Goal: Information Seeking & Learning: Understand process/instructions

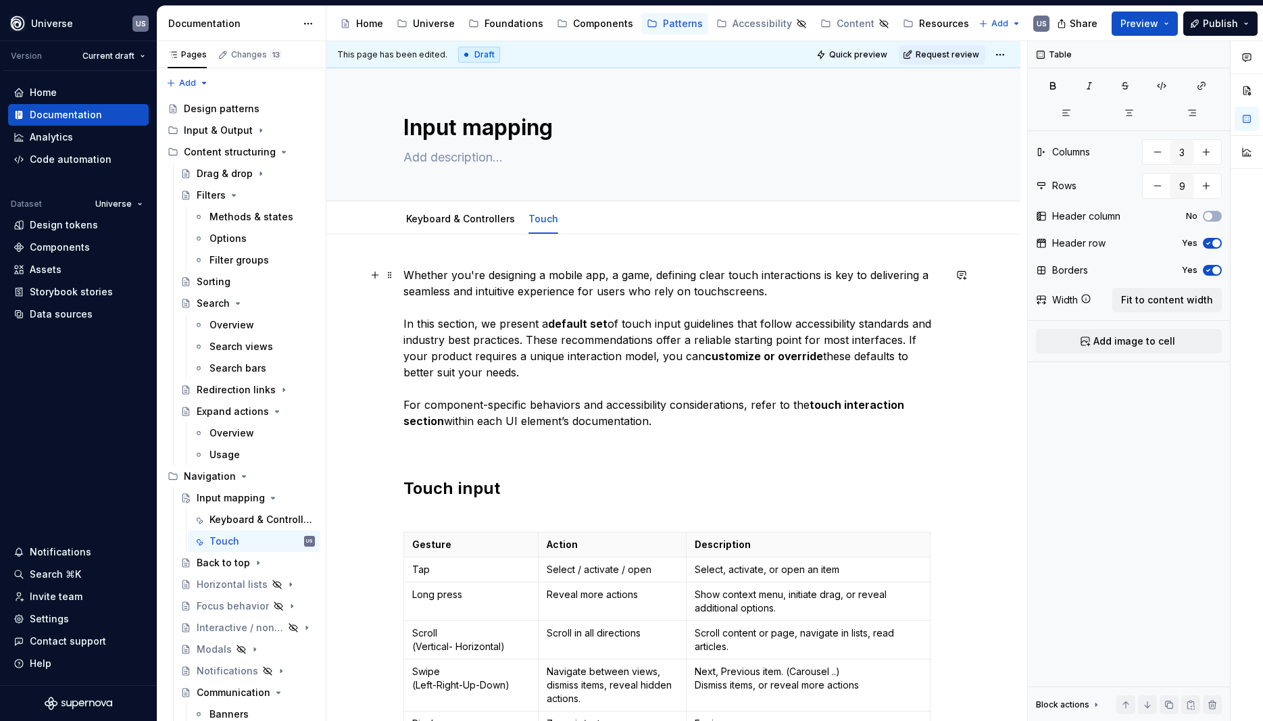
scroll to position [182, 0]
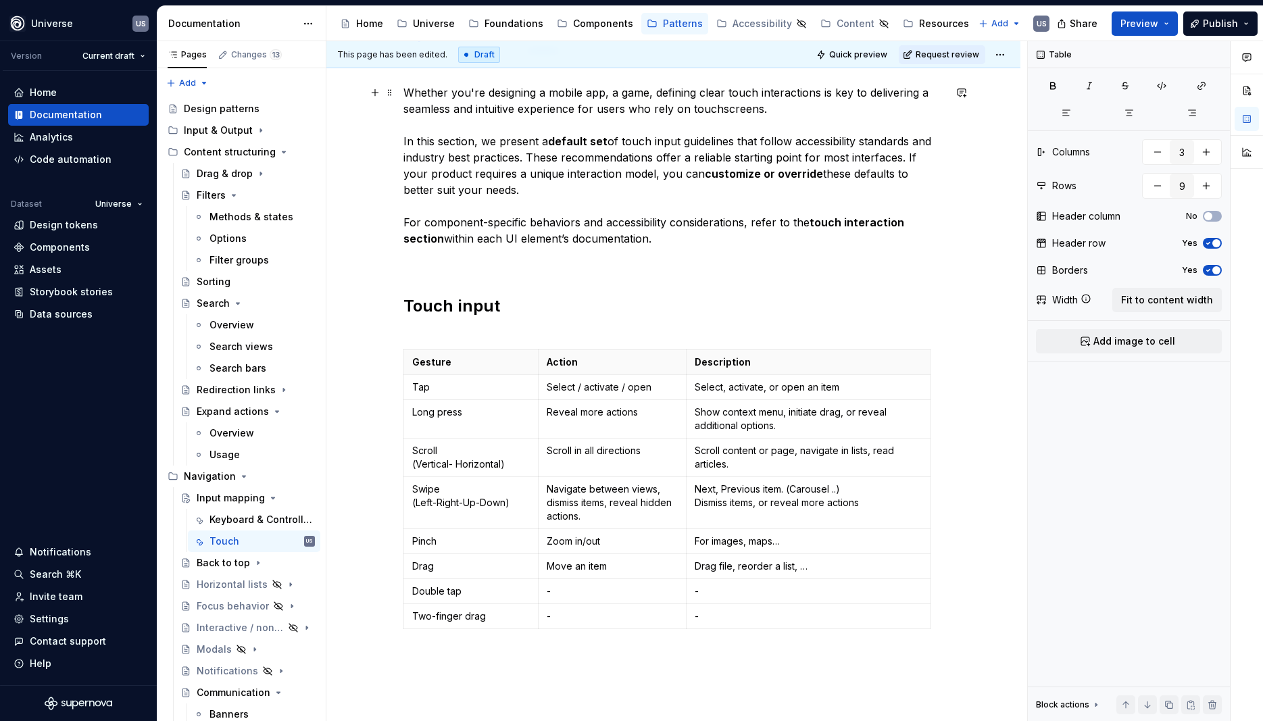
click at [574, 383] on p "Select / activate / open" at bounding box center [611, 387] width 131 height 14
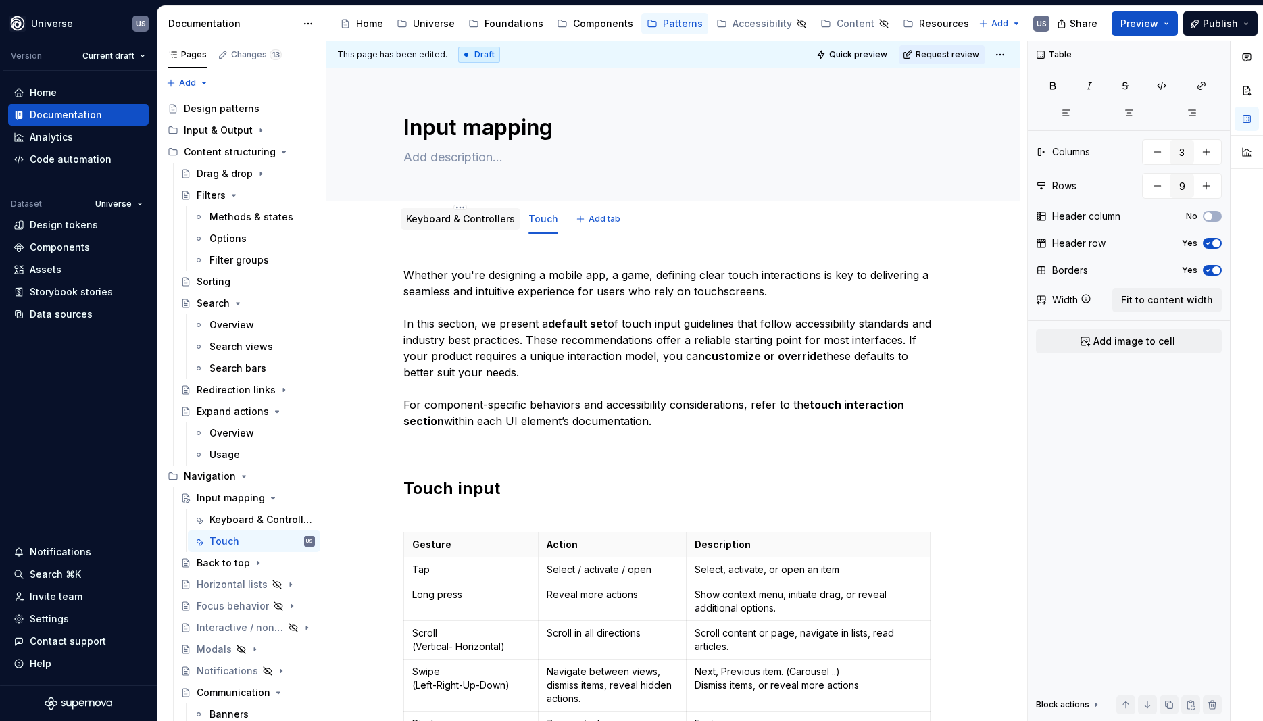
click at [468, 222] on link "Keyboard & Controllers" at bounding box center [460, 218] width 109 height 11
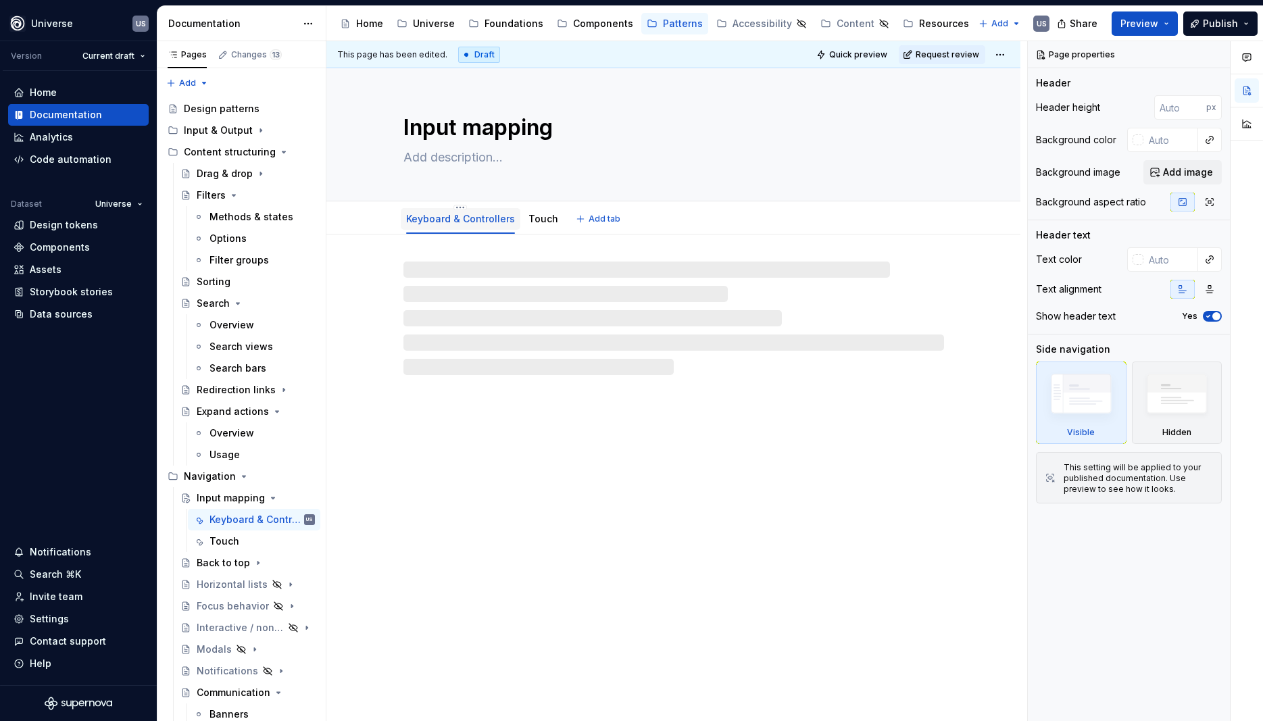
click at [478, 220] on link "Keyboard & Controllers" at bounding box center [460, 218] width 109 height 11
click at [541, 226] on div "Touch" at bounding box center [543, 219] width 30 height 16
type textarea "*"
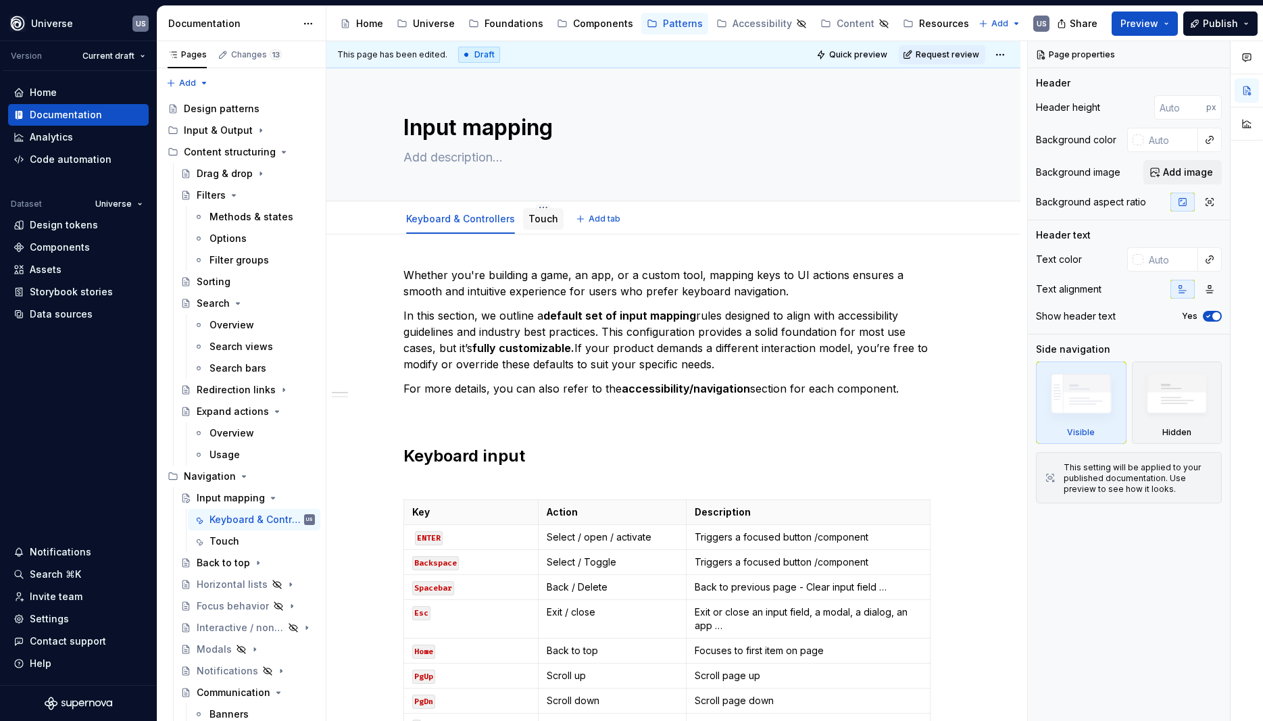
click at [535, 228] on div "Touch" at bounding box center [543, 219] width 41 height 22
click at [530, 224] on link "Touch" at bounding box center [543, 218] width 30 height 11
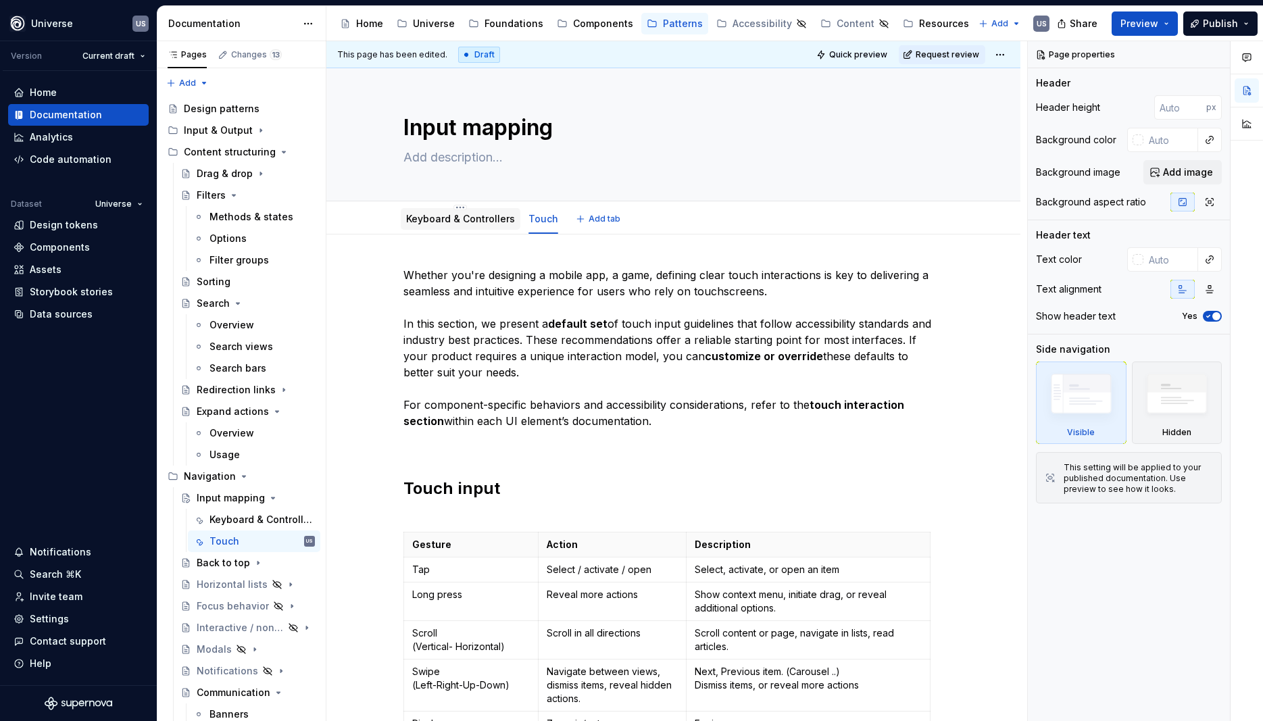
click at [442, 223] on link "Keyboard & Controllers" at bounding box center [460, 218] width 109 height 11
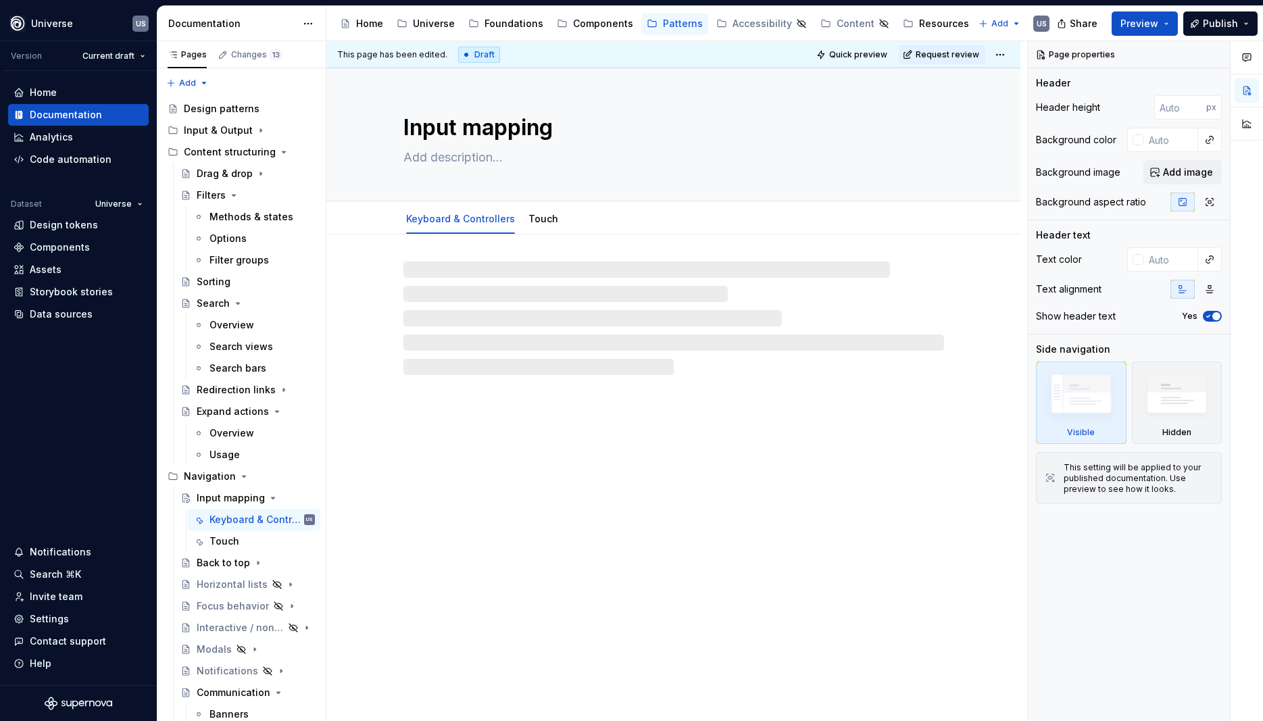
type textarea "*"
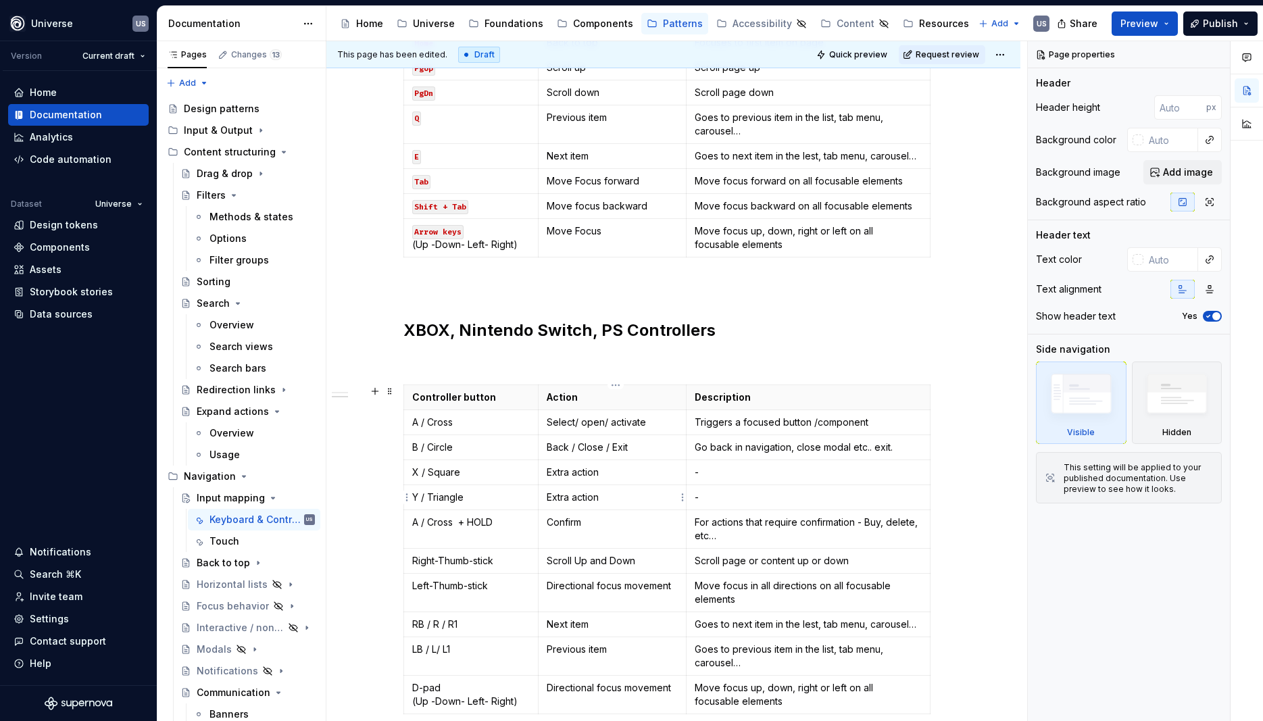
scroll to position [851, 0]
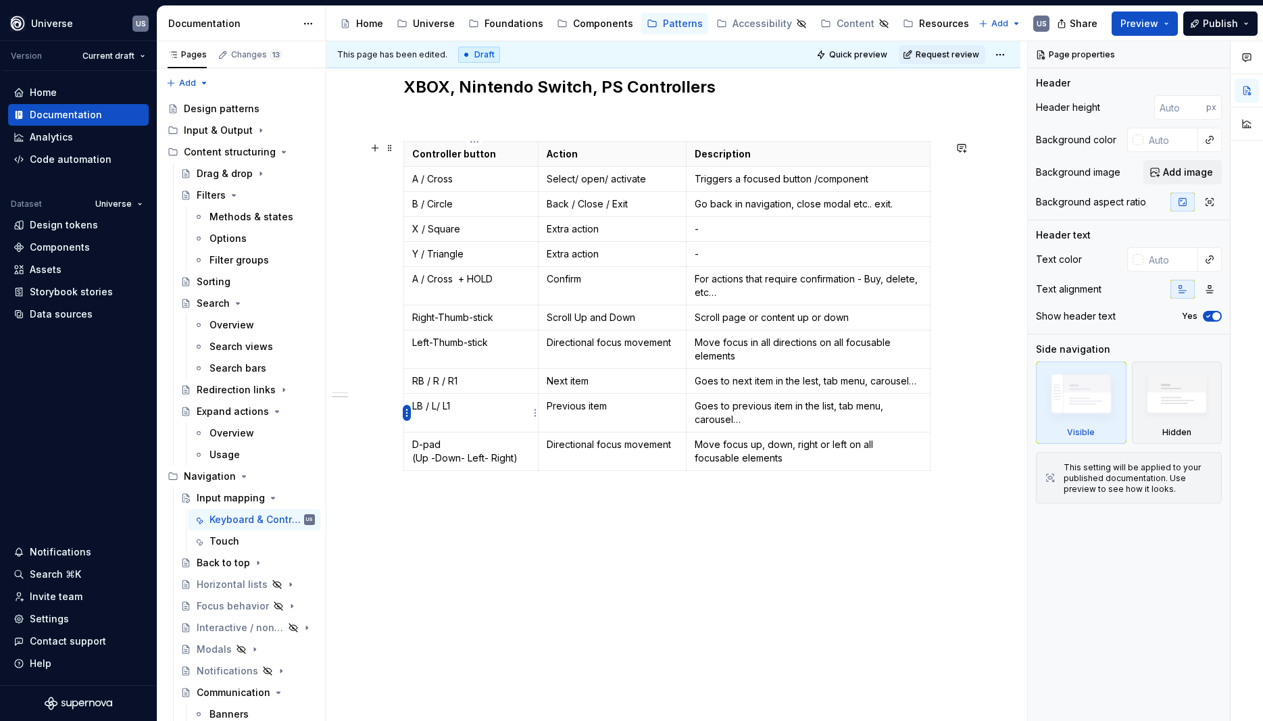
click at [405, 414] on html "Universe US Version Current draft Home Documentation Analytics Code automation …" at bounding box center [631, 360] width 1263 height 721
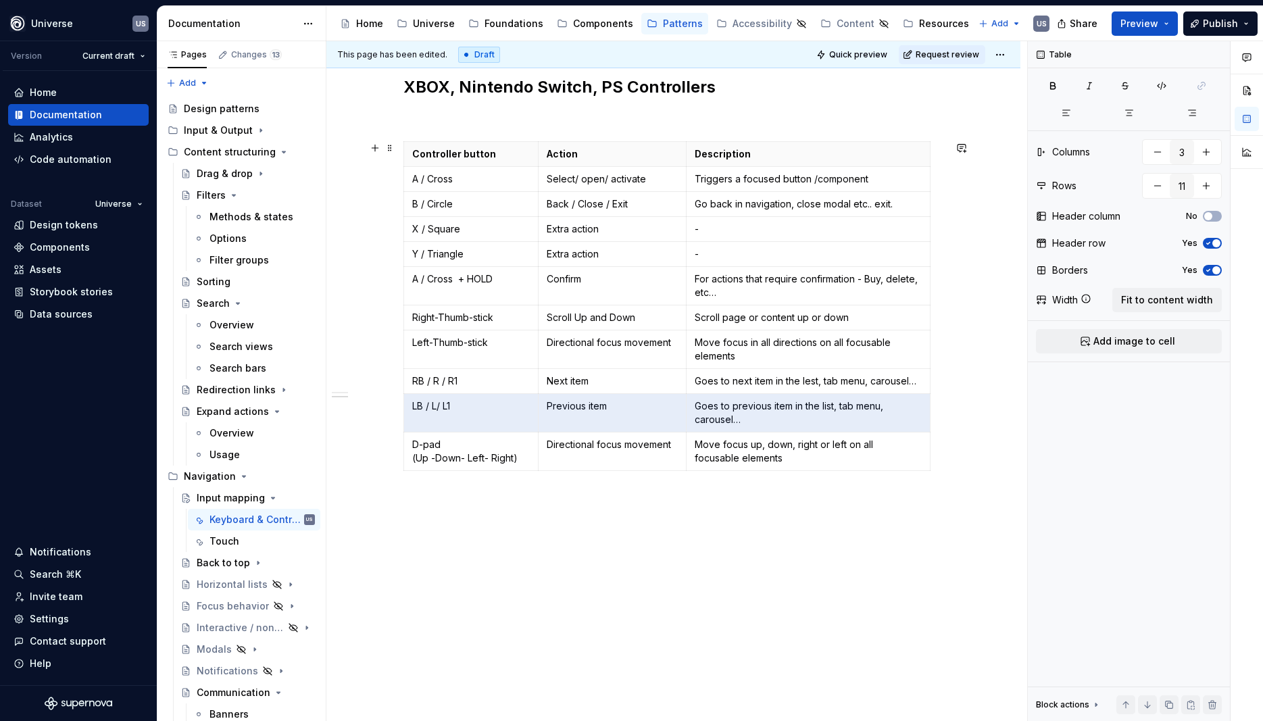
click at [621, 539] on html "Universe US Version Current draft Home Documentation Analytics Code automation …" at bounding box center [631, 360] width 1263 height 721
click at [669, 469] on icon "button" at bounding box center [670, 470] width 11 height 11
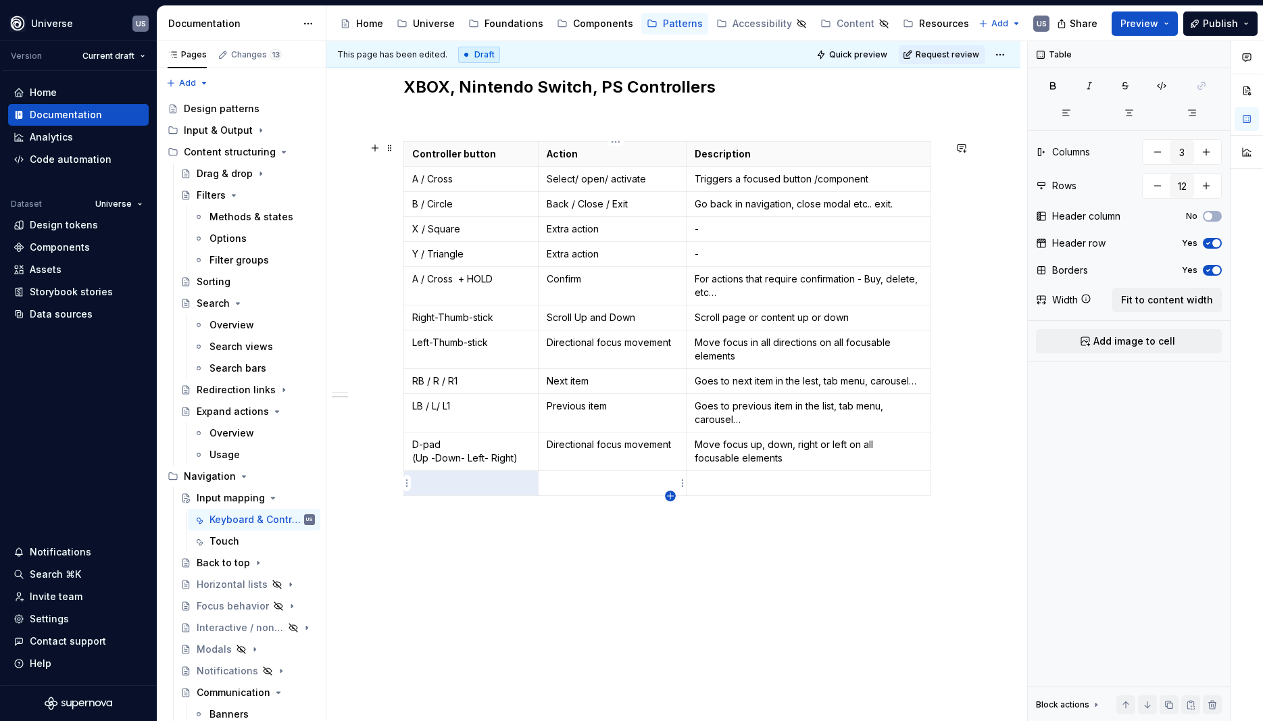
click at [667, 495] on icon "button" at bounding box center [670, 495] width 11 height 11
type input "13"
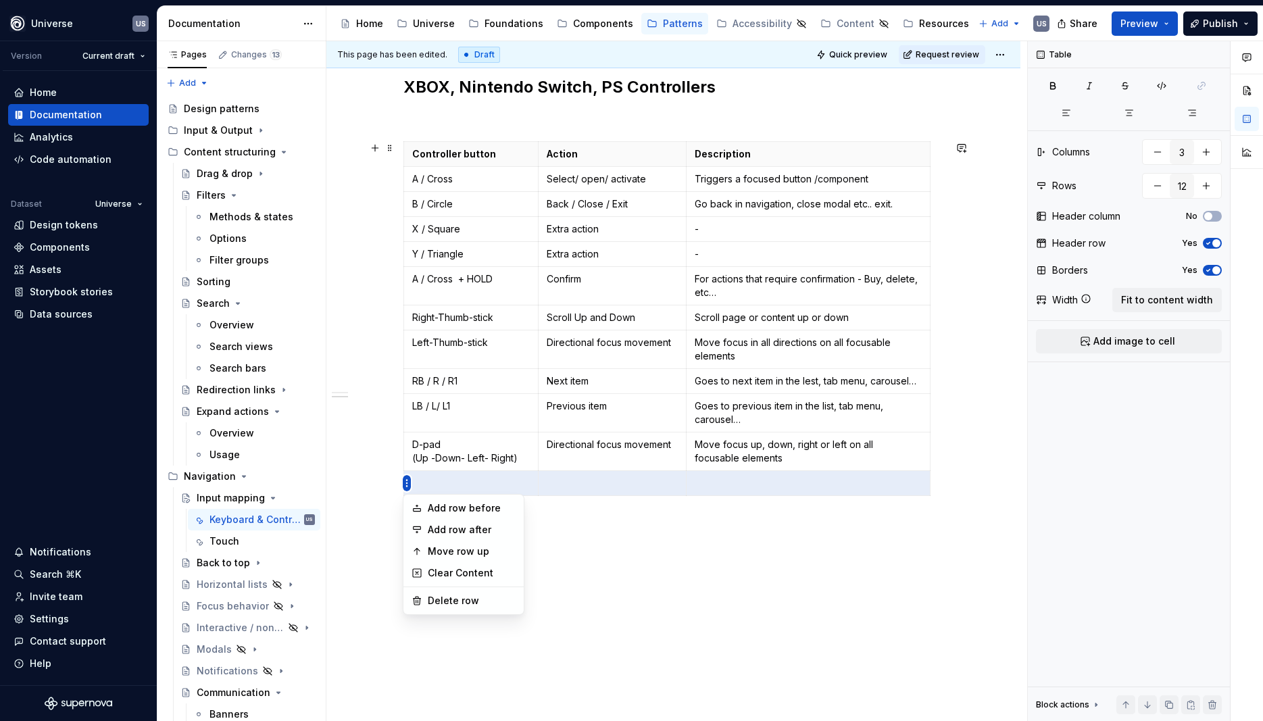
click at [411, 434] on html "Universe US Version Current draft Home Documentation Analytics Code automation …" at bounding box center [631, 360] width 1263 height 721
click at [407, 486] on html "Universe US Version Current draft Home Documentation Analytics Code automation …" at bounding box center [631, 360] width 1263 height 721
click at [411, 484] on td at bounding box center [470, 483] width 135 height 25
click at [406, 485] on html "Universe US Version Current draft Home Documentation Analytics Code automation …" at bounding box center [631, 360] width 1263 height 721
click at [675, 503] on html "Universe US Version Current draft Home Documentation Analytics Code automation …" at bounding box center [631, 360] width 1263 height 721
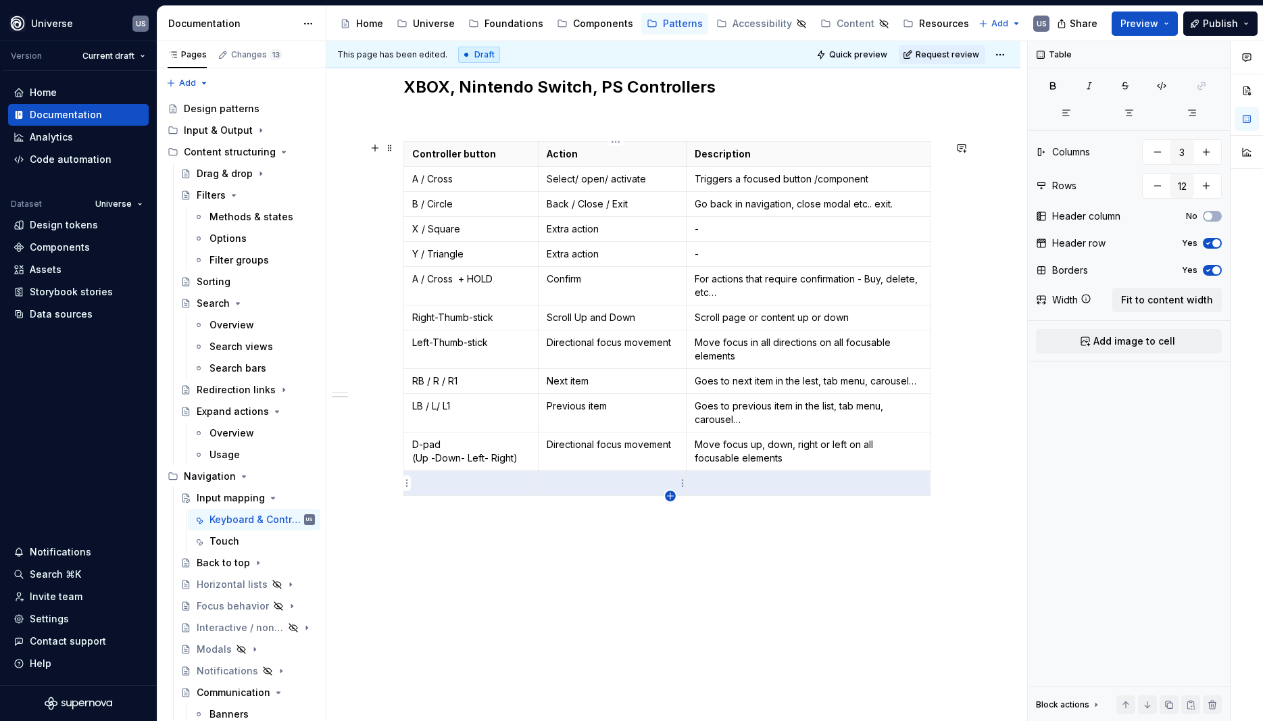
click at [669, 498] on icon "button" at bounding box center [670, 495] width 11 height 11
type input "13"
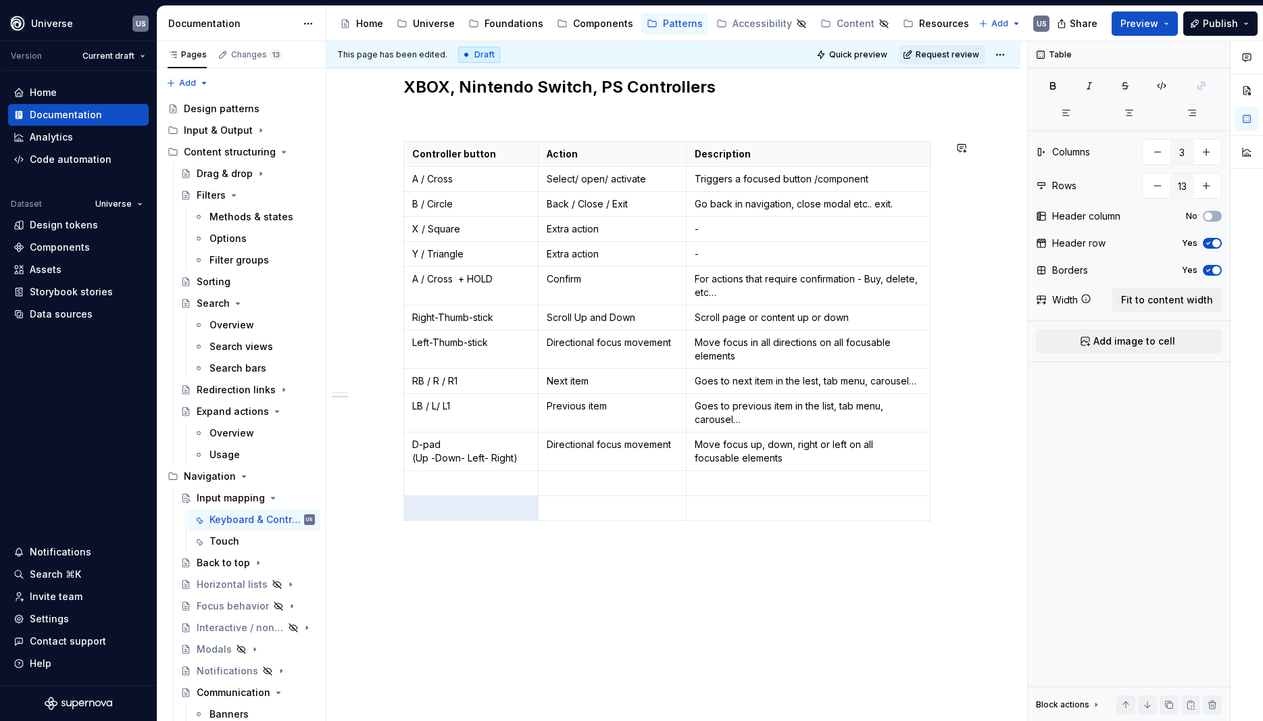
type textarea "*"
click at [428, 480] on p at bounding box center [471, 483] width 118 height 14
click at [428, 484] on p "LT/L2" at bounding box center [471, 483] width 118 height 14
click at [478, 517] on td at bounding box center [470, 508] width 135 height 25
click at [429, 507] on p "RT / R2" at bounding box center [471, 508] width 118 height 14
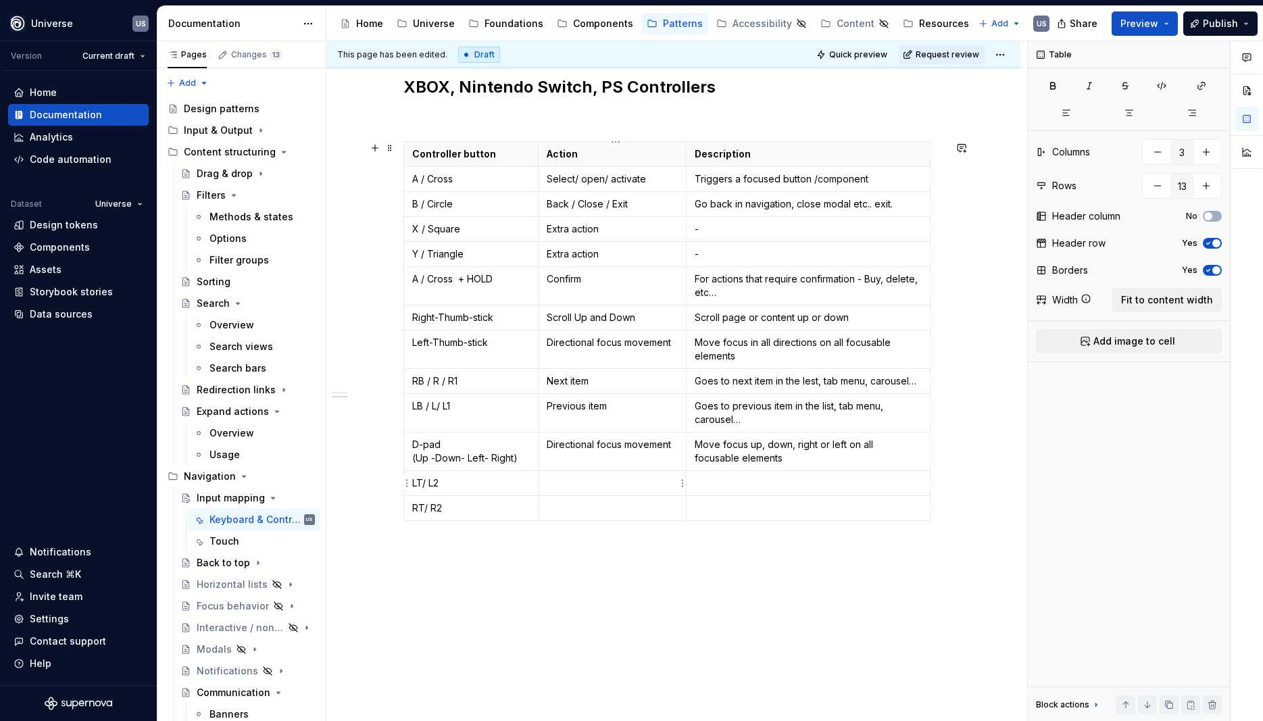
click at [606, 476] on td at bounding box center [612, 483] width 148 height 25
click at [600, 507] on p at bounding box center [611, 508] width 131 height 14
click at [717, 477] on p at bounding box center [807, 483] width 227 height 14
click at [708, 515] on td at bounding box center [808, 508] width 244 height 25
click at [467, 479] on p "LT/ L2" at bounding box center [471, 483] width 118 height 14
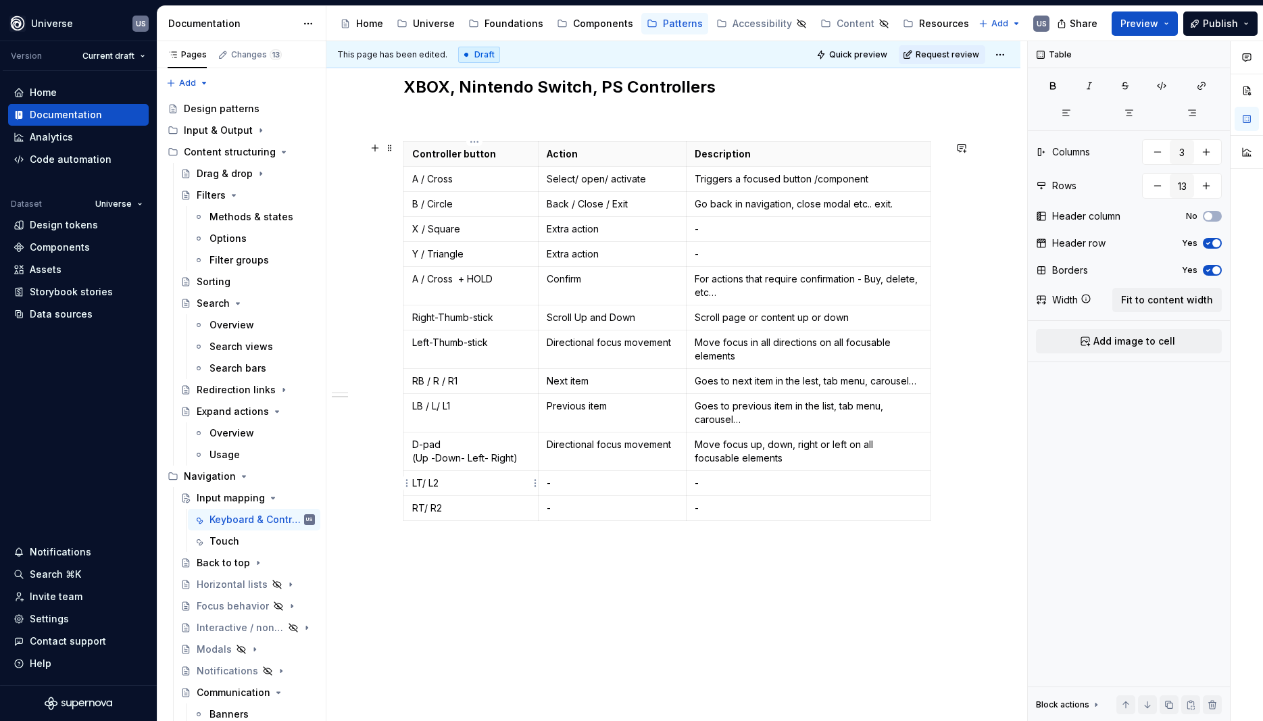
click at [431, 482] on p "LT/ L2" at bounding box center [471, 483] width 118 height 14
click at [431, 508] on p "RT/ R2" at bounding box center [471, 508] width 118 height 14
click at [444, 485] on p "LT/ ZL/ L2" at bounding box center [471, 483] width 118 height 14
click at [437, 480] on p "LT/ ZL / L2" at bounding box center [471, 483] width 118 height 14
click at [431, 509] on p "RT/ R2" at bounding box center [471, 508] width 118 height 14
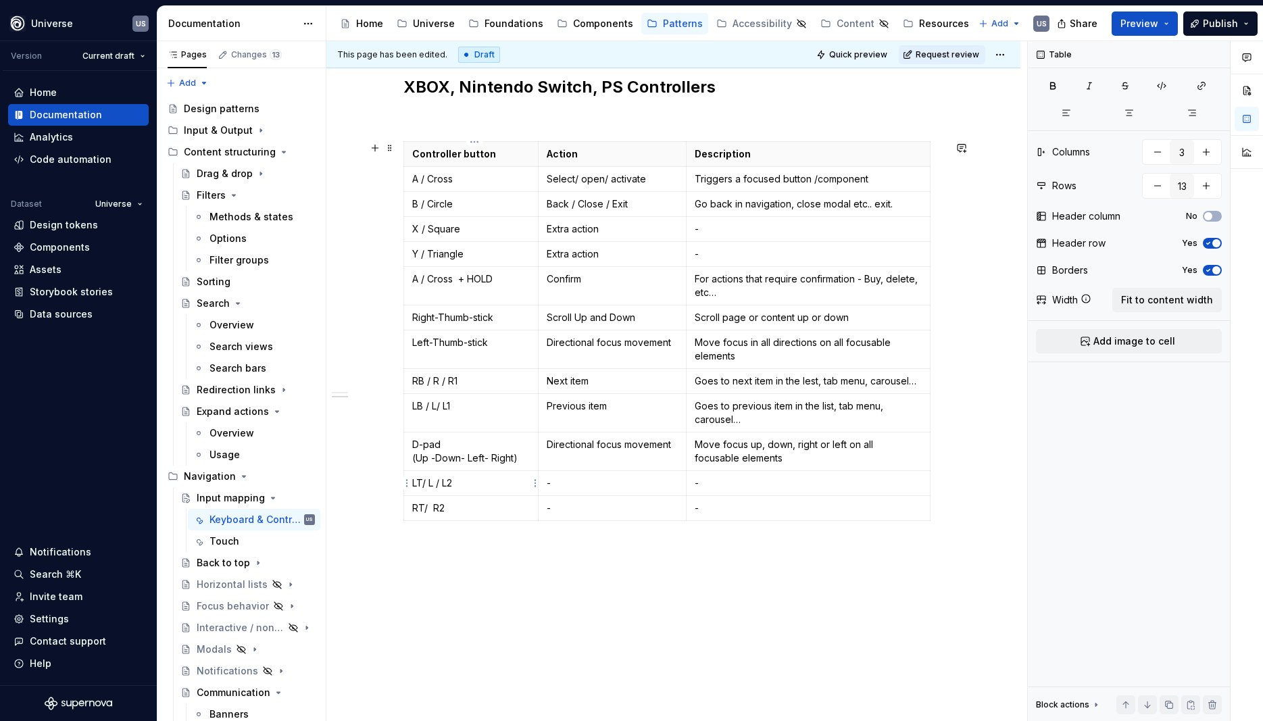
click at [439, 480] on p "LT/ L / L2" at bounding box center [471, 483] width 118 height 14
click at [433, 480] on p "LT/ / L2" at bounding box center [471, 483] width 118 height 14
click at [436, 509] on p "RT/ R2" at bounding box center [471, 508] width 118 height 14
click at [558, 594] on div "Whether you're building a game, an app, or a custom tool, mapping keys to UI ac…" at bounding box center [673, 87] width 694 height 1408
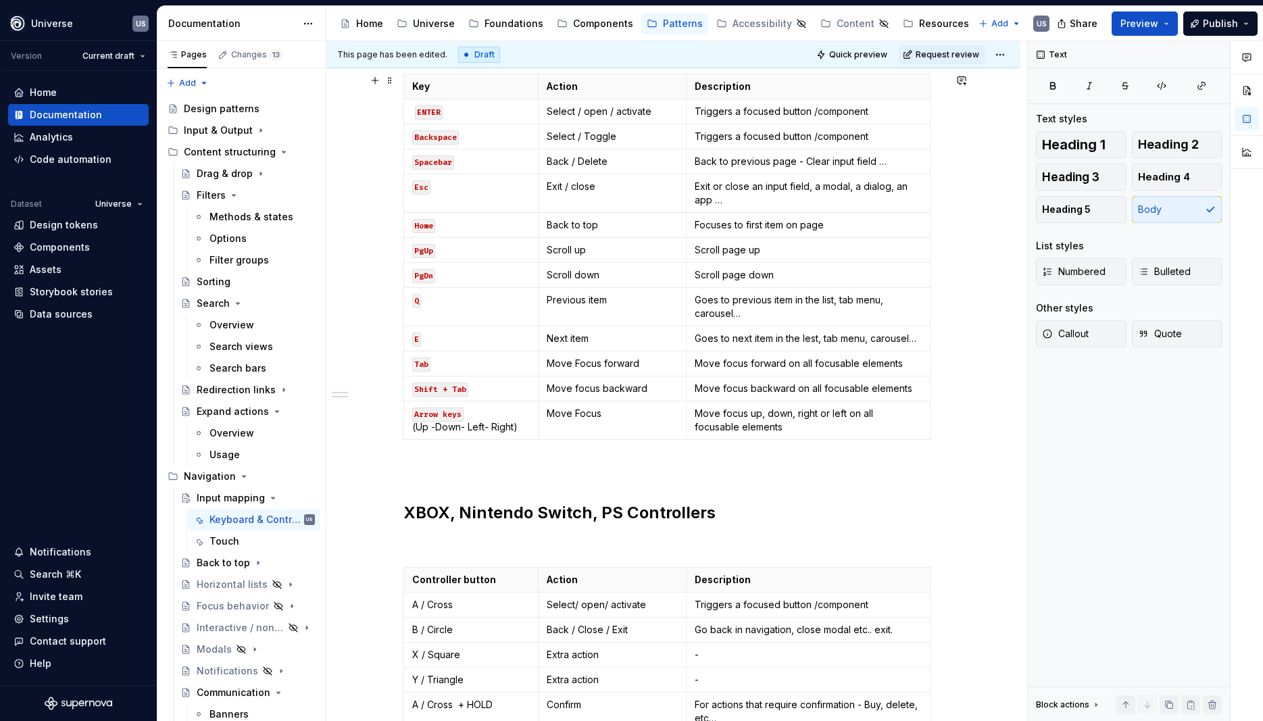
scroll to position [0, 0]
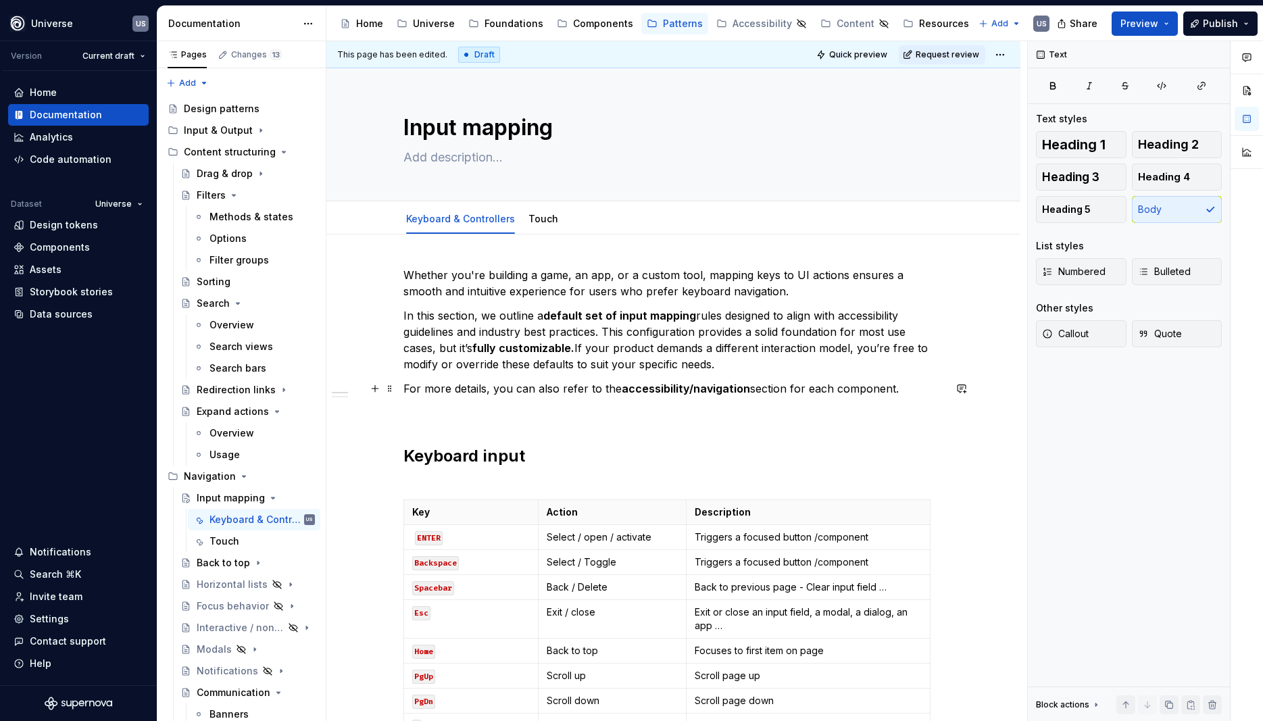
click at [592, 393] on p "For more details, you can also refer to the accessibility/navigation section fo…" at bounding box center [673, 388] width 540 height 16
click at [544, 218] on link "Touch" at bounding box center [543, 218] width 30 height 11
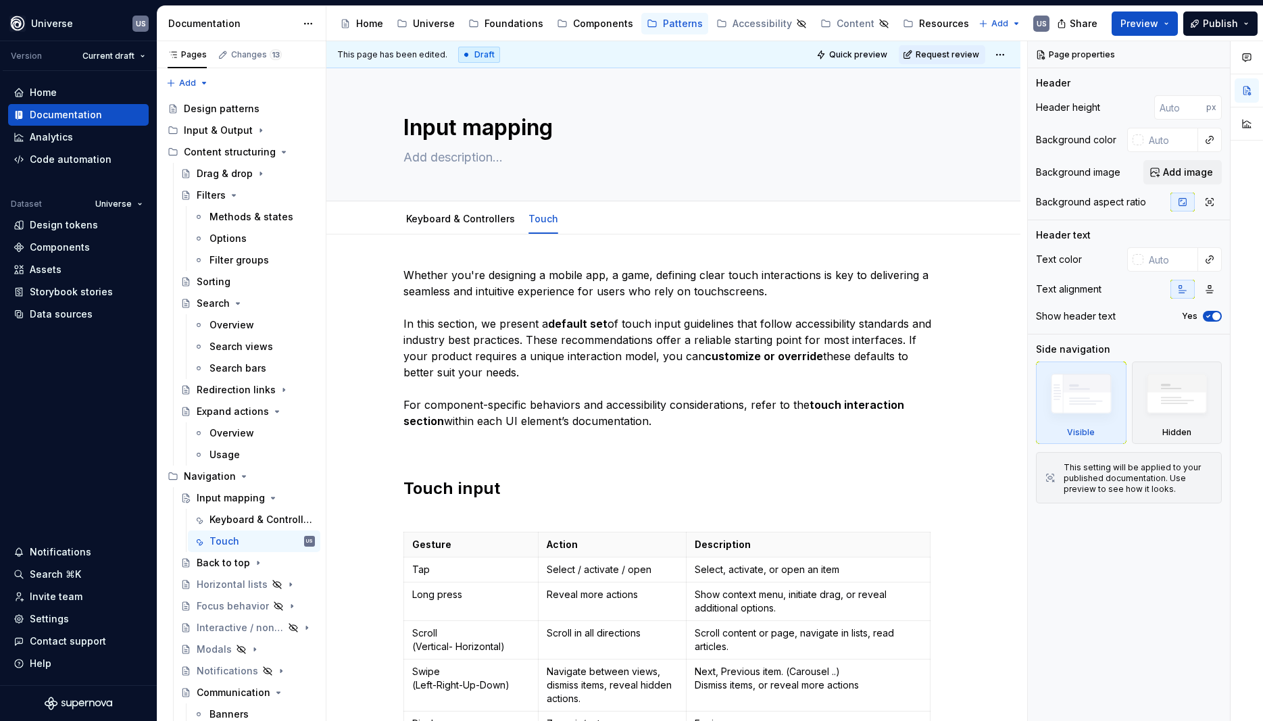
click at [474, 222] on link "Keyboard & Controllers" at bounding box center [460, 218] width 109 height 11
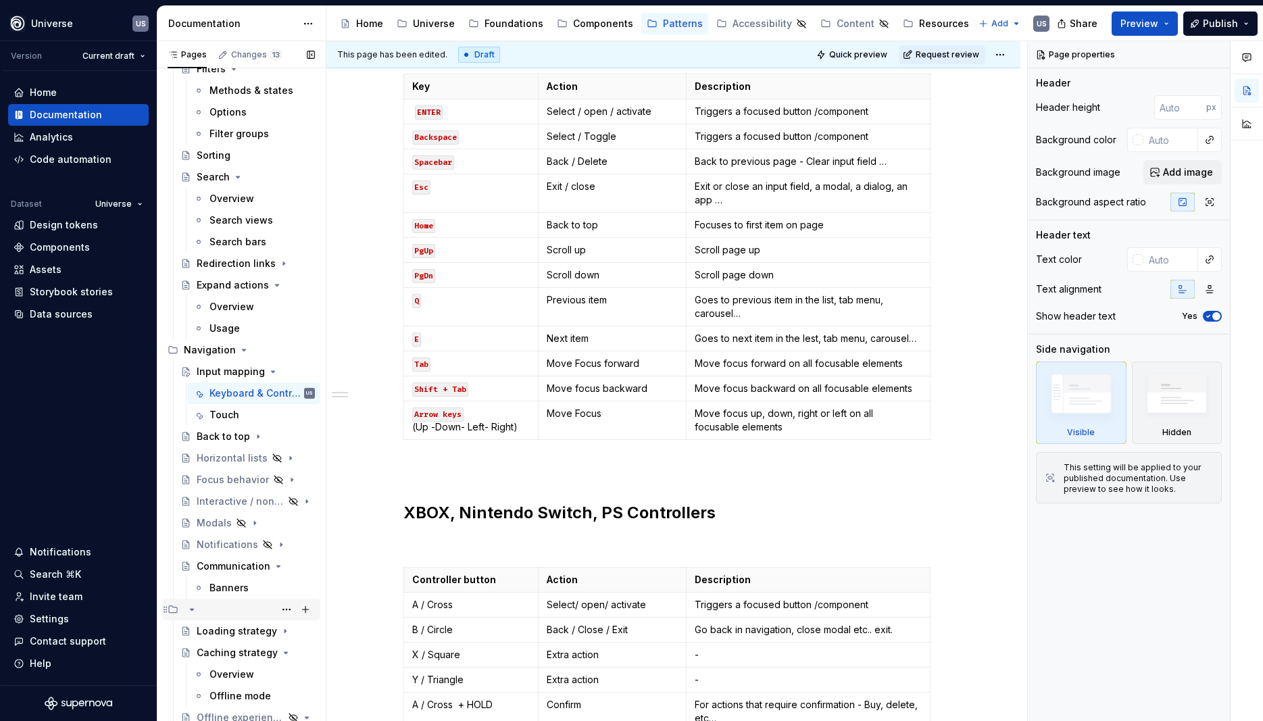
scroll to position [217, 0]
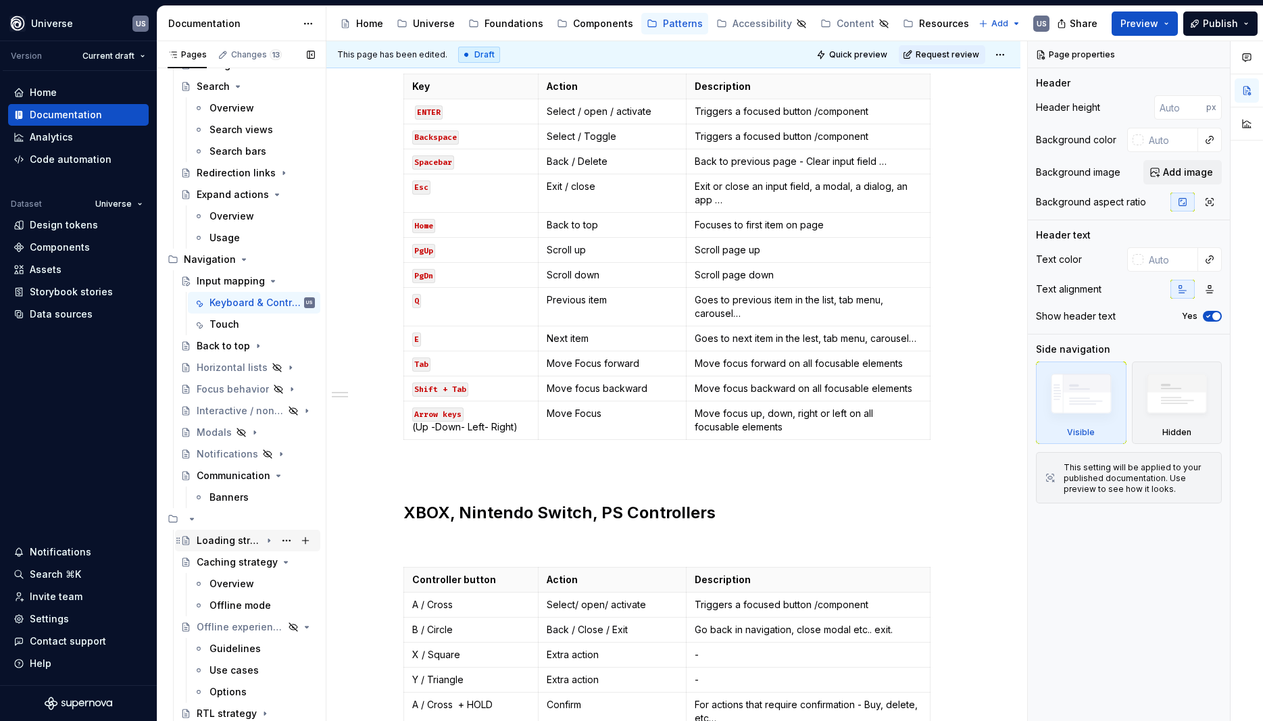
click at [247, 540] on div "Loading strategy" at bounding box center [229, 541] width 64 height 14
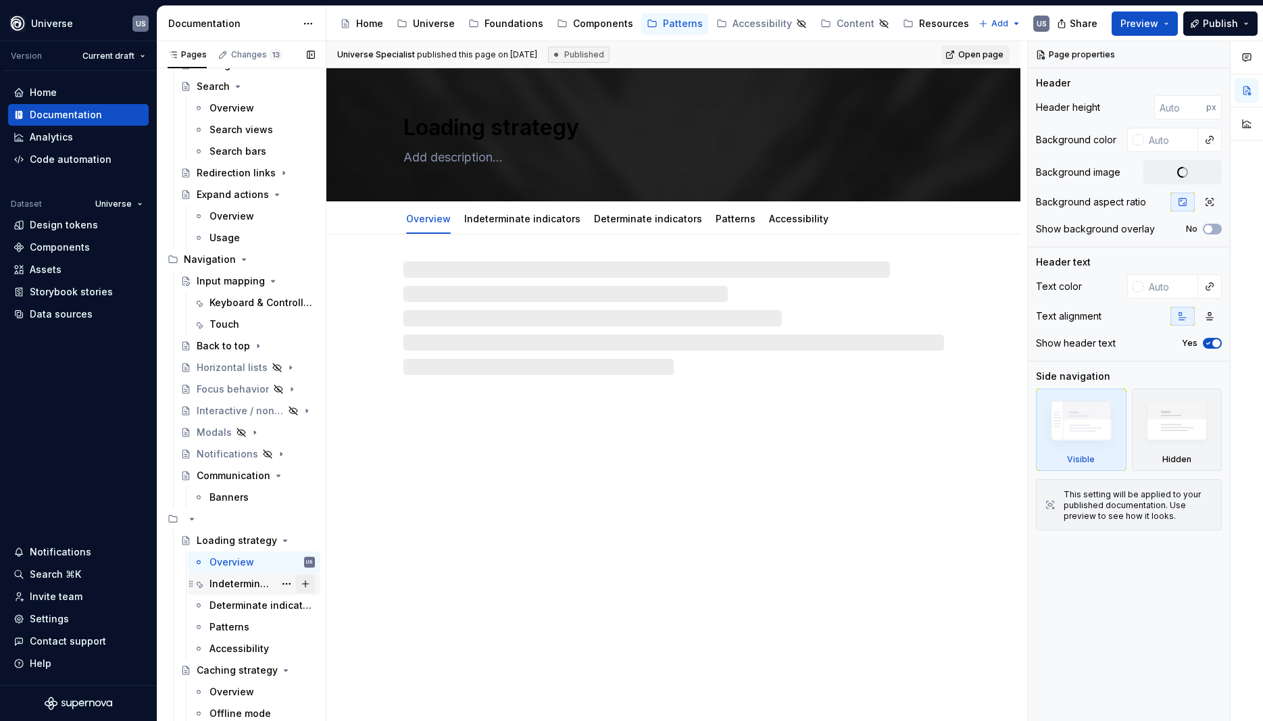
click at [251, 588] on div "Indeterminate indicators" at bounding box center [241, 584] width 65 height 14
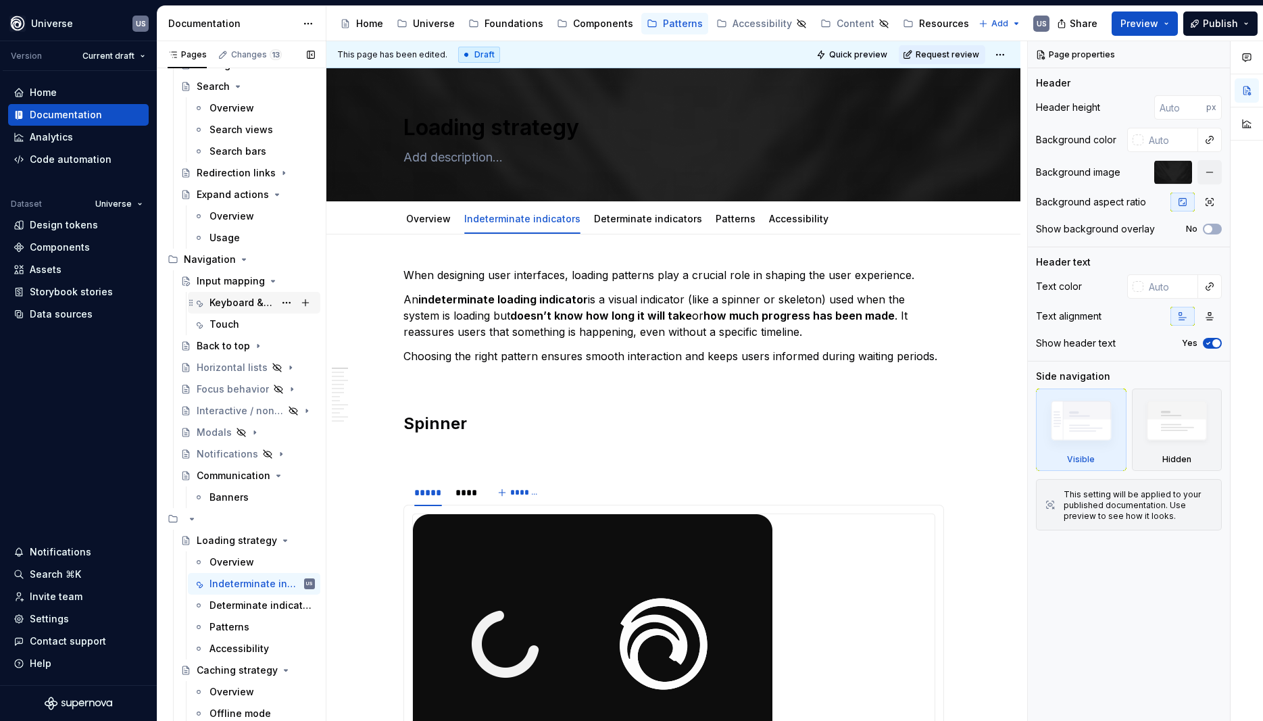
scroll to position [34, 0]
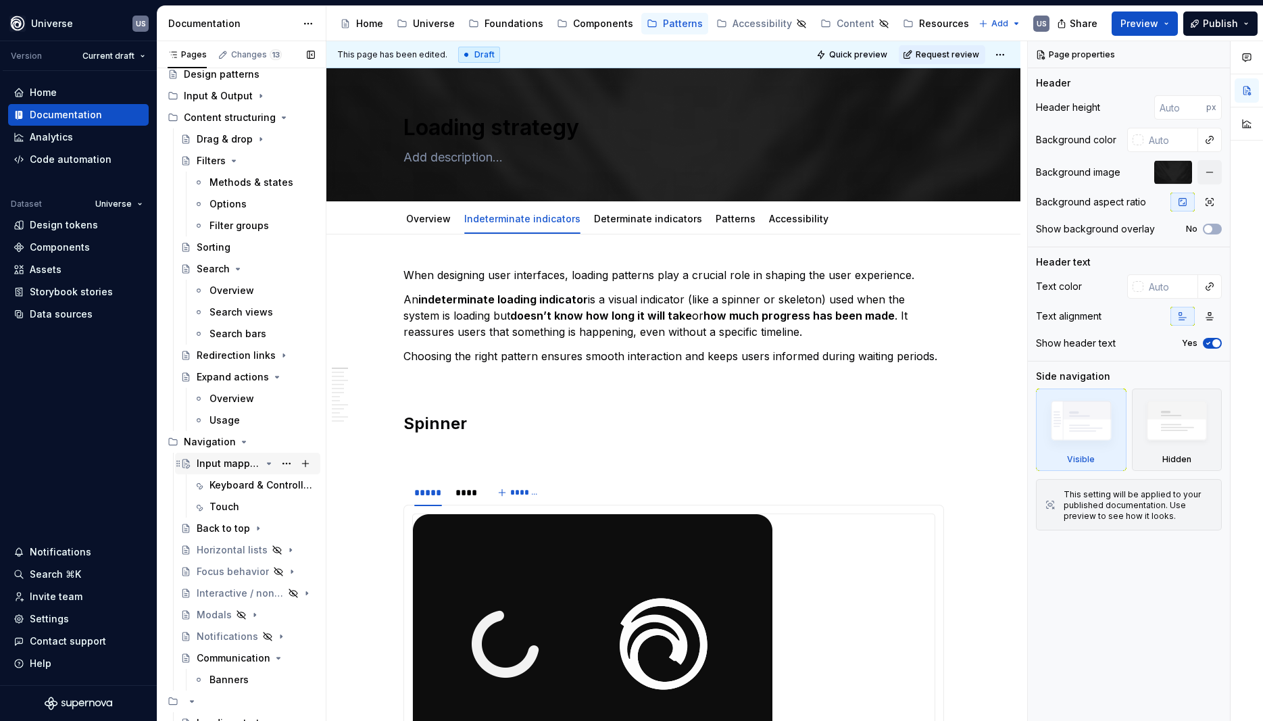
click at [234, 456] on div "Input mapping" at bounding box center [256, 463] width 118 height 19
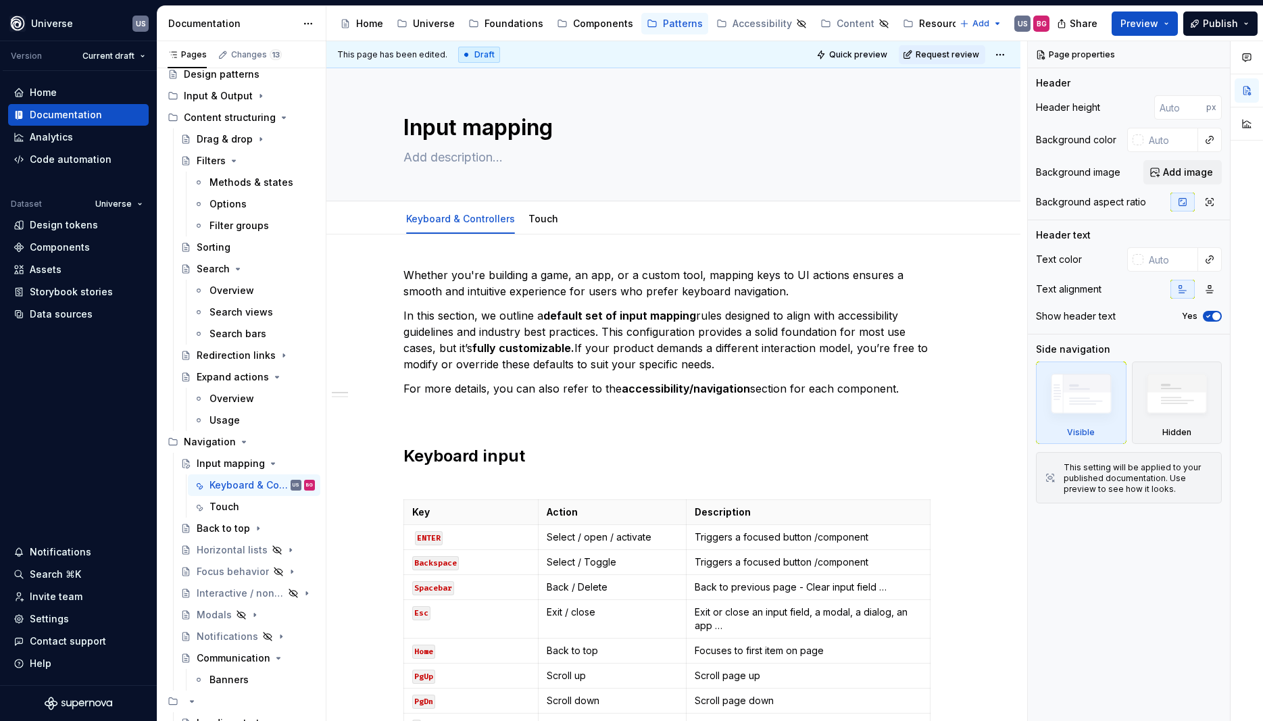
type textarea "*"
click at [717, 459] on h2 "Keyboard input" at bounding box center [673, 466] width 540 height 43
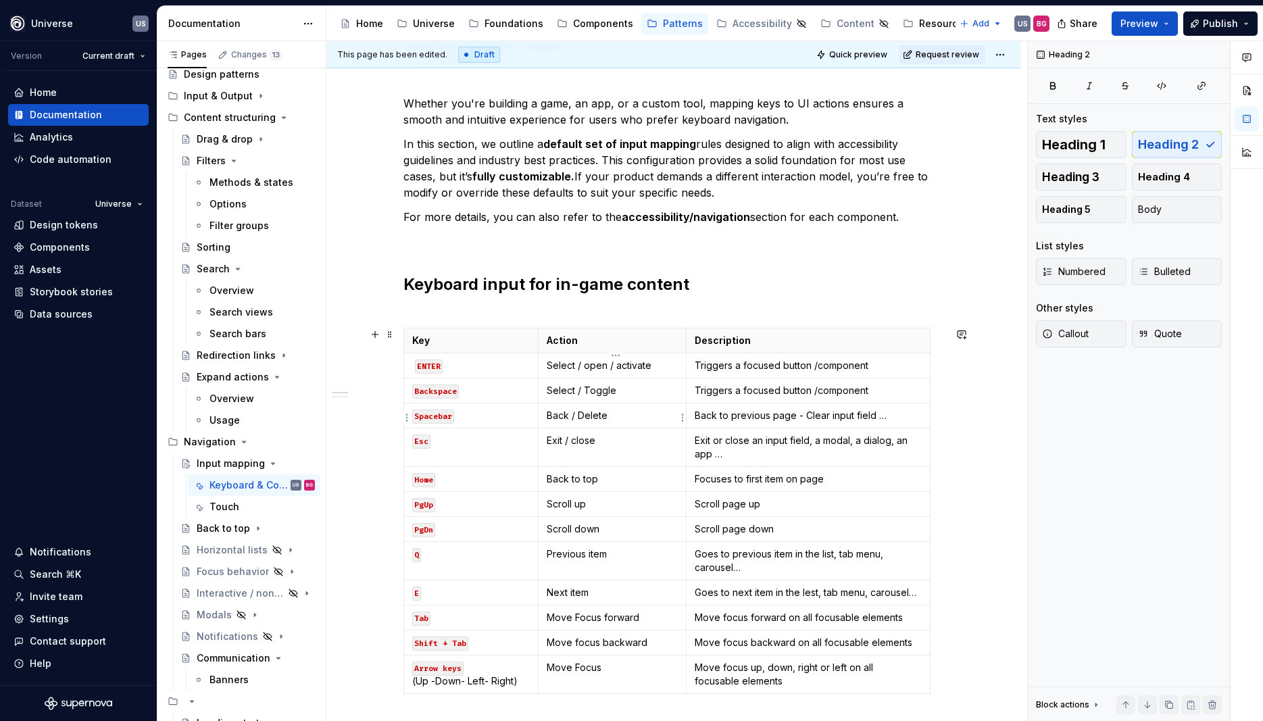
scroll to position [182, 0]
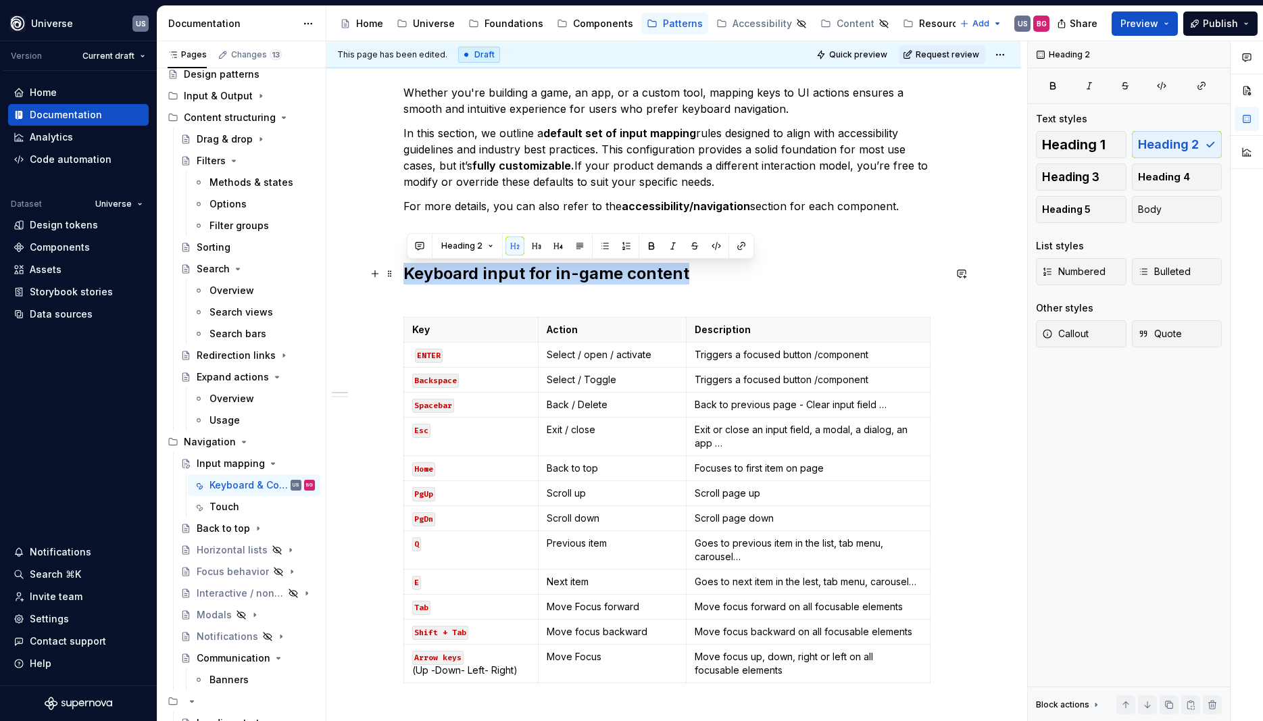
drag, startPoint x: 409, startPoint y: 269, endPoint x: 755, endPoint y: 270, distance: 345.9
click at [755, 270] on h2 "Keyboard input for in-game content" at bounding box center [673, 284] width 540 height 43
copy h2 "Keyboard input for in-game content"
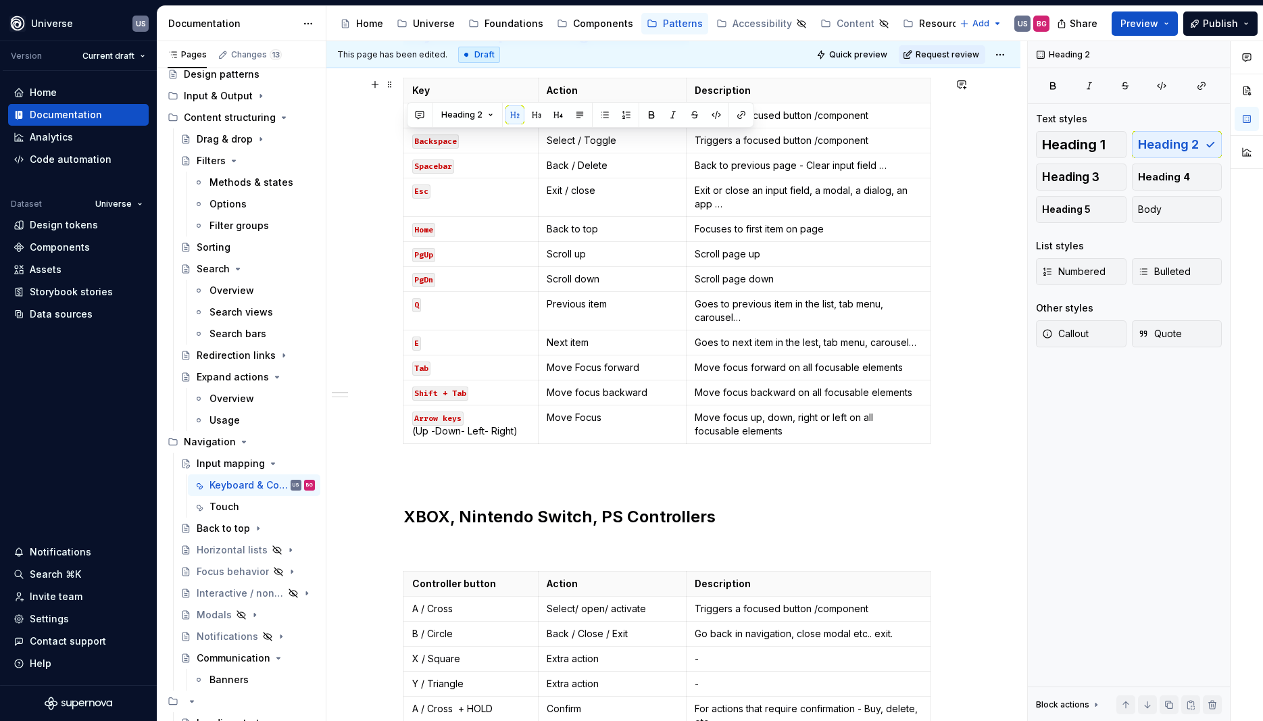
scroll to position [426, 0]
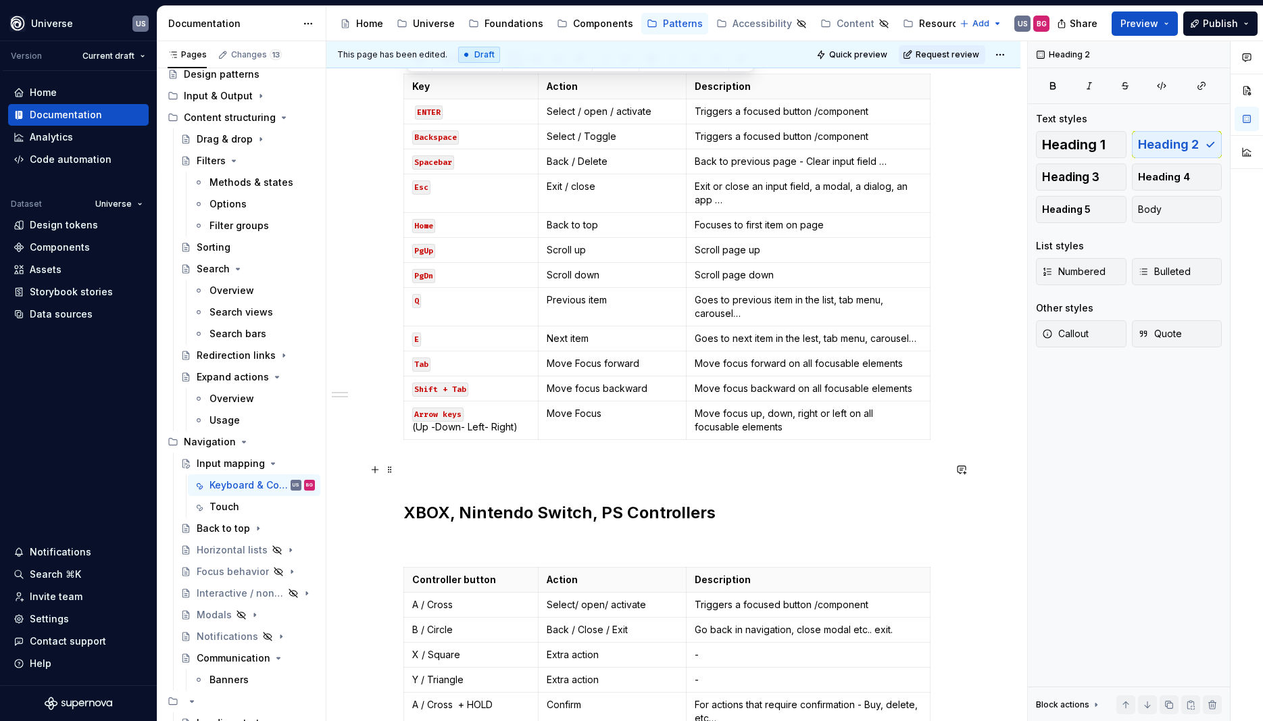
click at [422, 470] on p at bounding box center [673, 469] width 540 height 16
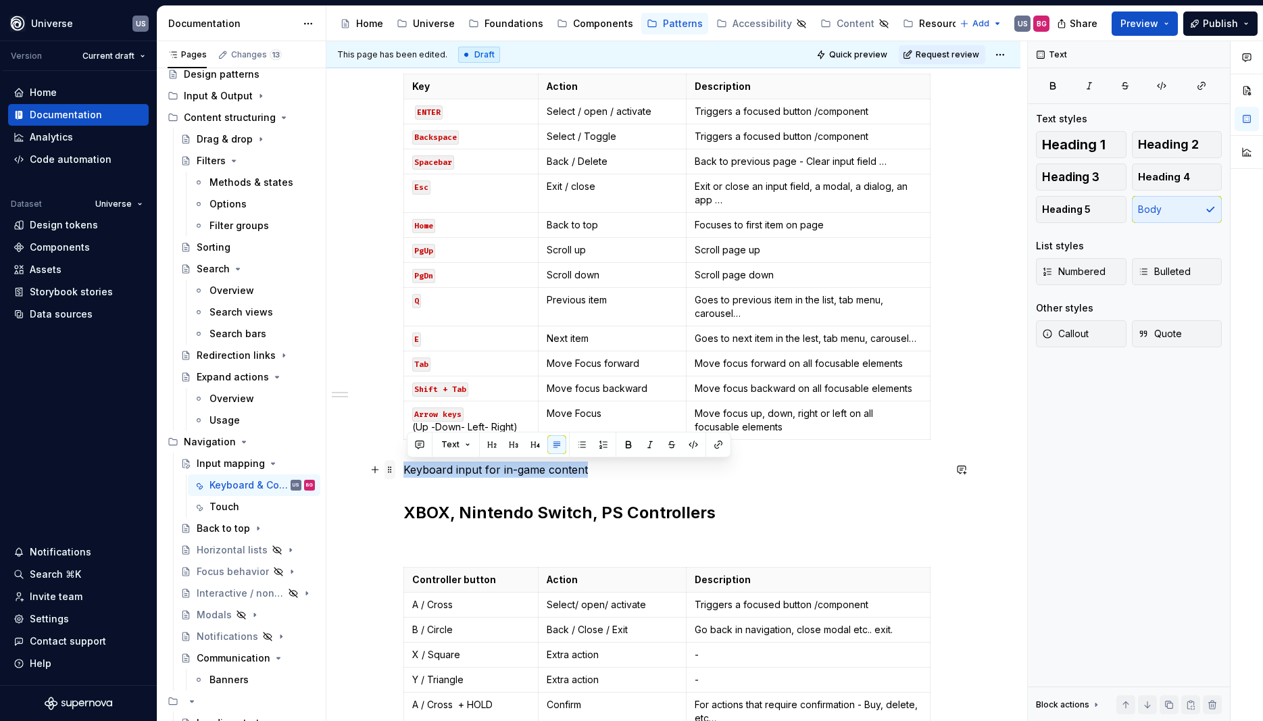
drag, startPoint x: 599, startPoint y: 462, endPoint x: 394, endPoint y: 467, distance: 204.7
click at [403, 467] on div "Whether you're building a game, an app, or a custom tool, mapping keys to UI ac…" at bounding box center [673, 420] width 540 height 1159
click at [488, 447] on button "button" at bounding box center [491, 444] width 19 height 19
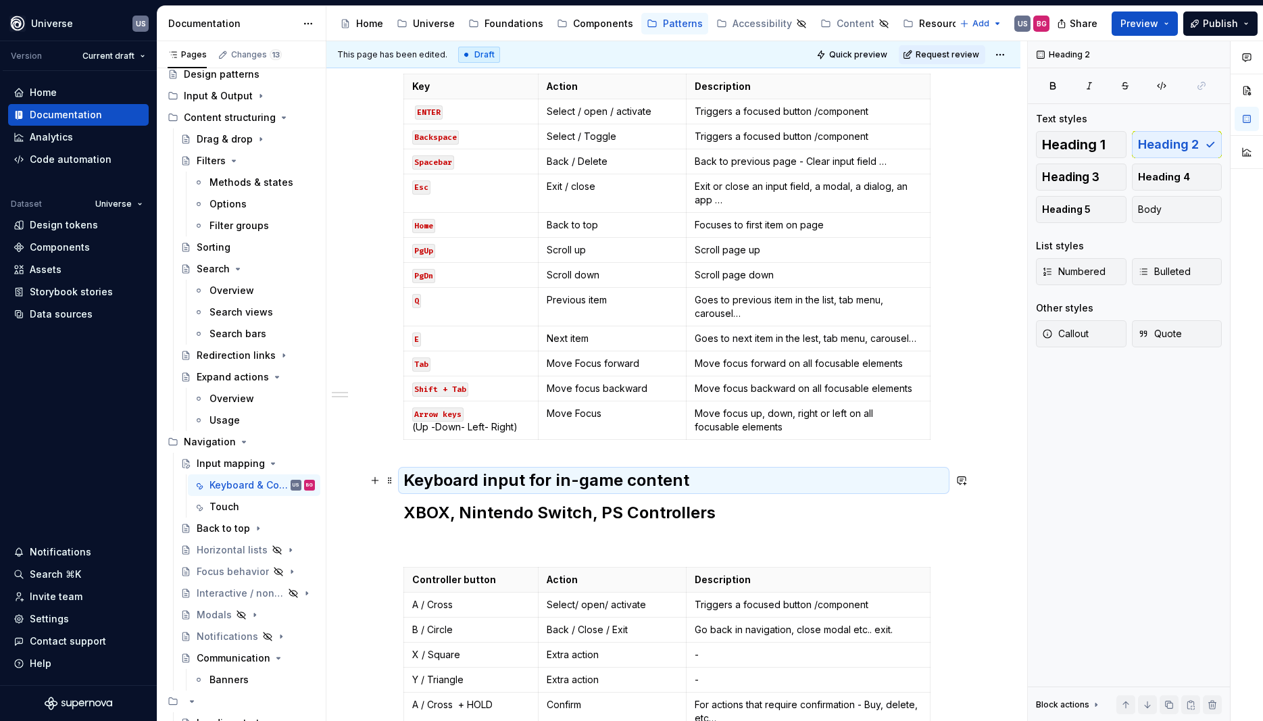
click at [752, 488] on h2 "Keyboard input for in-game content" at bounding box center [673, 480] width 540 height 22
click at [711, 482] on h2 "Keyboard input for in-game content" at bounding box center [673, 480] width 540 height 22
click at [403, 508] on div "Whether you're building a game, an app, or a custom tool, mapping keys to UI ac…" at bounding box center [673, 513] width 694 height 1408
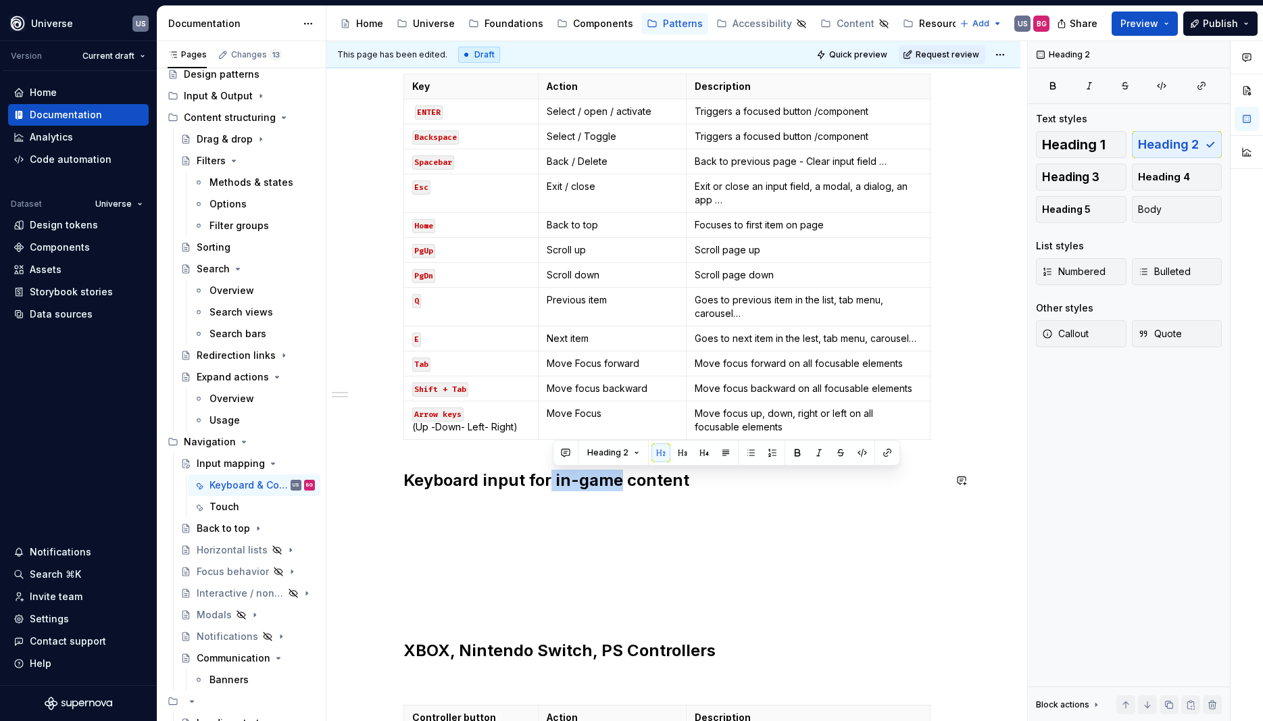
drag, startPoint x: 555, startPoint y: 480, endPoint x: 622, endPoint y: 492, distance: 68.5
click at [622, 492] on div "Whether you're building a game, an app, or a custom tool, mapping keys to UI ac…" at bounding box center [673, 481] width 540 height 1281
click at [740, 488] on h2 "Keyboard input for website content" at bounding box center [673, 480] width 540 height 22
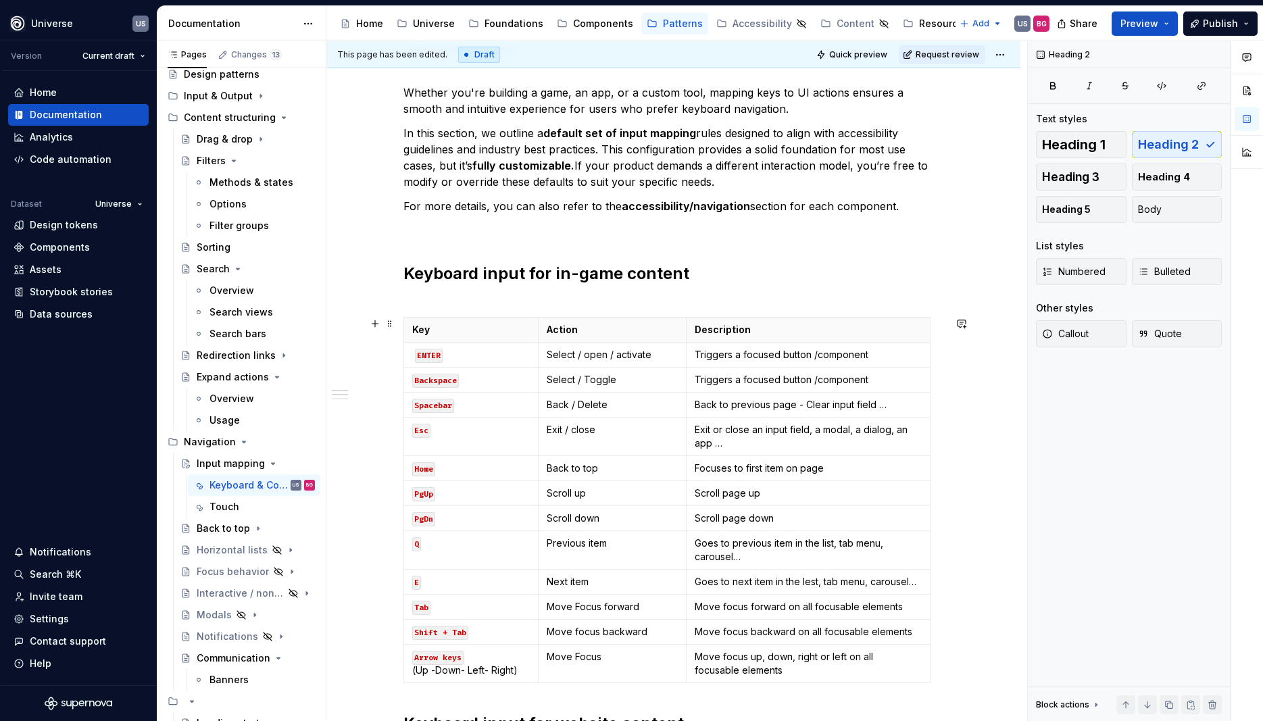
scroll to position [365, 0]
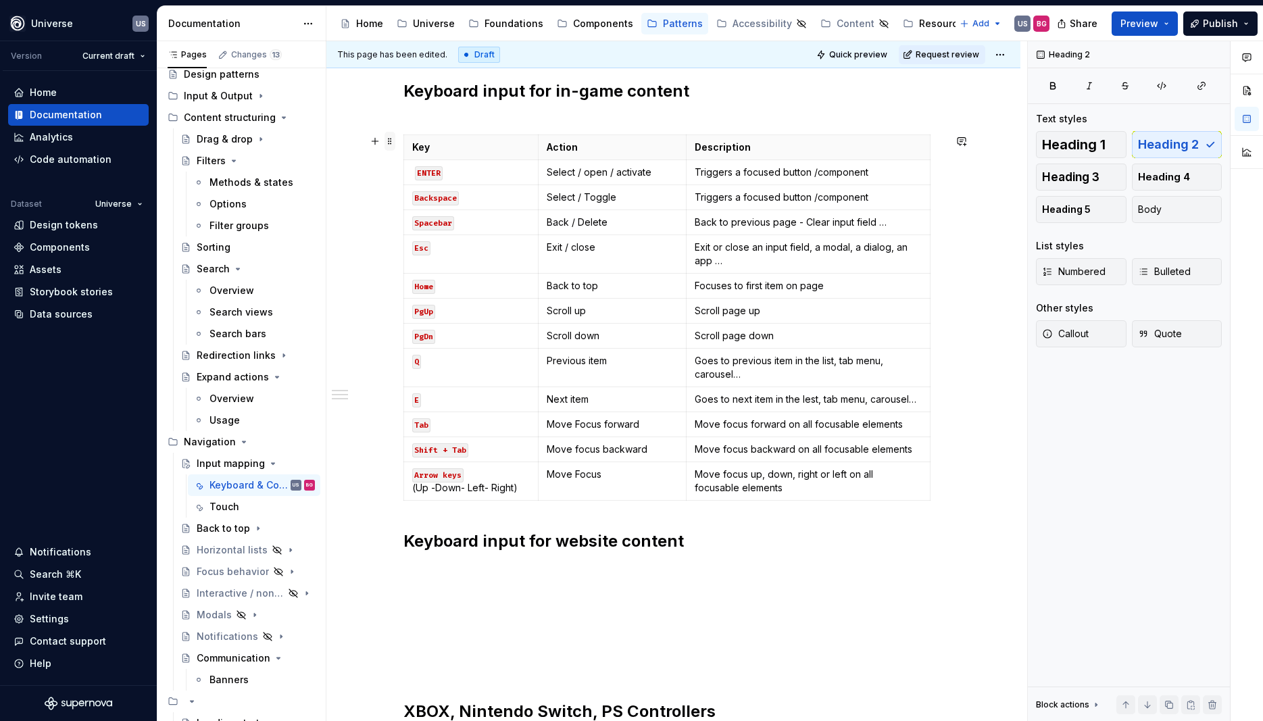
click at [390, 143] on span at bounding box center [389, 141] width 11 height 19
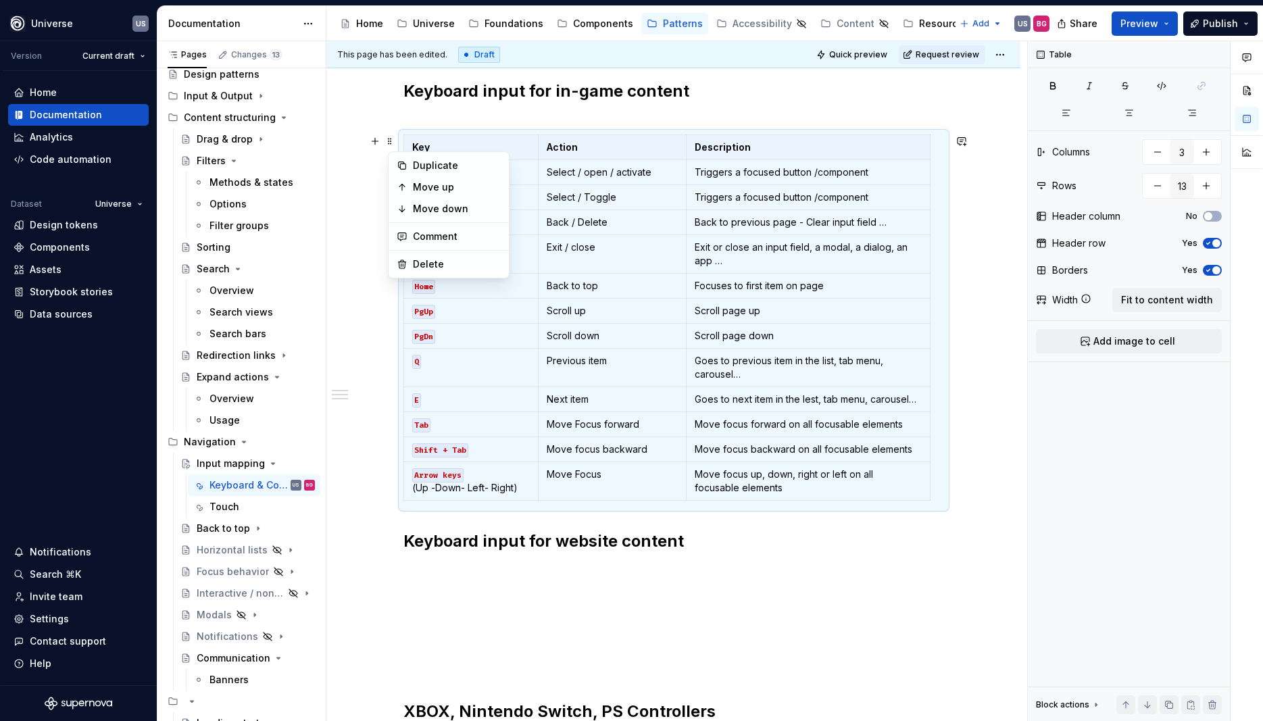
click at [429, 574] on p at bounding box center [673, 571] width 540 height 16
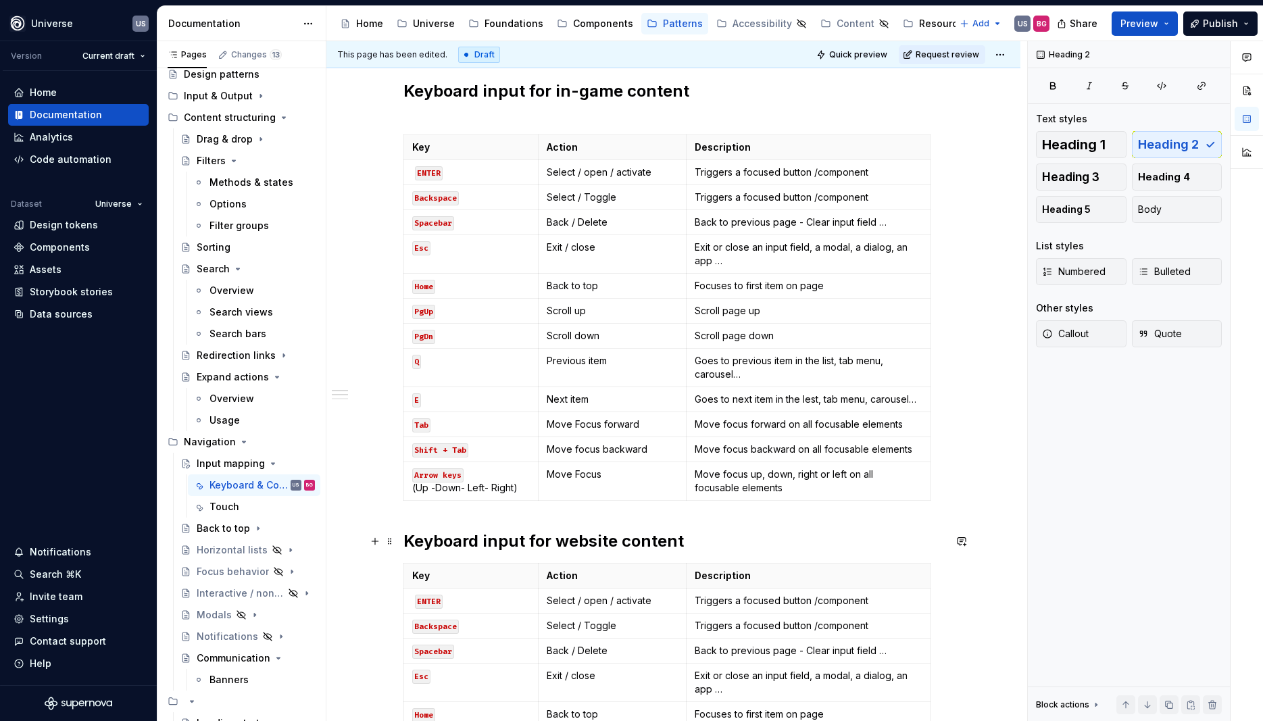
click at [732, 540] on h2 "Keyboard input for website content" at bounding box center [673, 541] width 540 height 22
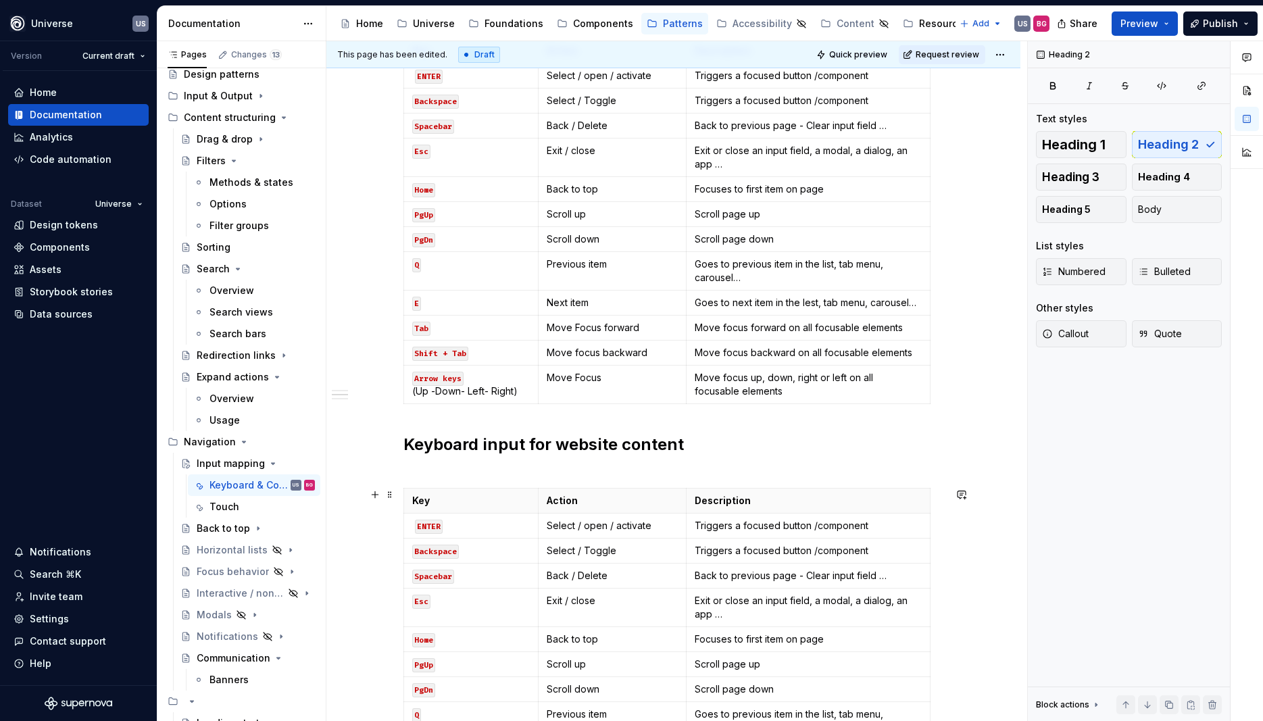
scroll to position [608, 0]
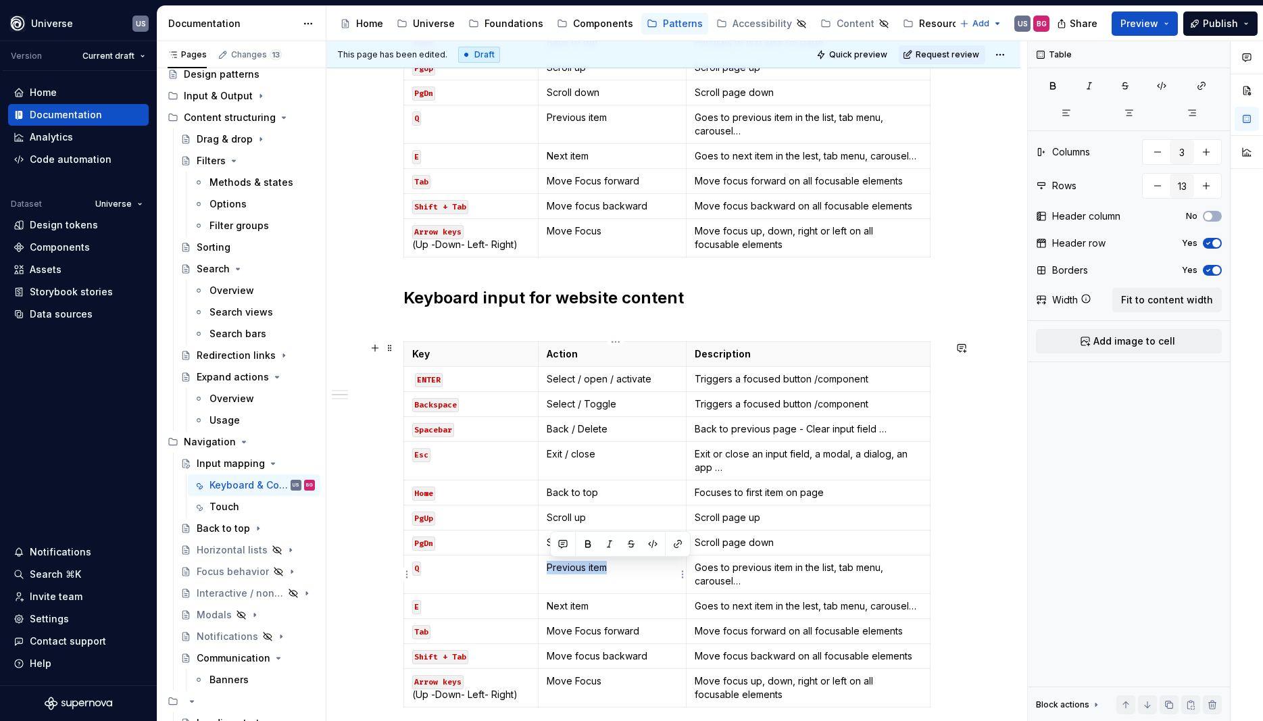
drag, startPoint x: 631, startPoint y: 571, endPoint x: 552, endPoint y: 567, distance: 79.1
click at [552, 567] on p "Previous item" at bounding box center [611, 568] width 131 height 14
drag, startPoint x: 599, startPoint y: 604, endPoint x: 551, endPoint y: 604, distance: 48.6
click at [551, 604] on p "Next item" at bounding box center [611, 606] width 131 height 14
drag, startPoint x: 616, startPoint y: 546, endPoint x: 548, endPoint y: 545, distance: 68.2
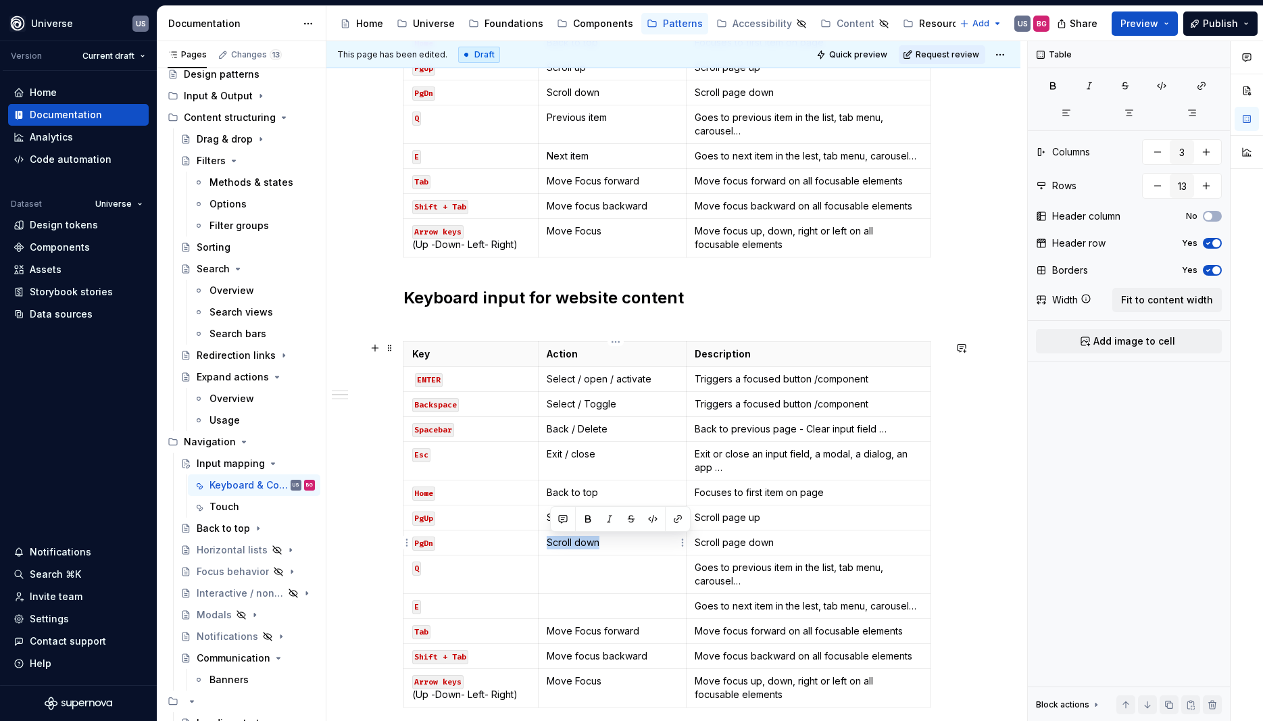
click at [548, 545] on td "Scroll down" at bounding box center [612, 542] width 148 height 25
drag, startPoint x: 601, startPoint y: 519, endPoint x: 550, endPoint y: 518, distance: 50.7
click at [550, 518] on td "Scroll up" at bounding box center [612, 517] width 148 height 25
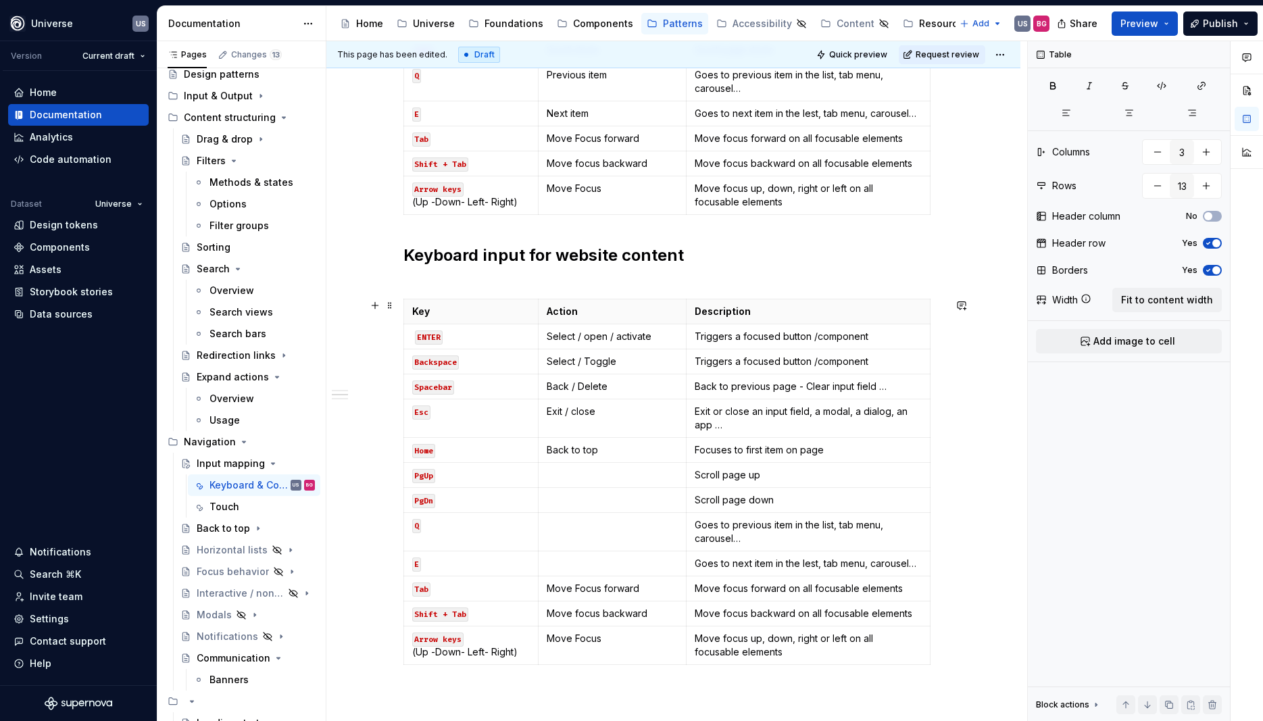
scroll to position [669, 0]
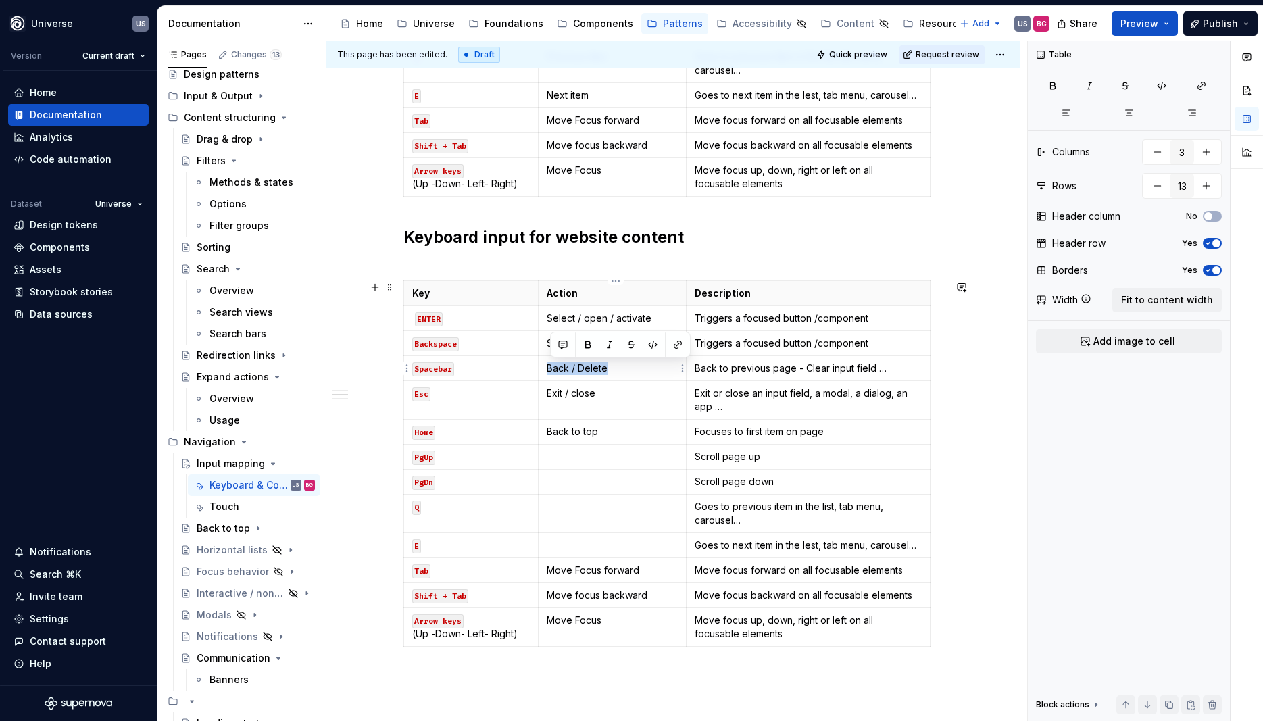
drag, startPoint x: 623, startPoint y: 371, endPoint x: 553, endPoint y: 370, distance: 70.9
click at [553, 370] on p "Back / Delete" at bounding box center [611, 368] width 131 height 14
drag, startPoint x: 896, startPoint y: 369, endPoint x: 699, endPoint y: 367, distance: 196.6
click at [699, 367] on p "Back to previous page - Clear input field …" at bounding box center [807, 368] width 227 height 14
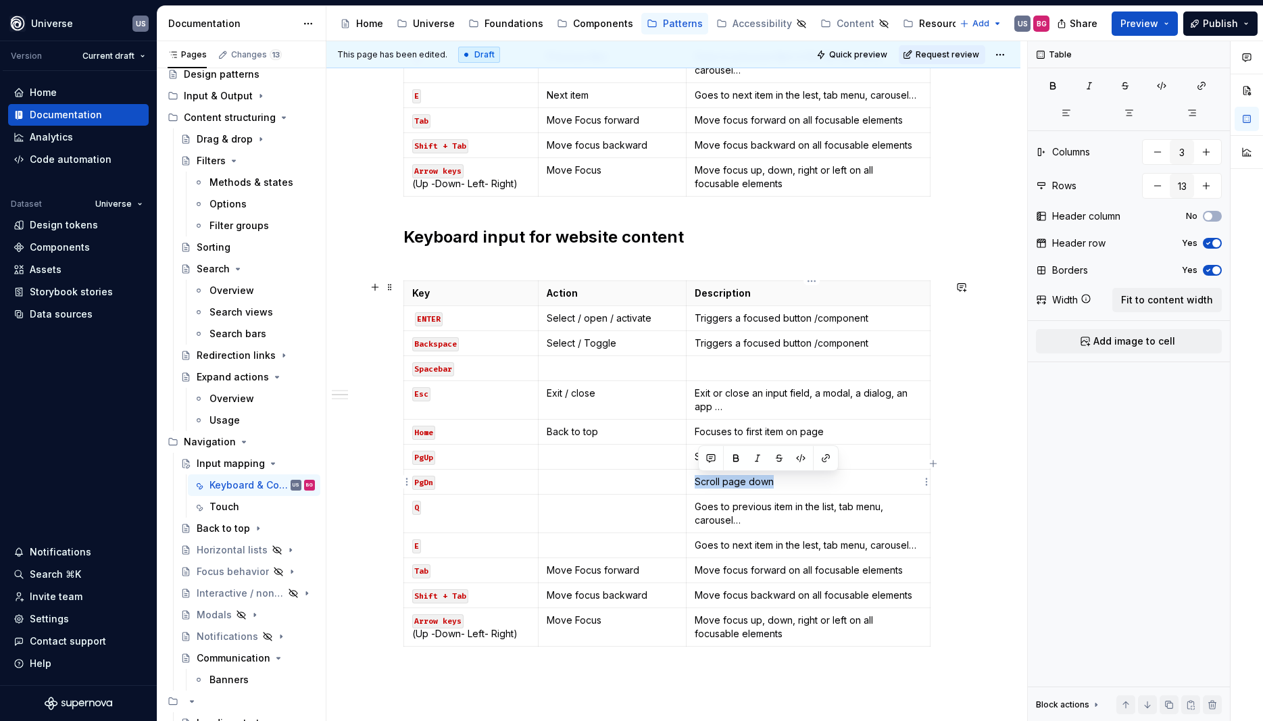
drag, startPoint x: 816, startPoint y: 491, endPoint x: 694, endPoint y: 483, distance: 122.5
click at [694, 483] on td "Scroll page down" at bounding box center [808, 481] width 244 height 25
drag, startPoint x: 786, startPoint y: 457, endPoint x: 726, endPoint y: 483, distance: 64.7
click at [697, 444] on td "Scroll page up" at bounding box center [808, 456] width 244 height 25
drag, startPoint x: 769, startPoint y: 524, endPoint x: 701, endPoint y: 511, distance: 69.3
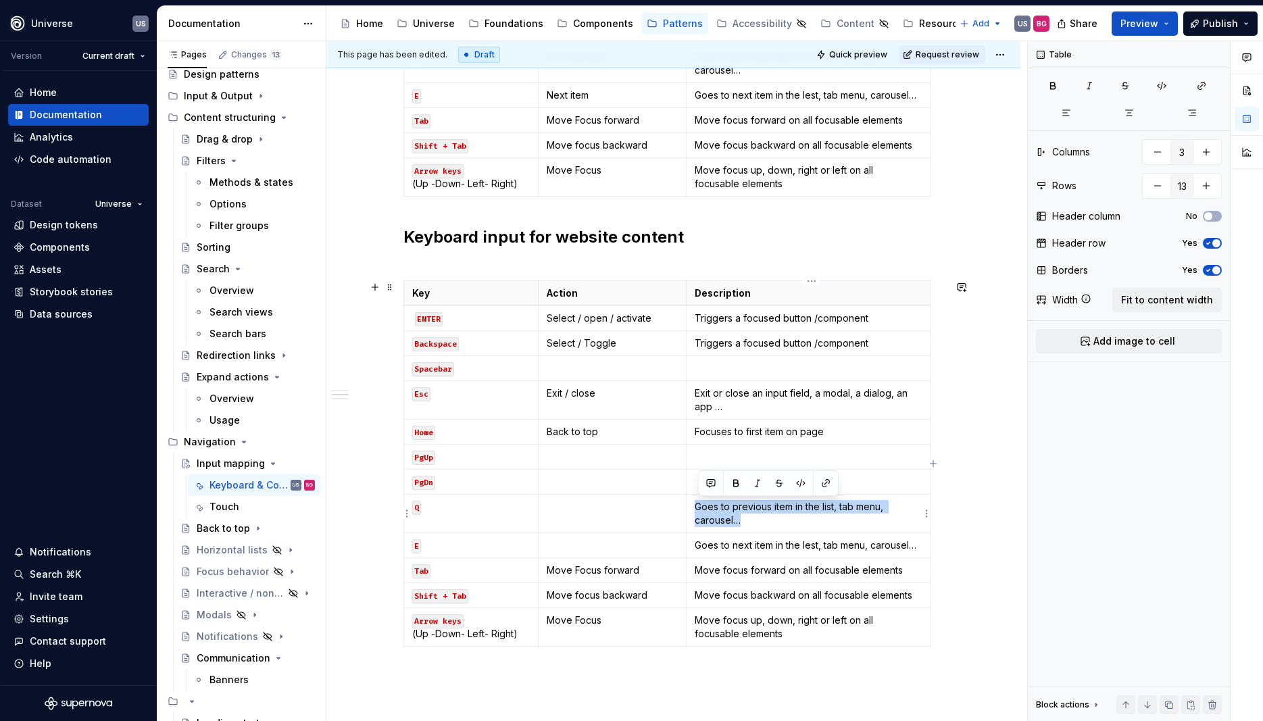
click at [698, 503] on p "Goes to previous item in the list, tab menu, carousel…" at bounding box center [807, 513] width 227 height 27
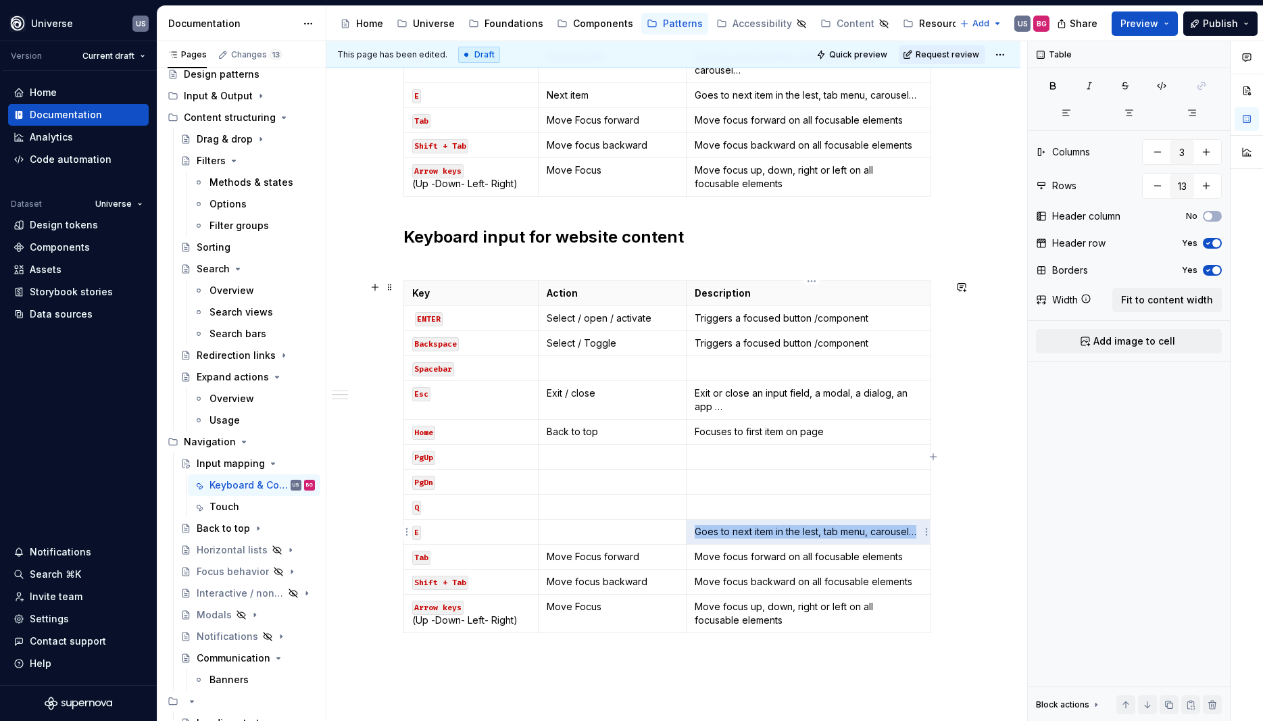
drag, startPoint x: 698, startPoint y: 530, endPoint x: 929, endPoint y: 548, distance: 231.1
click at [942, 538] on div "Key Action Description ENTER Select / open / activate Triggers a focused button…" at bounding box center [673, 459] width 540 height 358
drag, startPoint x: 553, startPoint y: 607, endPoint x: 623, endPoint y: 609, distance: 69.6
click at [623, 609] on p "Move Focus" at bounding box center [611, 607] width 131 height 14
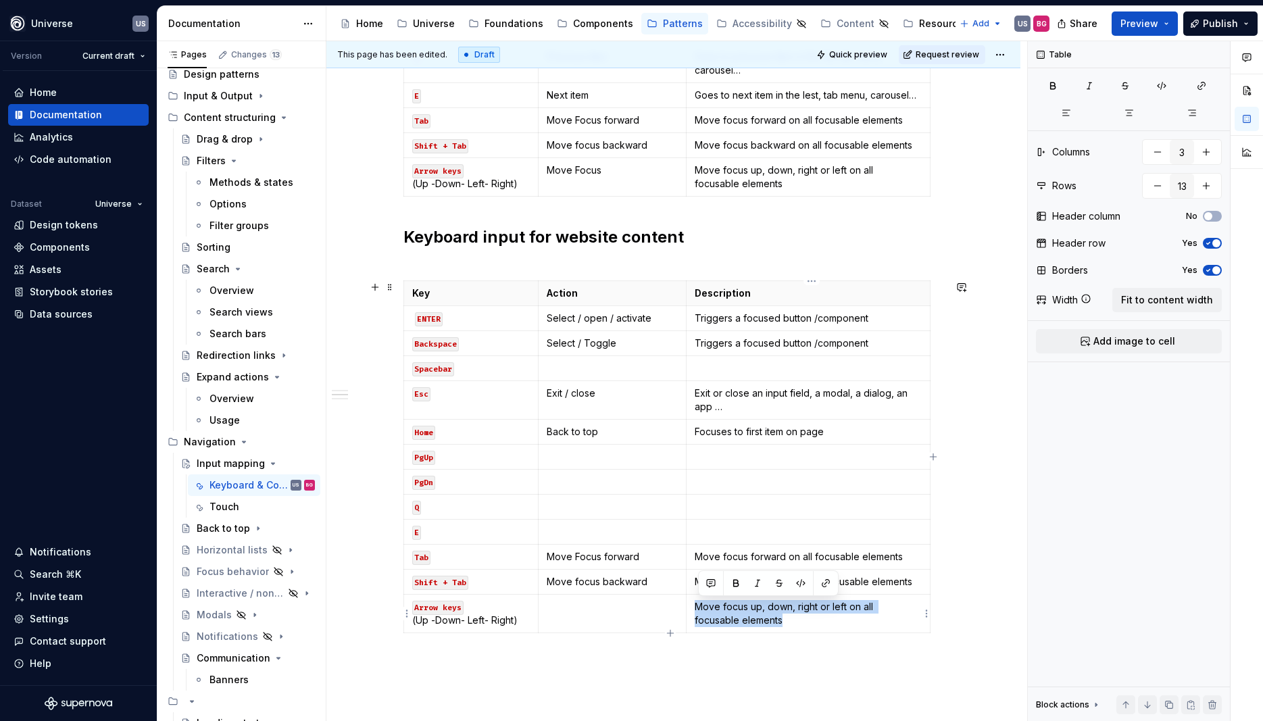
drag, startPoint x: 757, startPoint y: 618, endPoint x: 693, endPoint y: 602, distance: 66.2
click at [693, 602] on td "Move focus up, down, right or left on all focusable elements" at bounding box center [808, 613] width 244 height 39
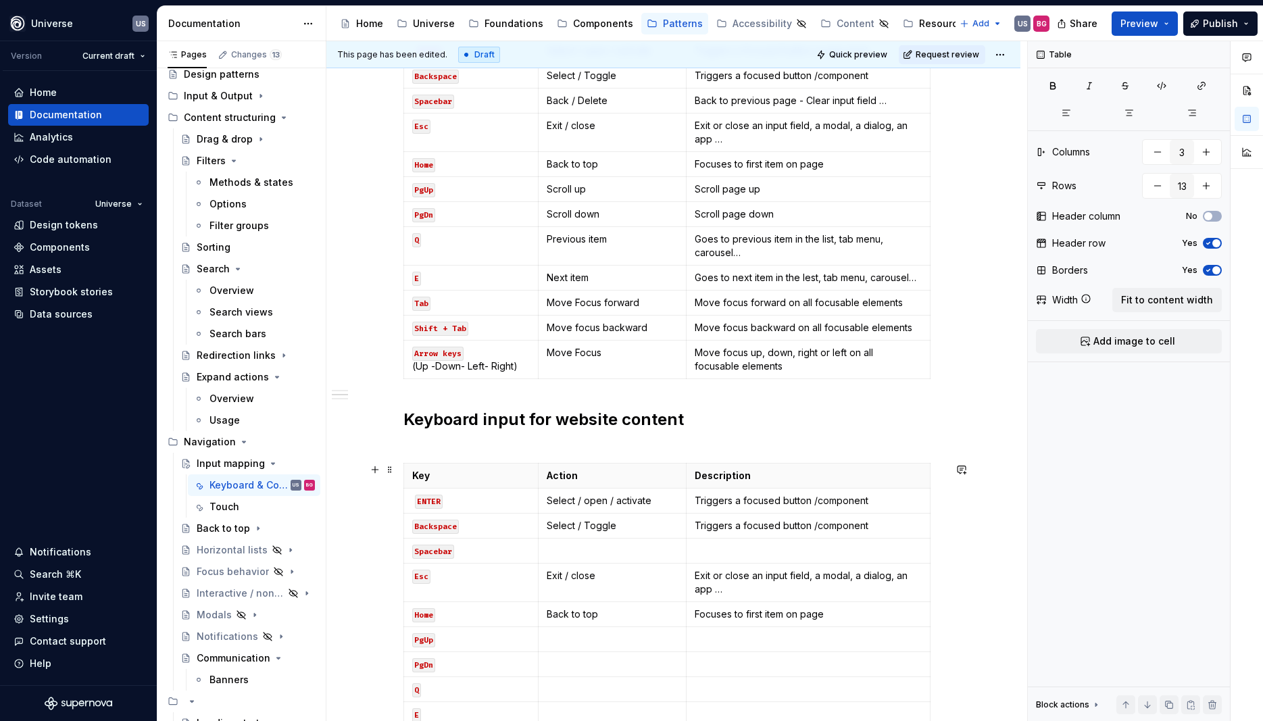
scroll to position [790, 0]
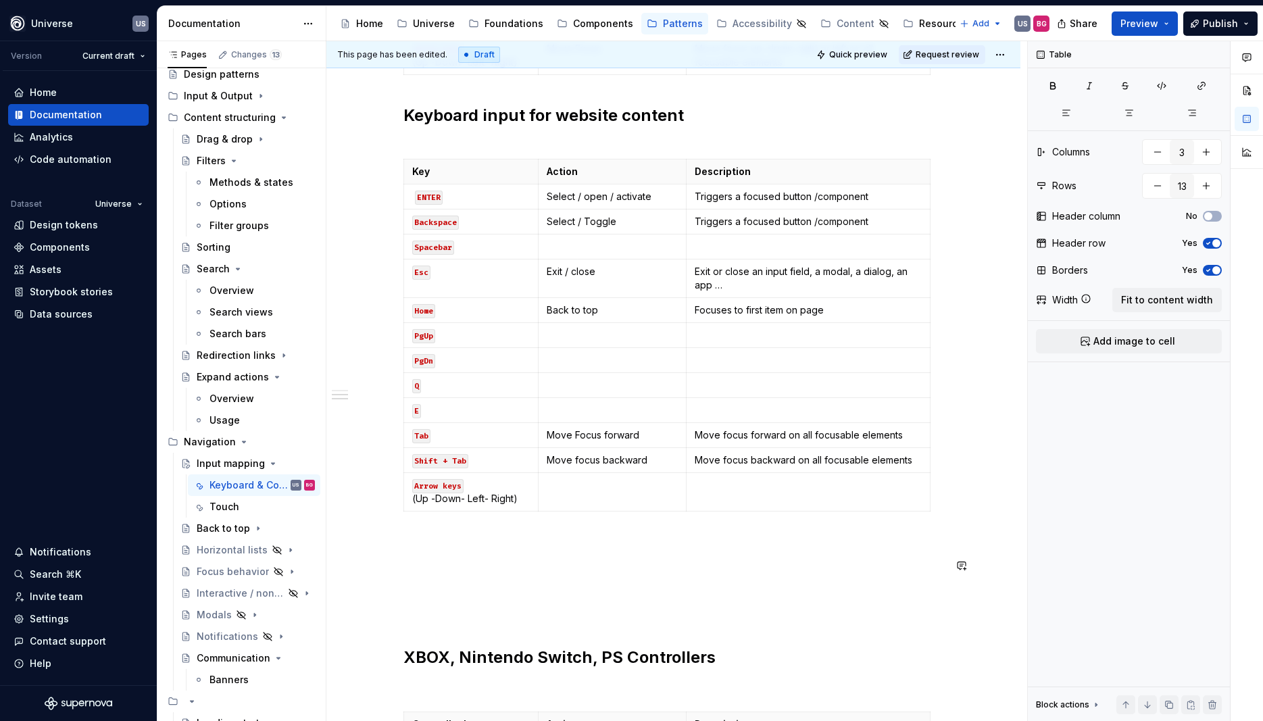
click at [474, 586] on p at bounding box center [673, 590] width 540 height 16
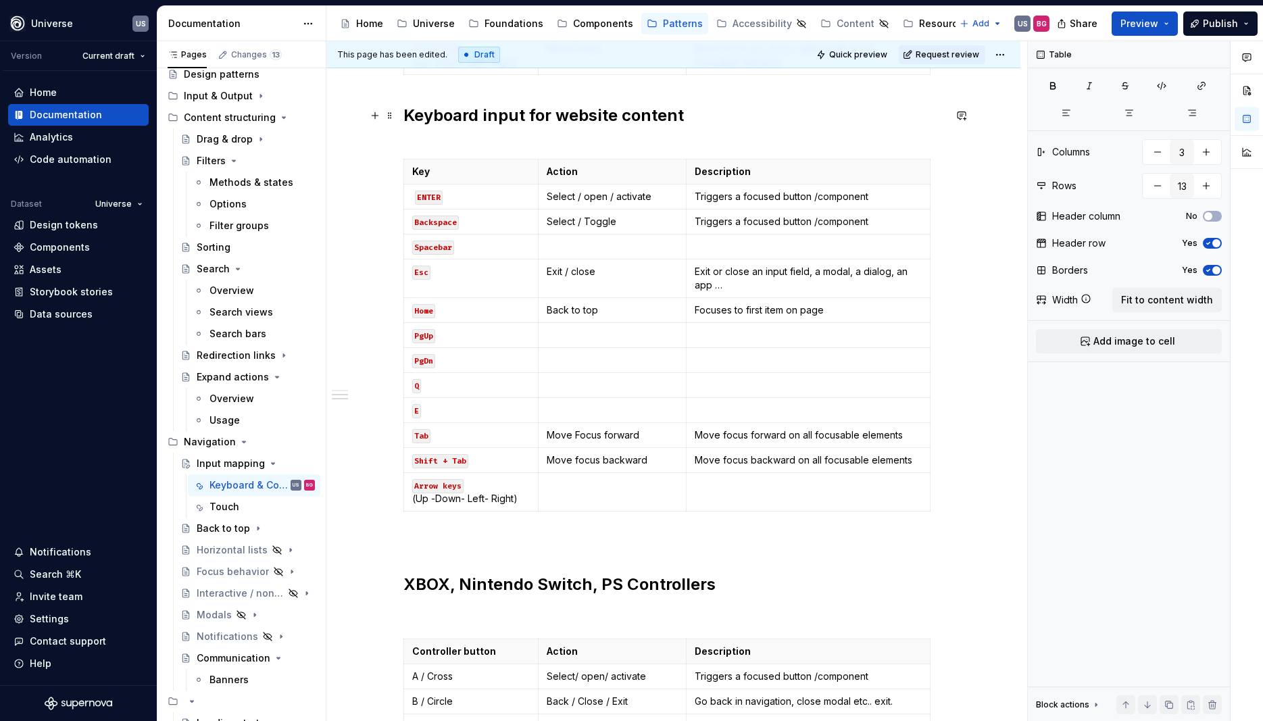
click at [567, 137] on h2 "Keyboard input for website content" at bounding box center [673, 126] width 540 height 43
click at [702, 124] on h2 "Keyboard input for website content" at bounding box center [673, 126] width 540 height 43
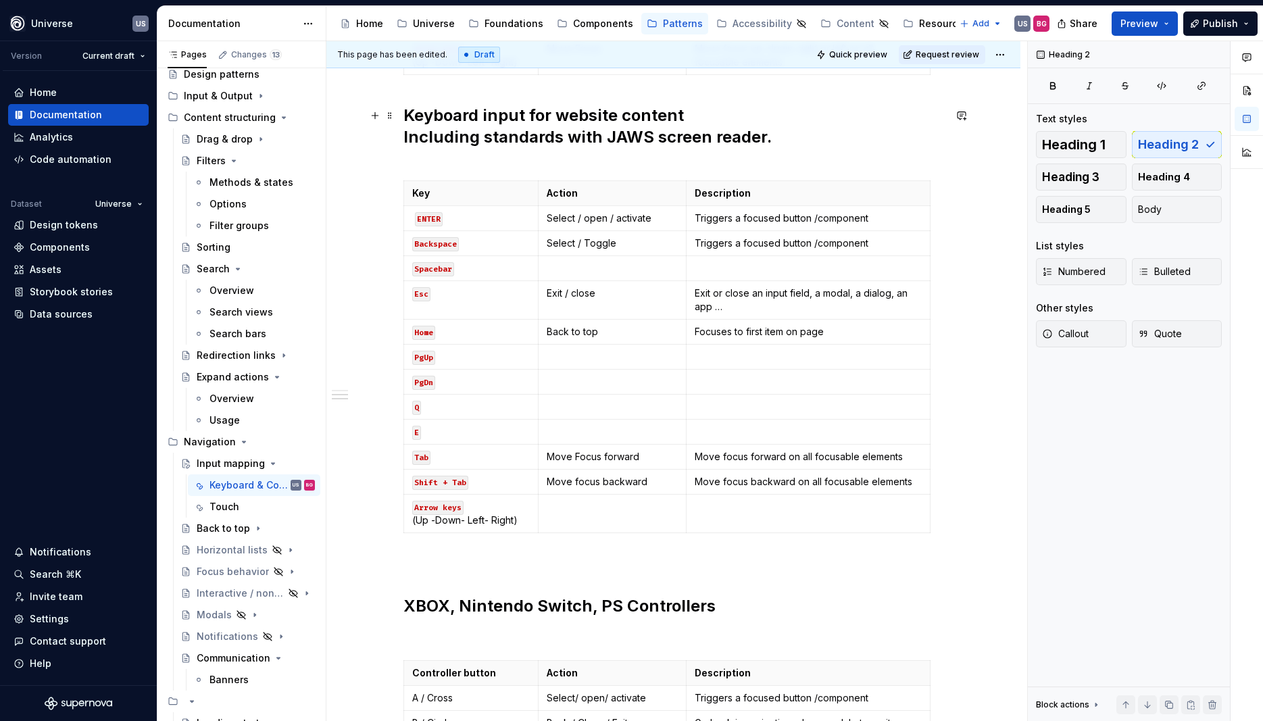
click at [492, 136] on h2 "Keyboard input for website content Including standards with JAWS screen reader." at bounding box center [673, 137] width 540 height 65
type textarea "*"
click at [485, 141] on h2 "Keyboard input for website content Including standards with JAWS screen reader." at bounding box center [673, 137] width 540 height 65
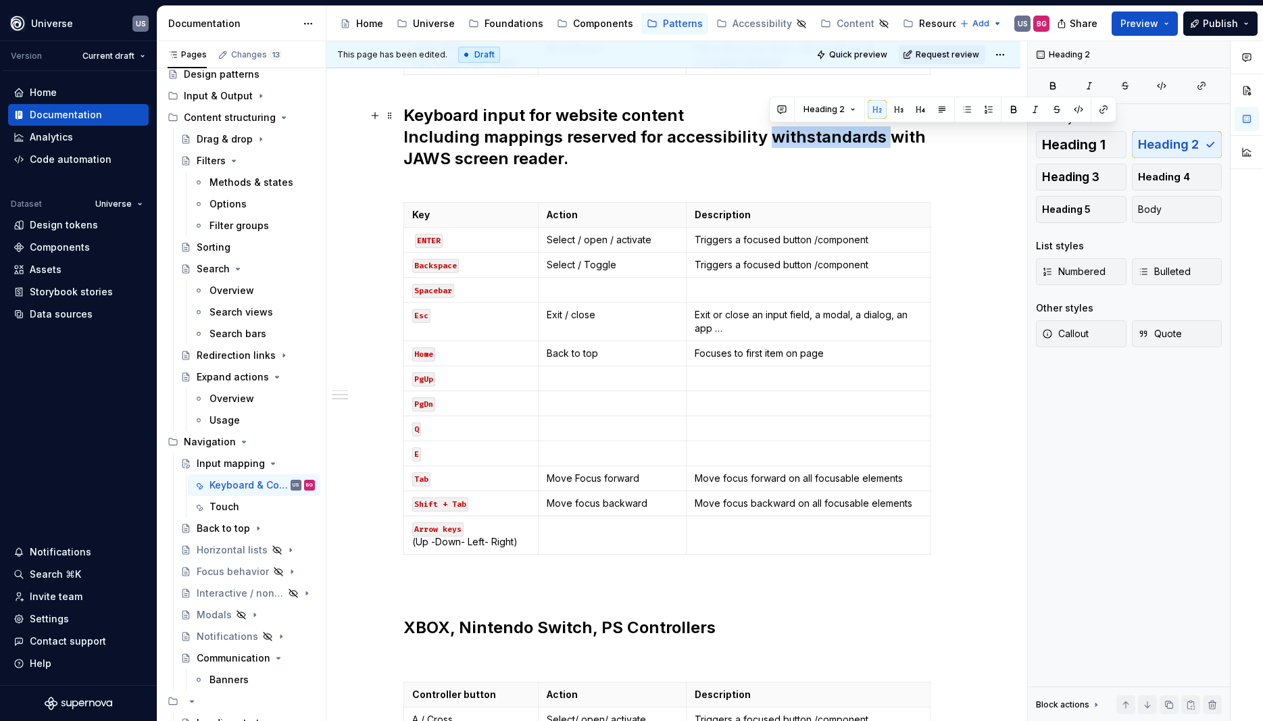
drag, startPoint x: 884, startPoint y: 143, endPoint x: 771, endPoint y: 134, distance: 113.1
click at [771, 134] on h2 "Keyboard input for website content Including mappings reserved for accessibilit…" at bounding box center [673, 148] width 540 height 86
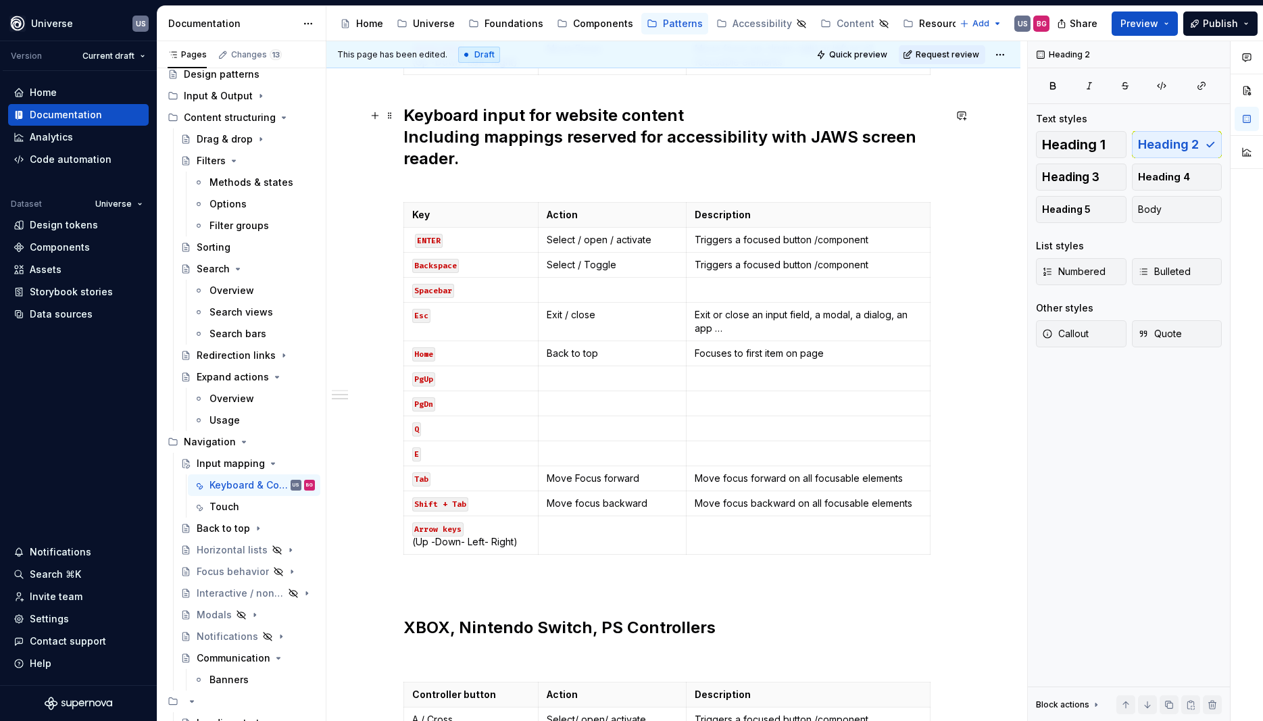
click at [406, 136] on div "Whether you're building a game, an app, or a custom tool, mapping keys to UI ac…" at bounding box center [673, 387] width 694 height 1887
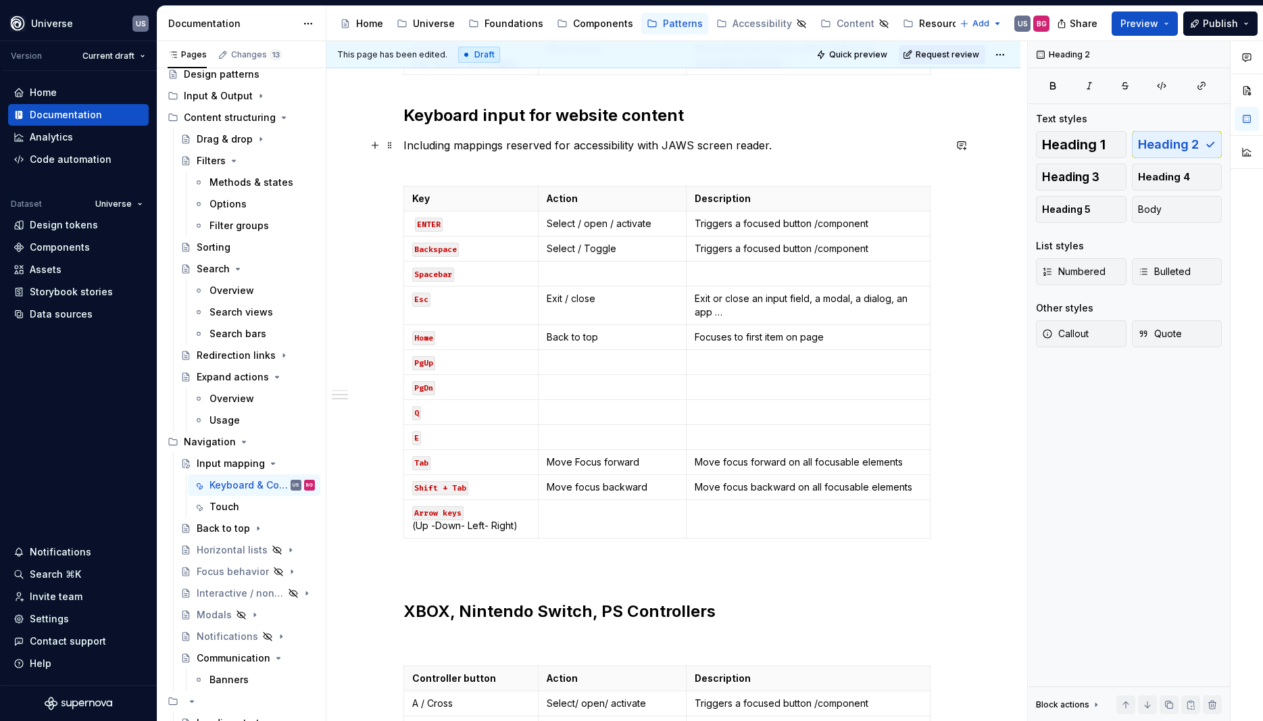
click at [651, 139] on p "Including mappings reserved for accessibility with JAWS screen reader." at bounding box center [673, 153] width 540 height 32
click at [834, 147] on p "Including mappings reserved for accessibility with JAWS screen reader." at bounding box center [673, 153] width 540 height 32
click at [630, 267] on p at bounding box center [611, 274] width 131 height 14
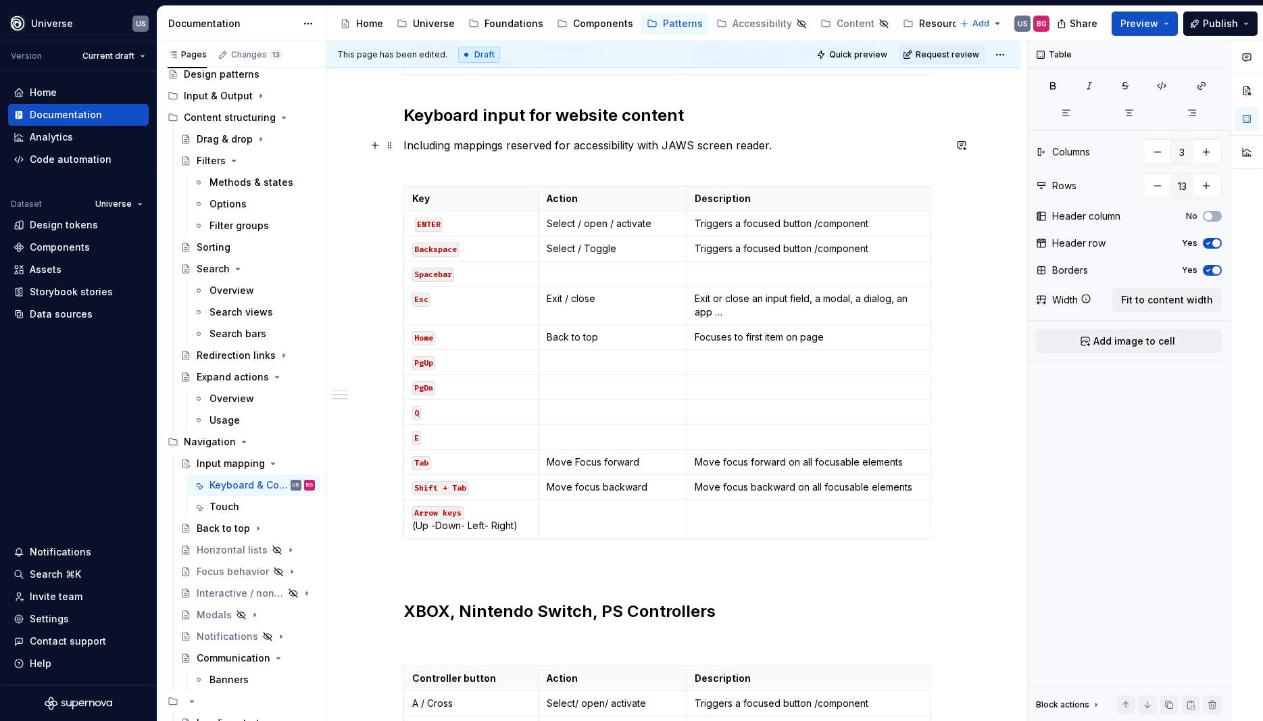
click at [823, 152] on p "Including mappings reserved for accessibility with JAWS screen reader." at bounding box center [673, 153] width 540 height 32
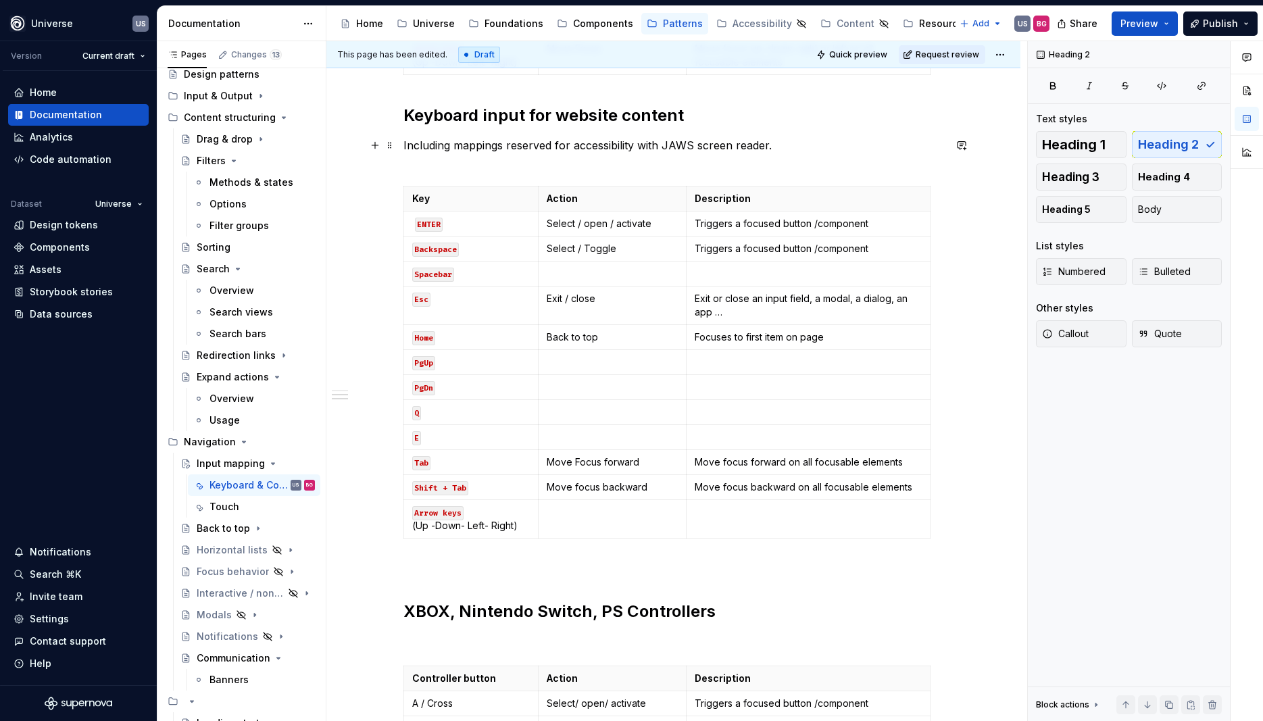
drag, startPoint x: 713, startPoint y: 156, endPoint x: 669, endPoint y: 145, distance: 45.2
click at [711, 155] on p "Including mappings reserved for accessibility with JAWS screen reader." at bounding box center [673, 153] width 540 height 32
drag, startPoint x: 665, startPoint y: 142, endPoint x: 775, endPoint y: 147, distance: 110.9
click at [775, 147] on p "Including mappings reserved for accessibility with JAWS screen reader." at bounding box center [673, 153] width 540 height 32
click at [1002, 120] on button "button" at bounding box center [999, 120] width 19 height 19
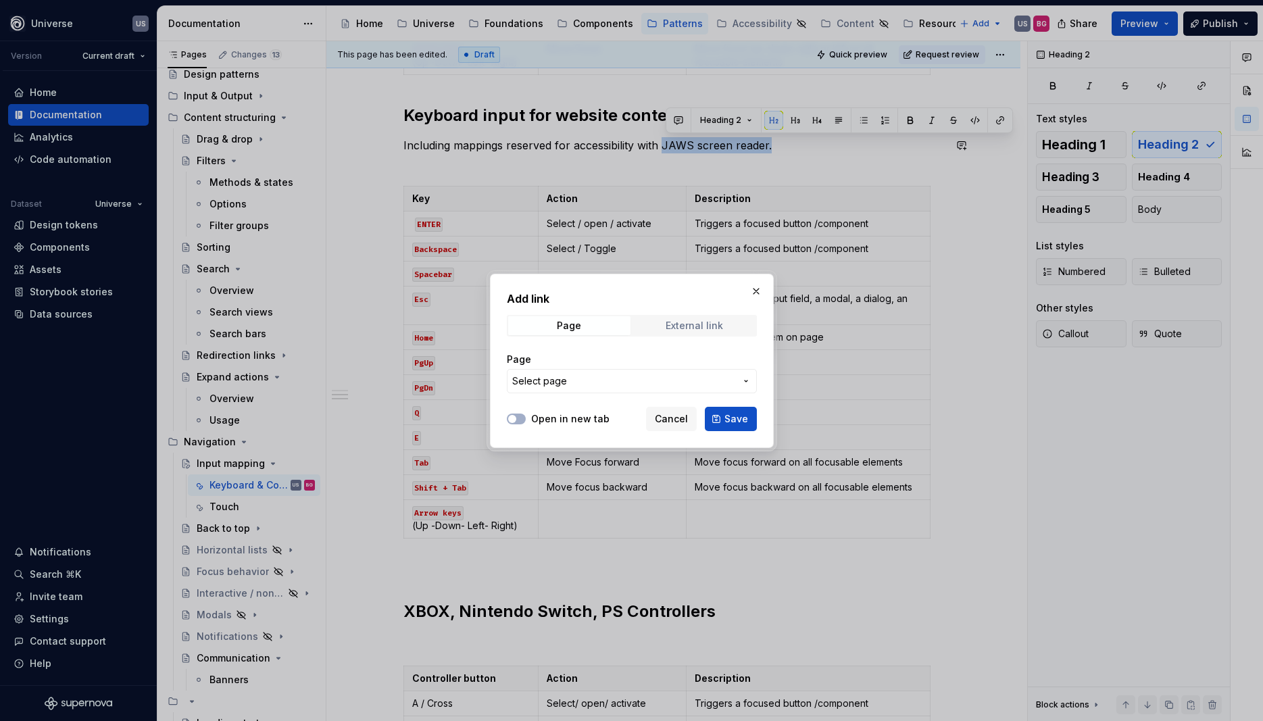
click at [699, 327] on div "External link" at bounding box center [693, 325] width 57 height 11
click at [553, 384] on input "URL" at bounding box center [632, 381] width 250 height 24
paste input "JAWS Hotkeys – Freedom Scientific"
type input "JAWS Hotkeys – Freedom Scientific"
click at [513, 415] on icon "button" at bounding box center [512, 419] width 11 height 8
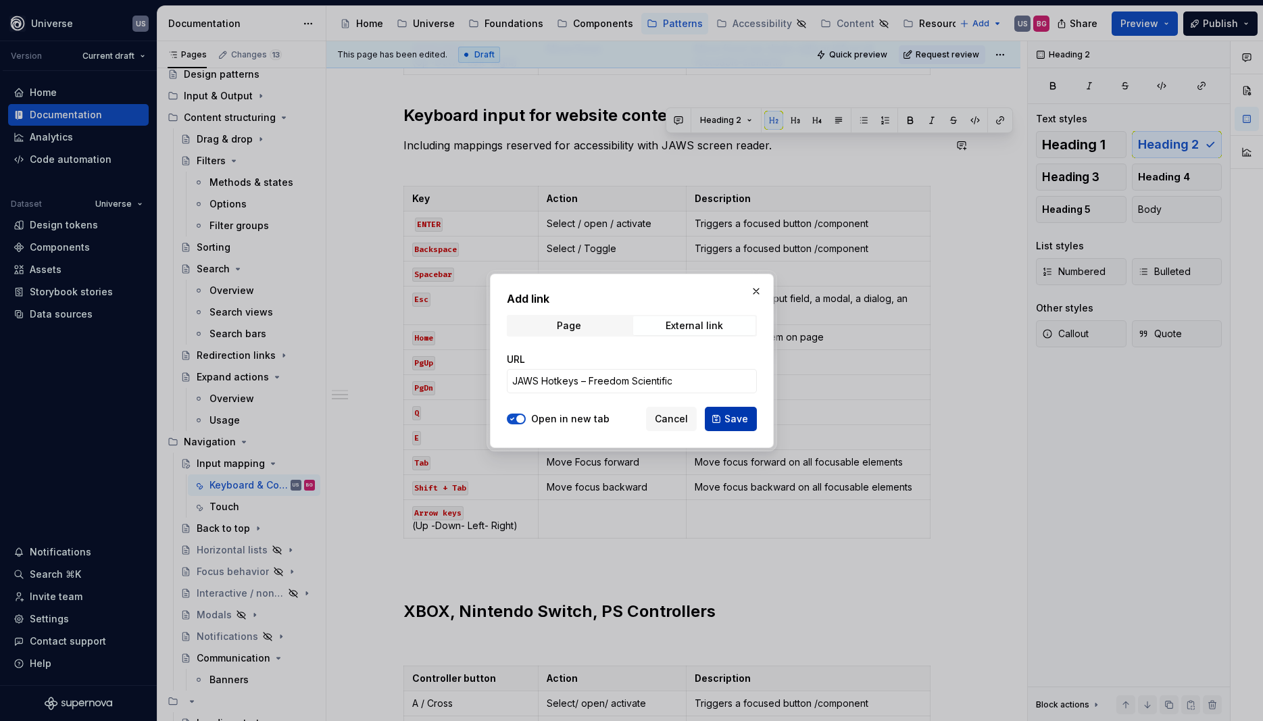
click at [728, 419] on span "Save" at bounding box center [736, 419] width 24 height 14
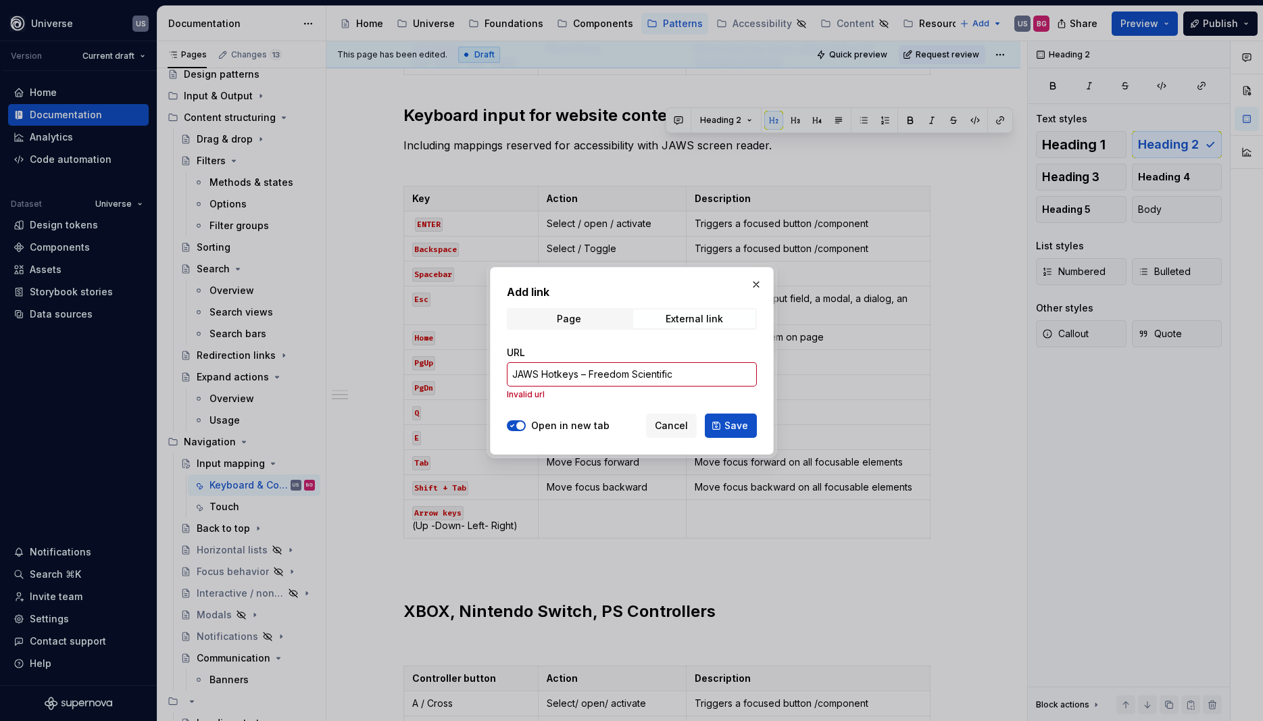
type textarea "*"
drag, startPoint x: 689, startPoint y: 373, endPoint x: 493, endPoint y: 357, distance: 196.5
click at [507, 362] on input "JAWS Hotkeys – Freedom Scientific" at bounding box center [632, 374] width 250 height 24
paste input "https://www.freedomscientific.com/training/jaws/hotkeys/"
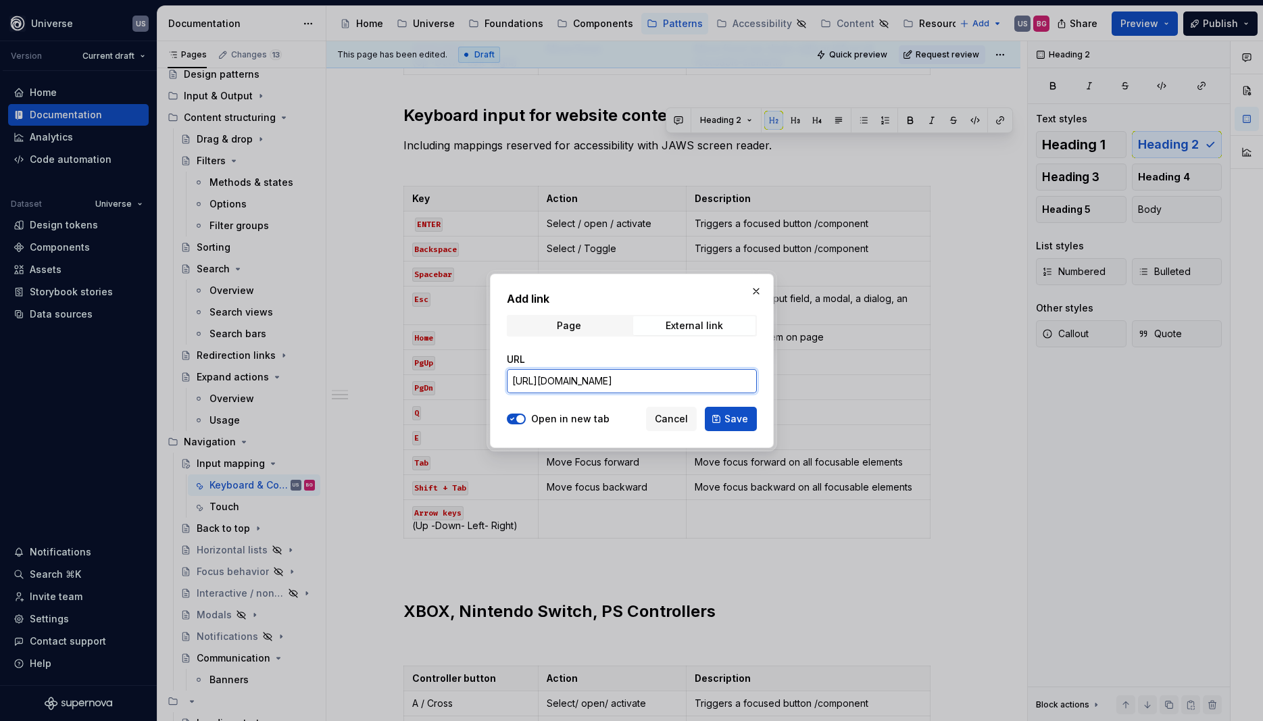
scroll to position [0, 20]
type input "https://www.freedomscientific.com/training/jaws/hotkeys/"
drag, startPoint x: 736, startPoint y: 418, endPoint x: 730, endPoint y: 417, distance: 6.9
click at [736, 417] on span "Save" at bounding box center [736, 419] width 24 height 14
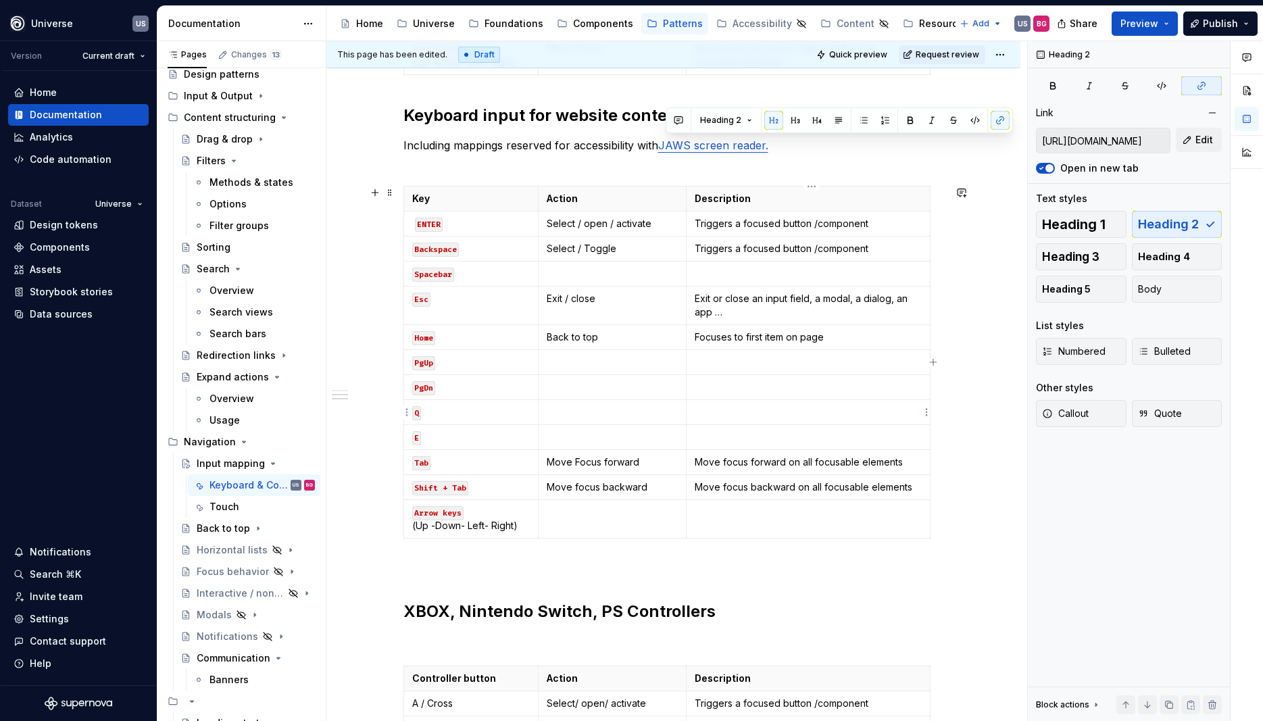
scroll to position [790, 0]
click at [878, 154] on p "Including mappings reserved for accessibility with JAWS screen reader." at bounding box center [673, 153] width 540 height 32
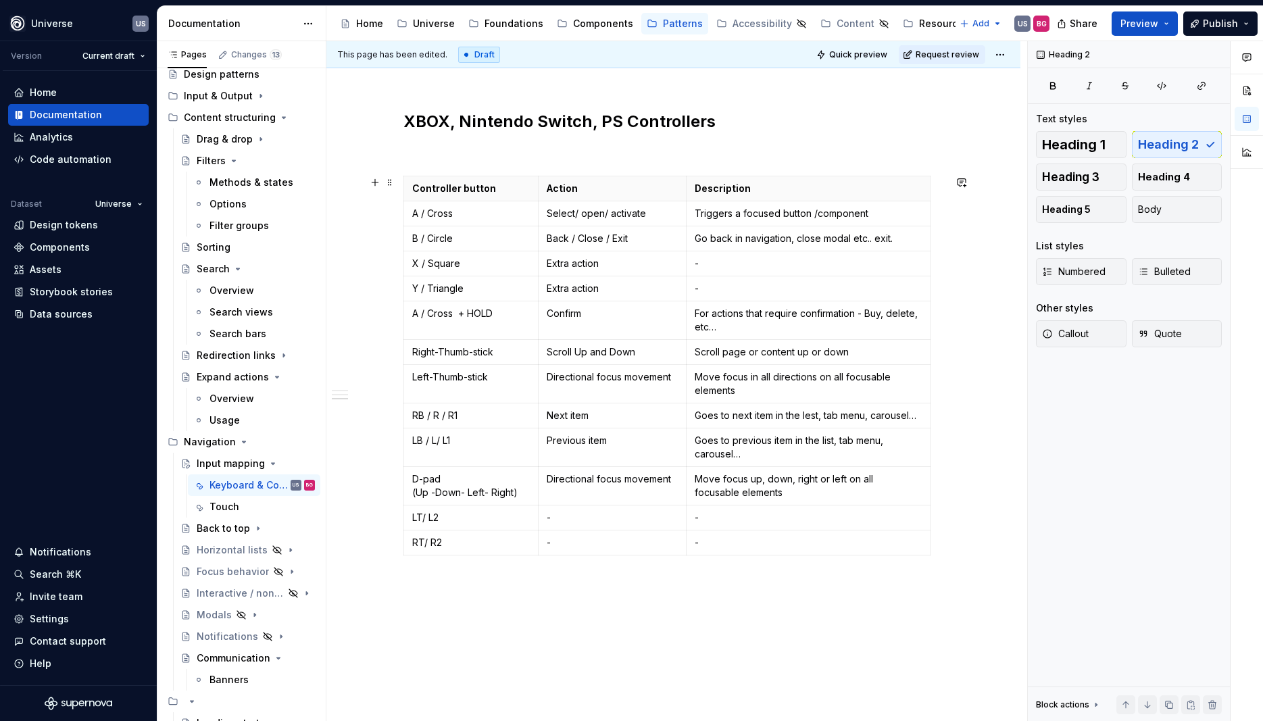
scroll to position [1337, 0]
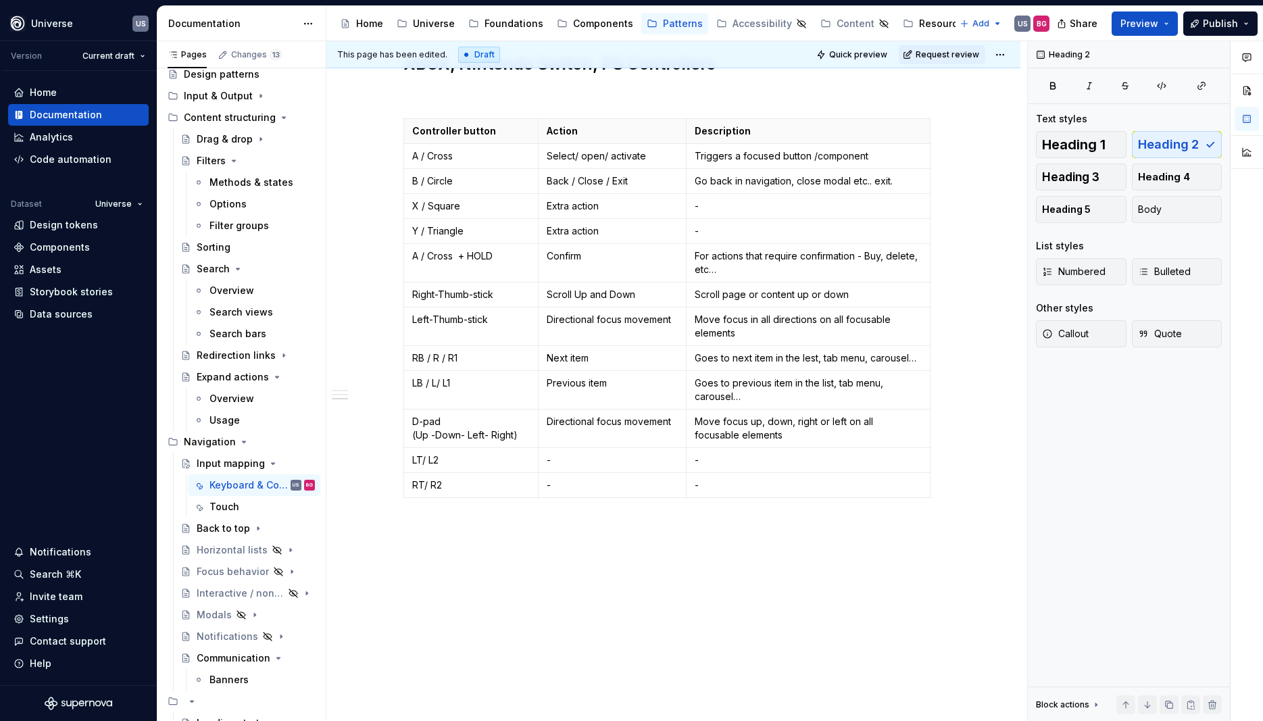
click at [1249, 524] on div at bounding box center [1246, 381] width 32 height 680
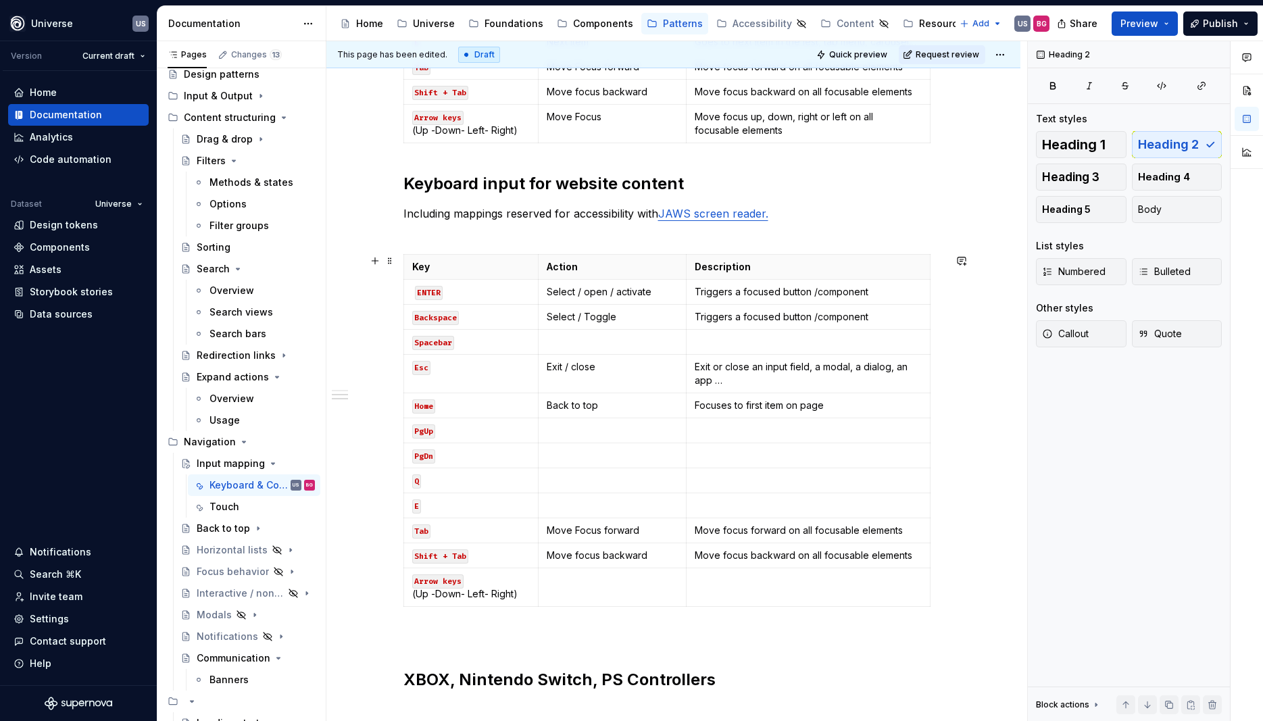
scroll to position [669, 0]
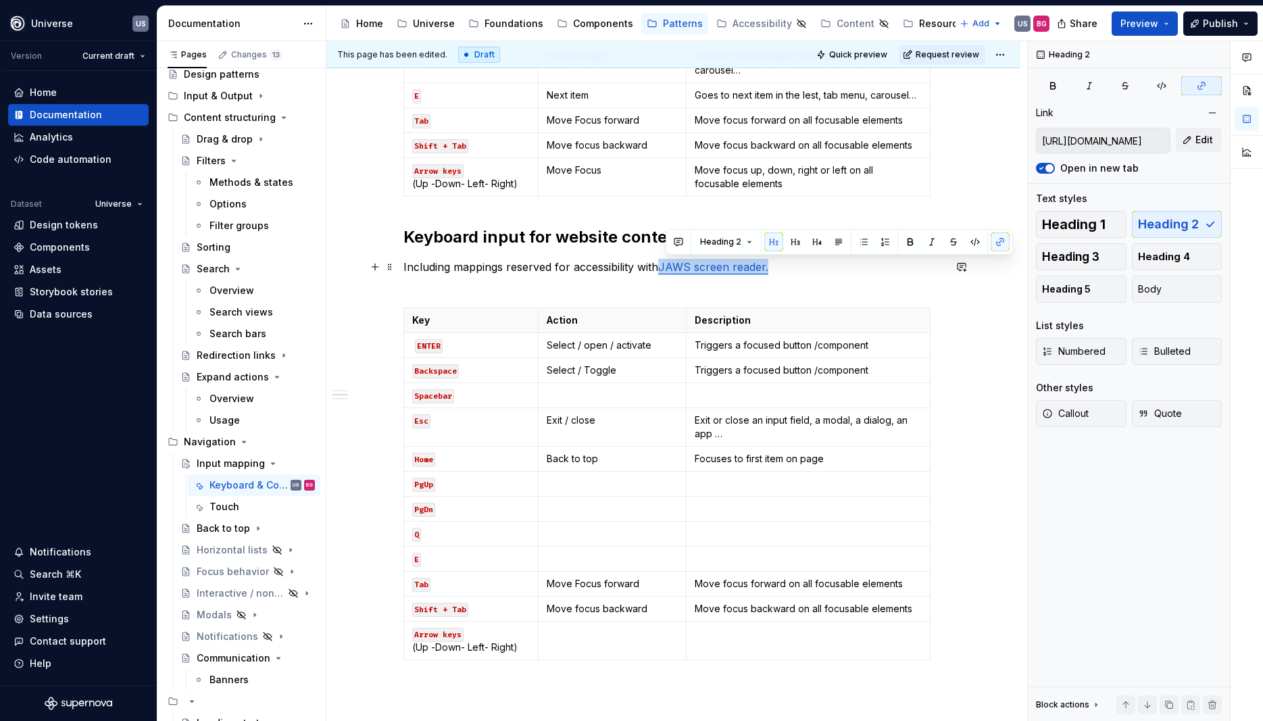
drag, startPoint x: 784, startPoint y: 264, endPoint x: 668, endPoint y: 267, distance: 116.2
click at [668, 267] on p "Including mappings reserved for accessibility with JAWS screen reader." at bounding box center [673, 275] width 540 height 32
copy link "JAWS screen reader."
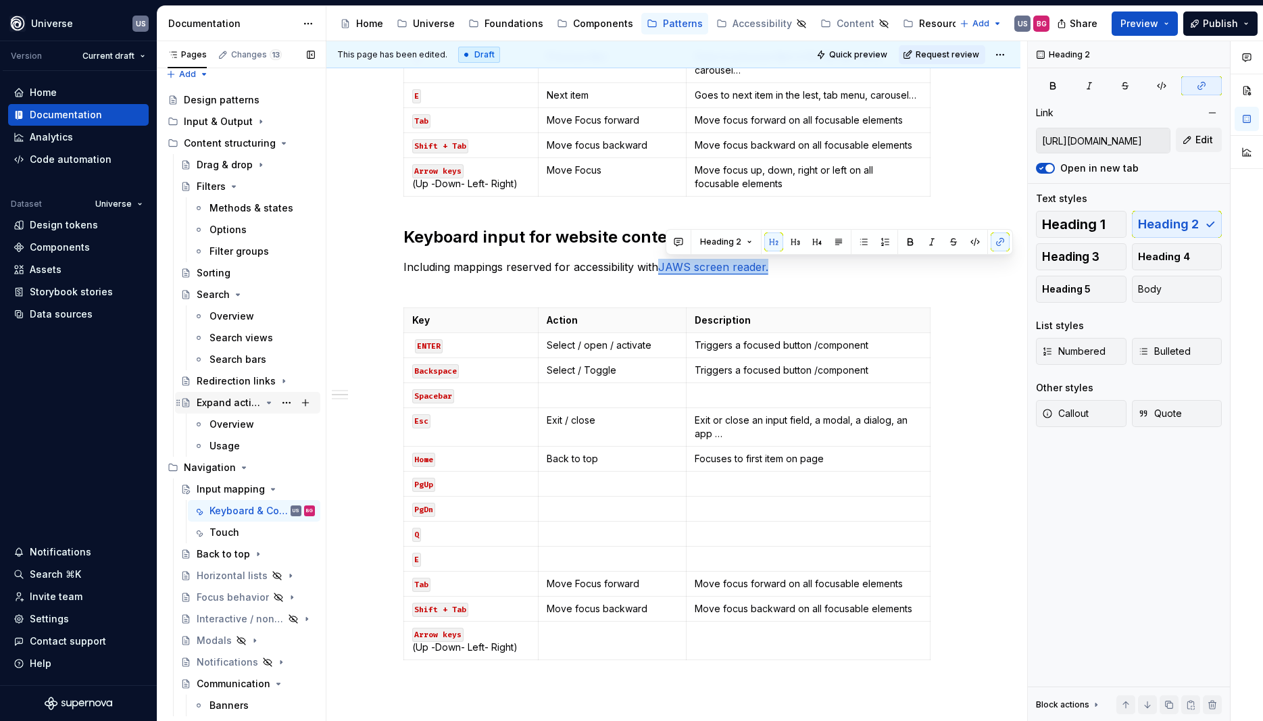
scroll to position [0, 0]
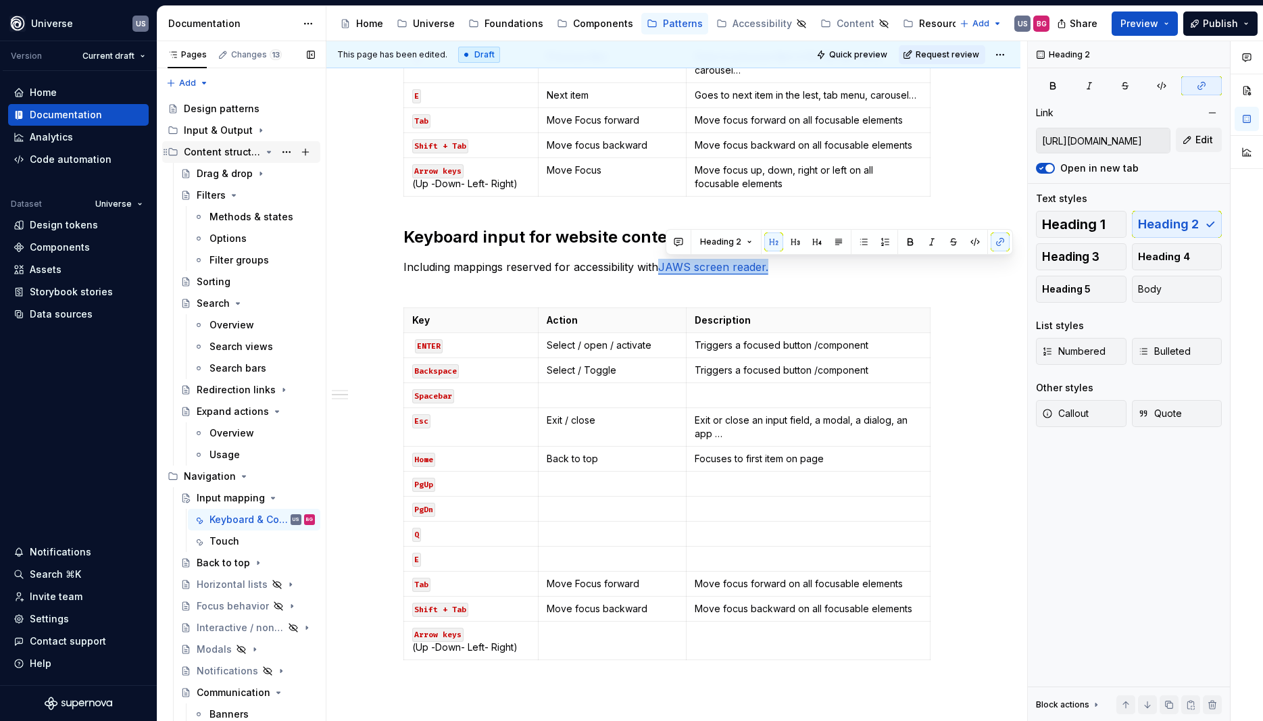
click at [266, 153] on icon "Page tree" at bounding box center [268, 152] width 11 height 11
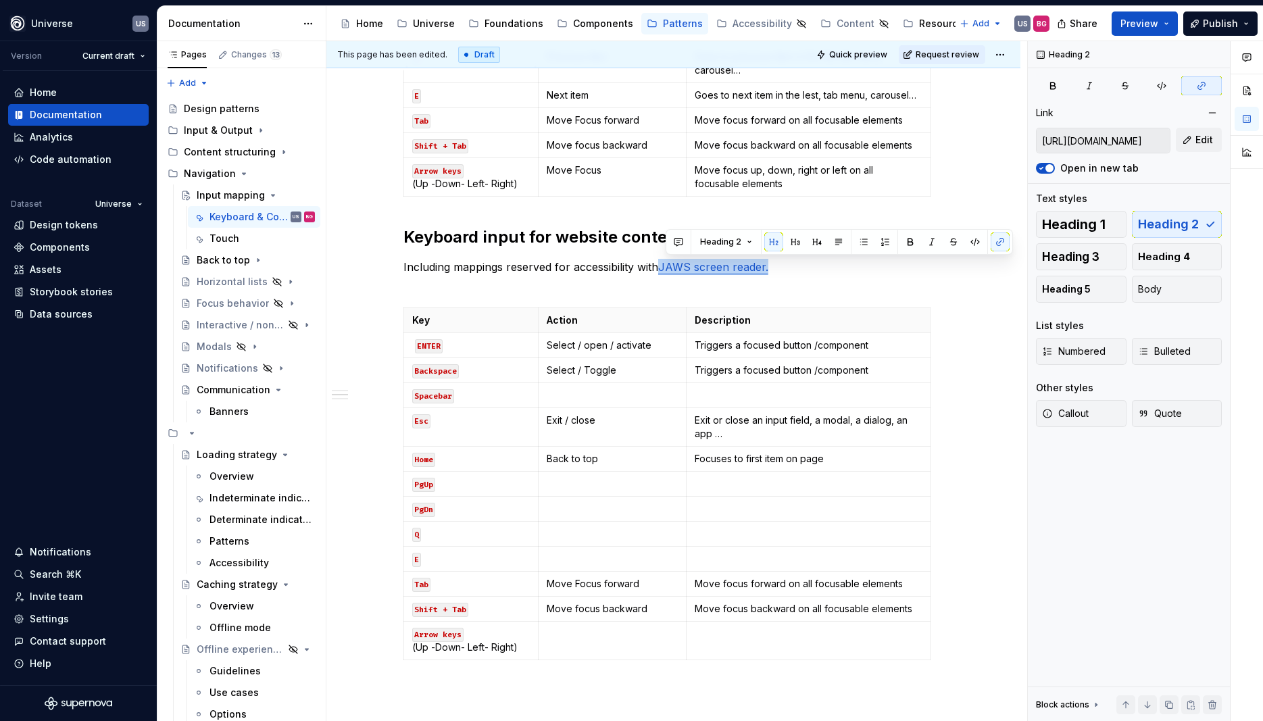
drag, startPoint x: 598, startPoint y: 26, endPoint x: 588, endPoint y: 34, distance: 13.9
click at [601, 28] on div "Components" at bounding box center [603, 24] width 60 height 14
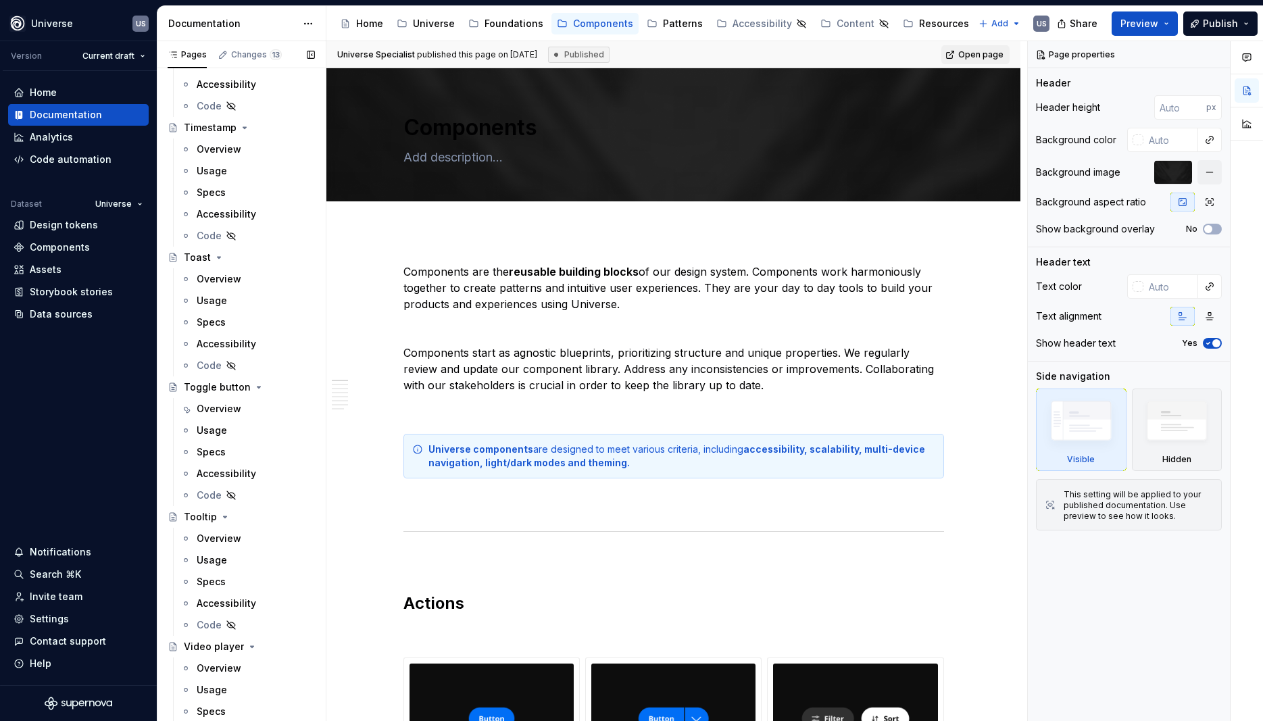
scroll to position [6566, 0]
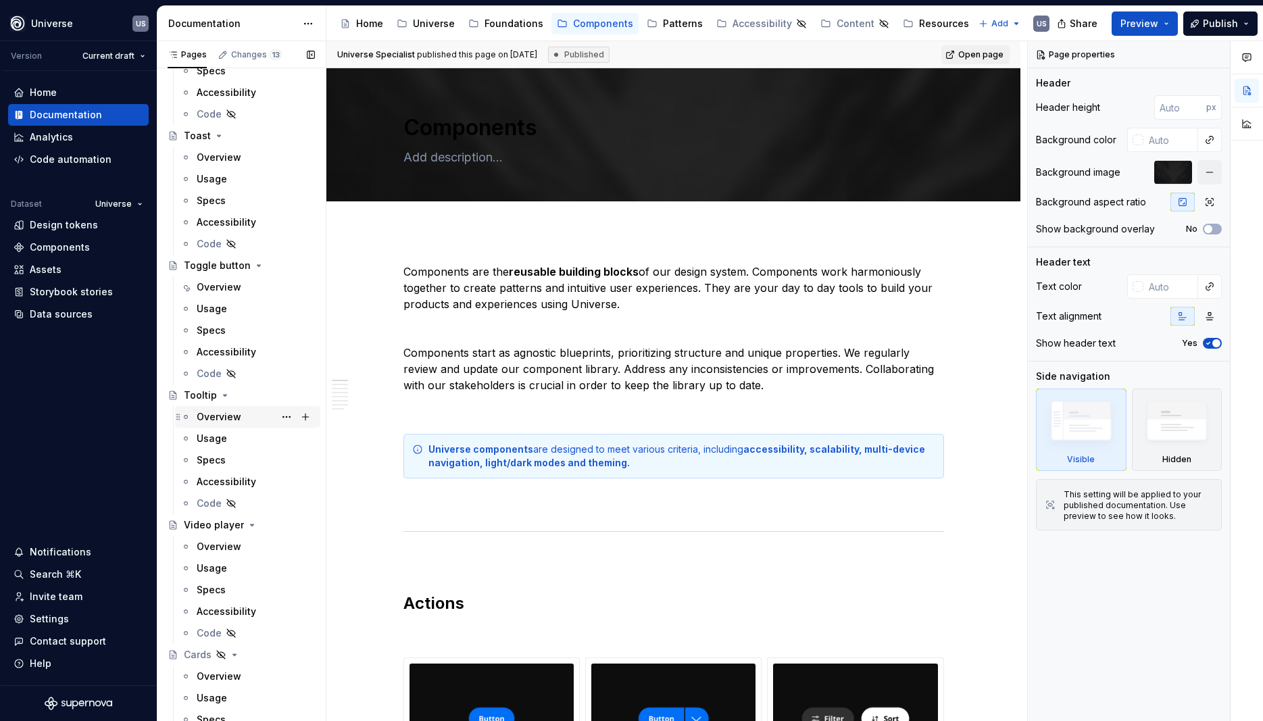
click at [244, 410] on div "Overview" at bounding box center [256, 416] width 118 height 19
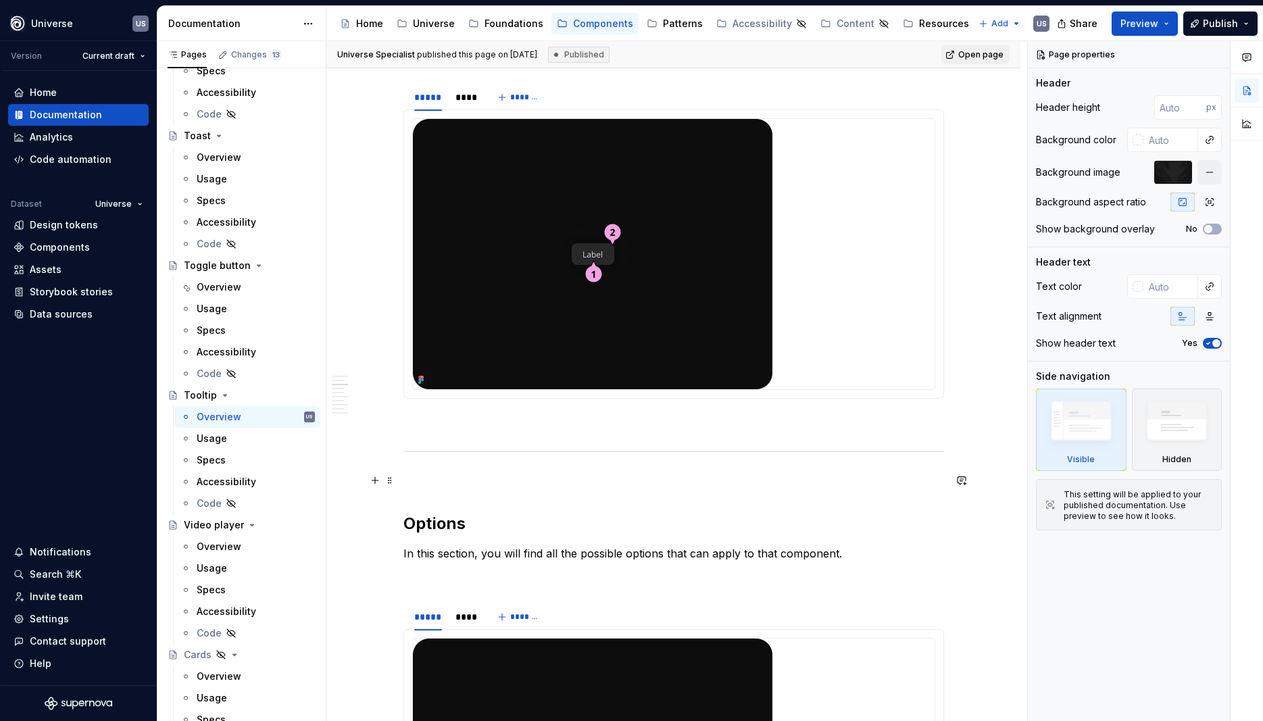
scroll to position [790, 0]
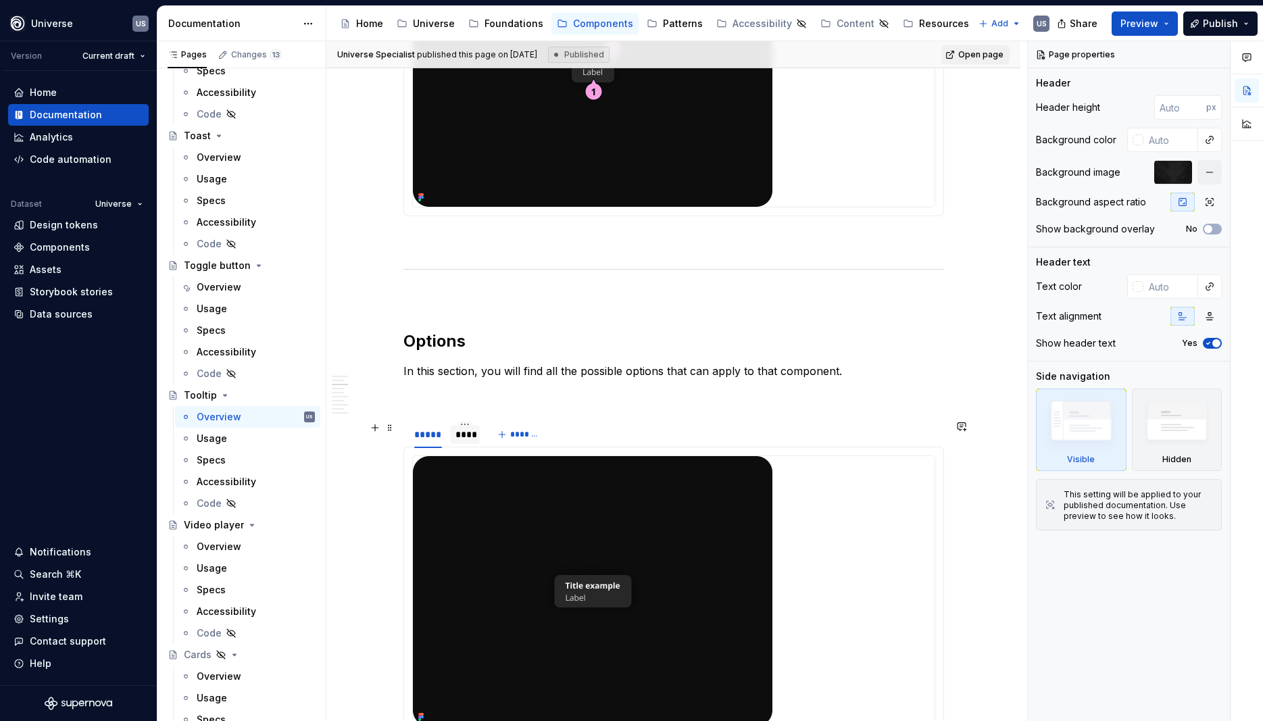
click at [457, 432] on div "****" at bounding box center [465, 434] width 30 height 19
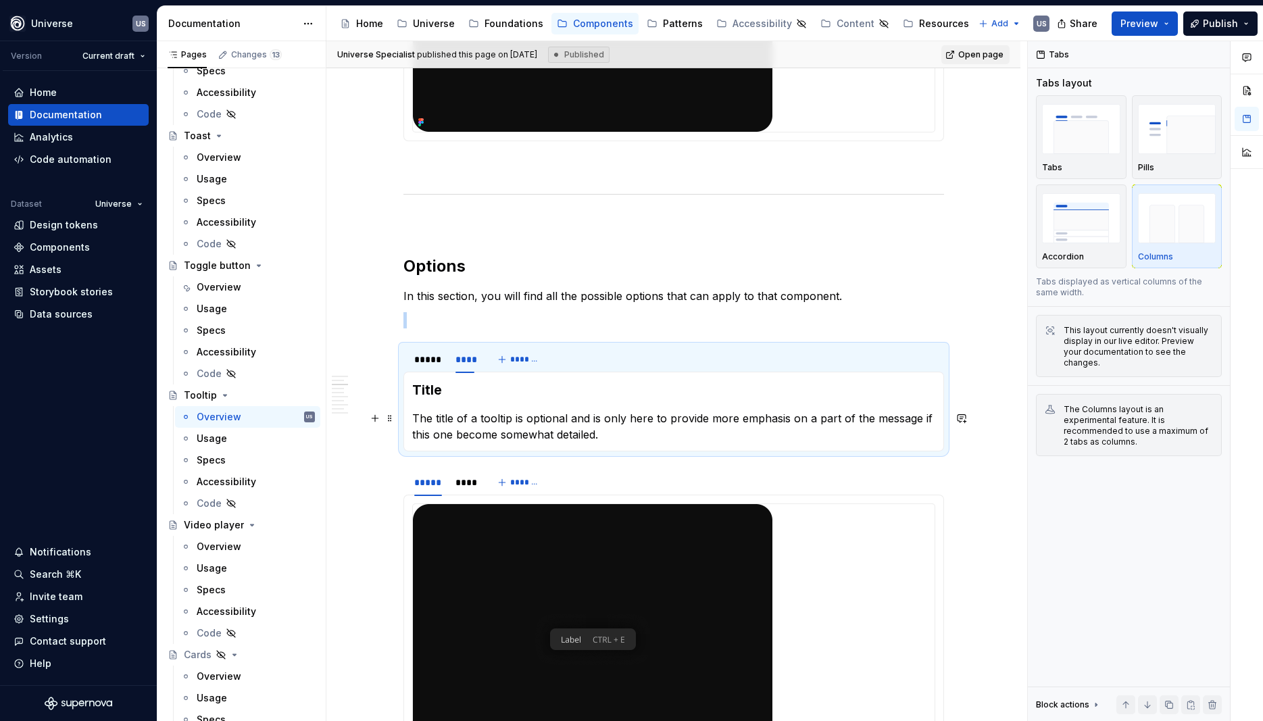
scroll to position [973, 0]
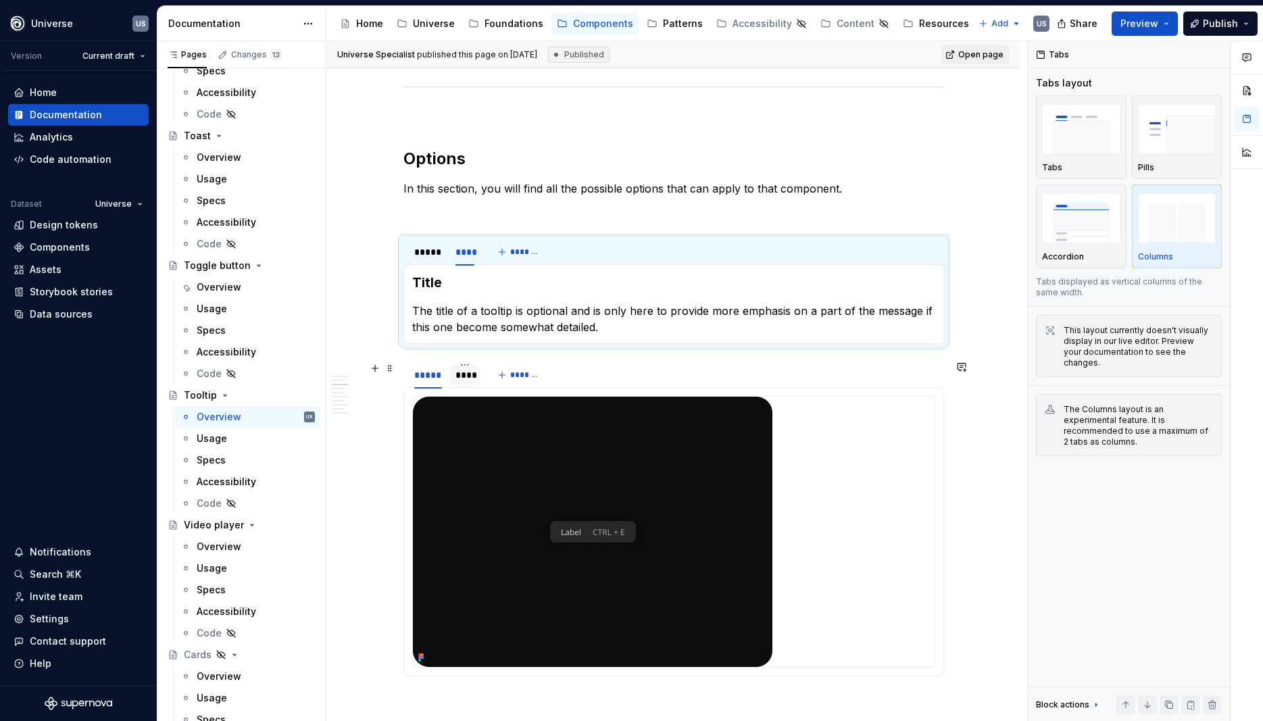
click at [472, 380] on div "****" at bounding box center [465, 375] width 20 height 14
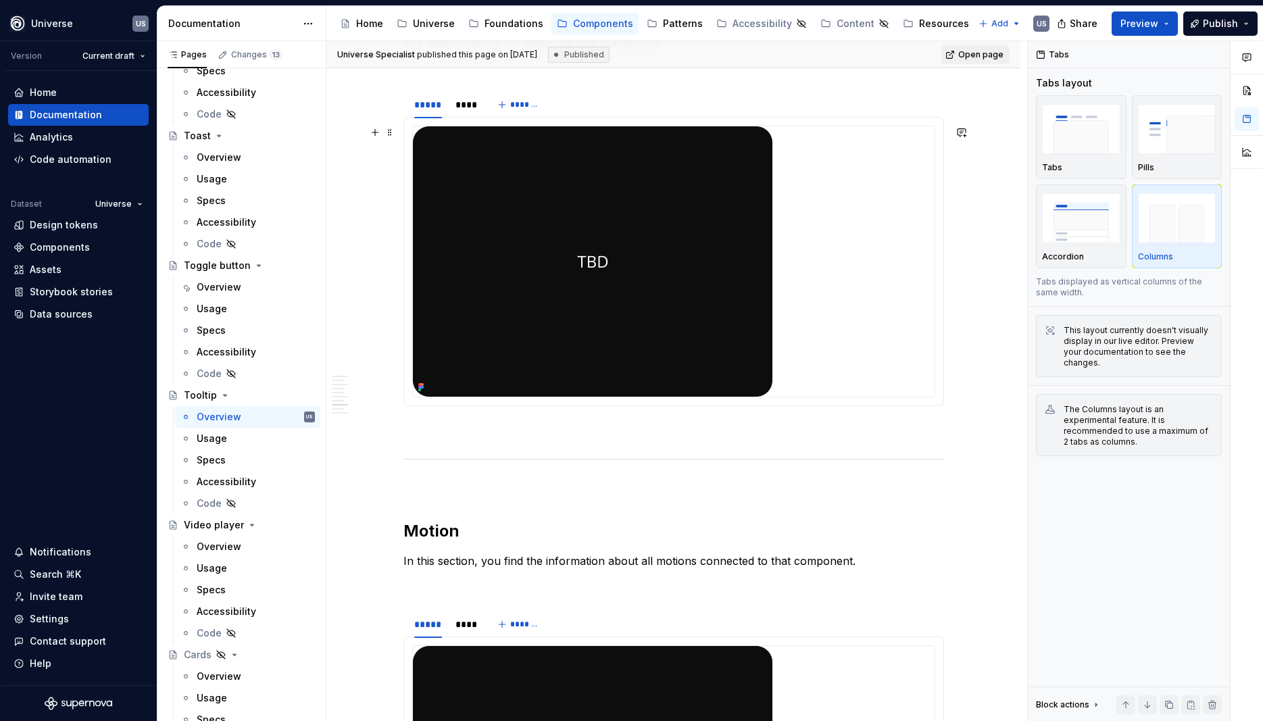
scroll to position [1581, 0]
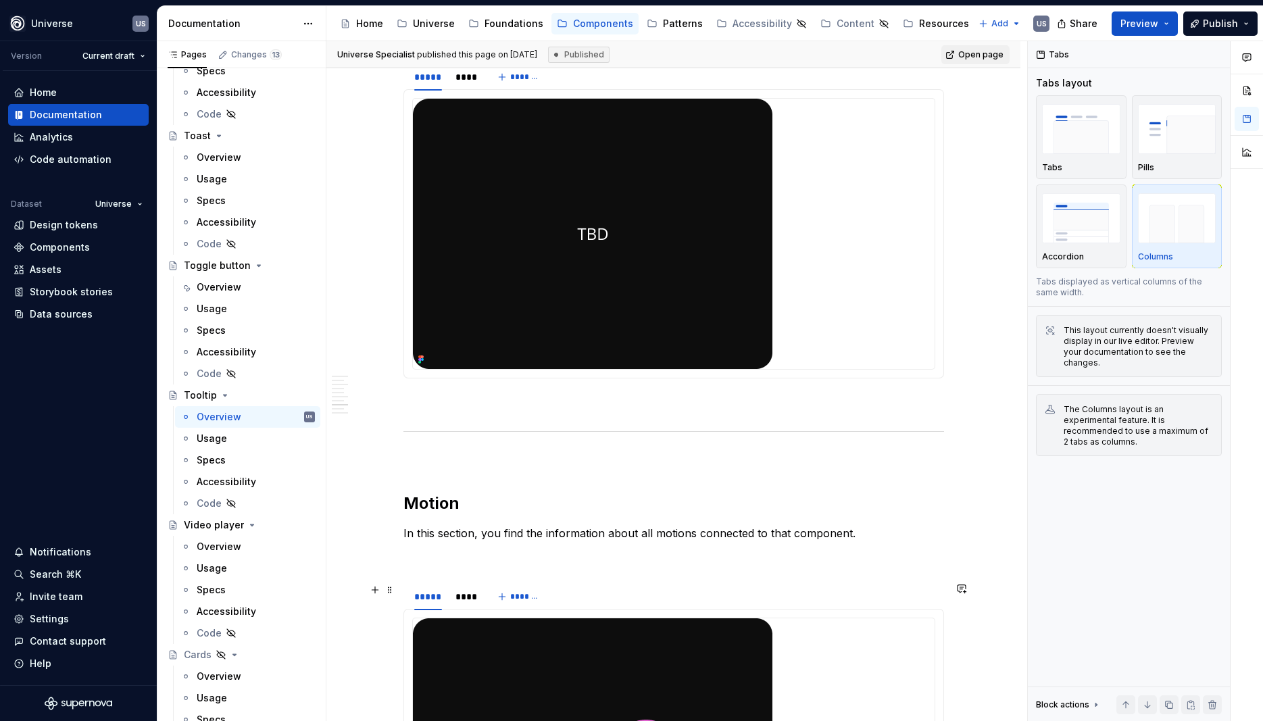
drag, startPoint x: 465, startPoint y: 600, endPoint x: 504, endPoint y: 580, distance: 43.2
click at [465, 599] on div "****" at bounding box center [465, 597] width 20 height 14
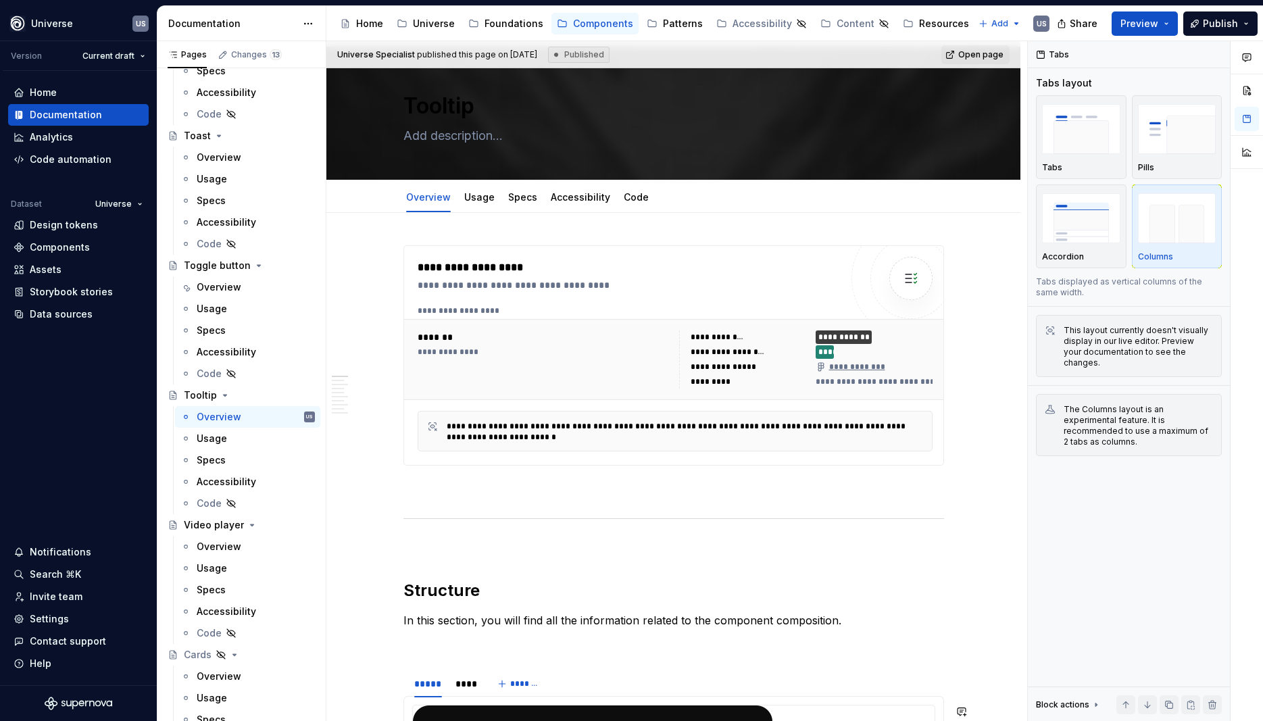
scroll to position [0, 0]
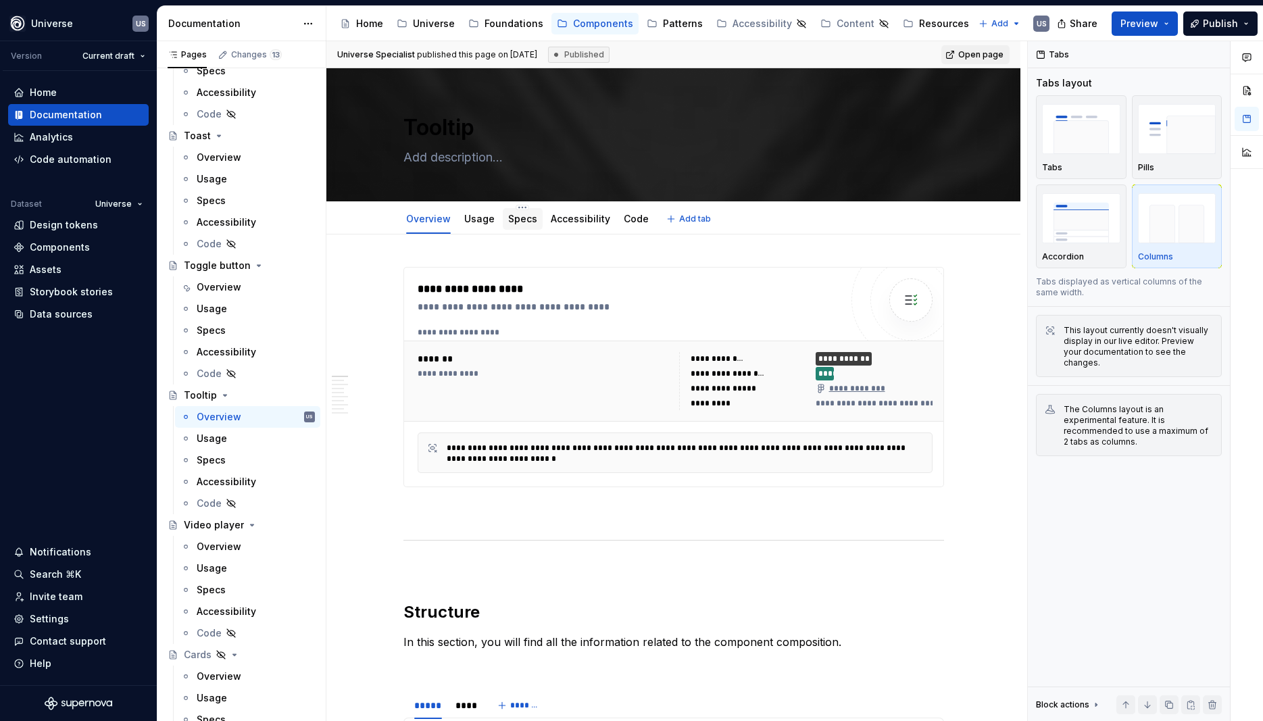
click at [526, 224] on link "Specs" at bounding box center [522, 218] width 29 height 11
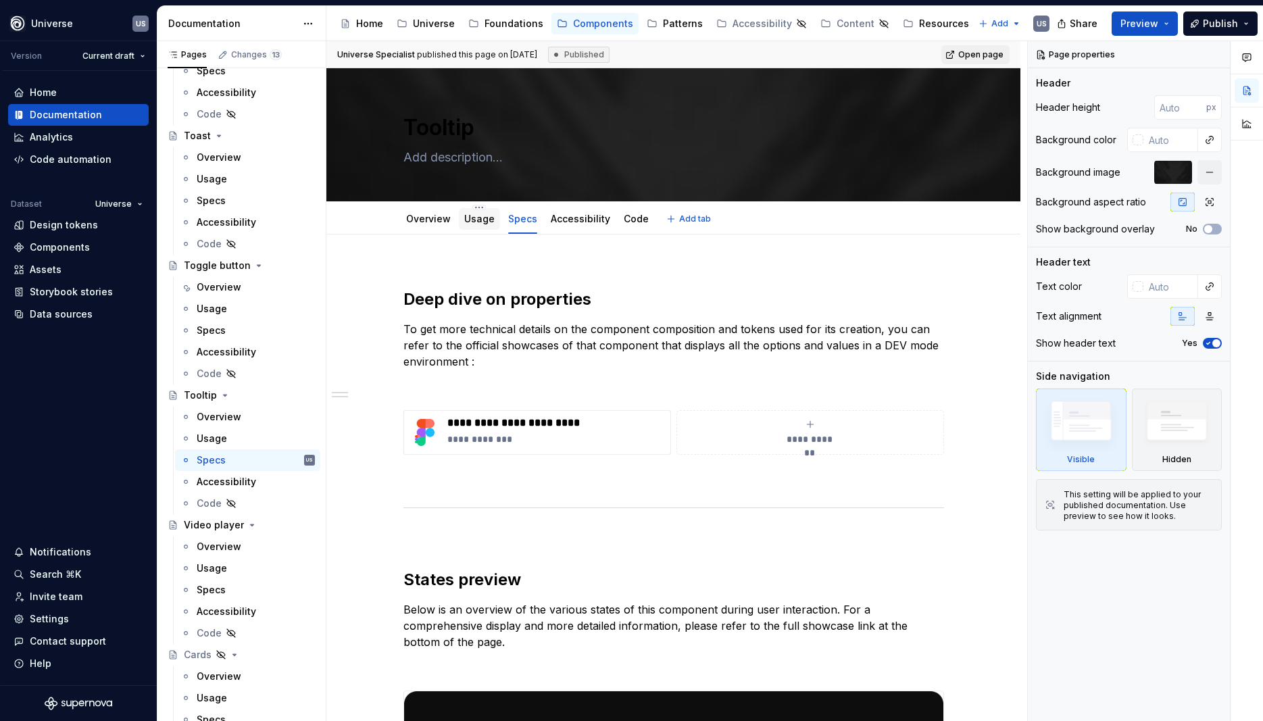
click at [482, 223] on link "Usage" at bounding box center [479, 218] width 30 height 11
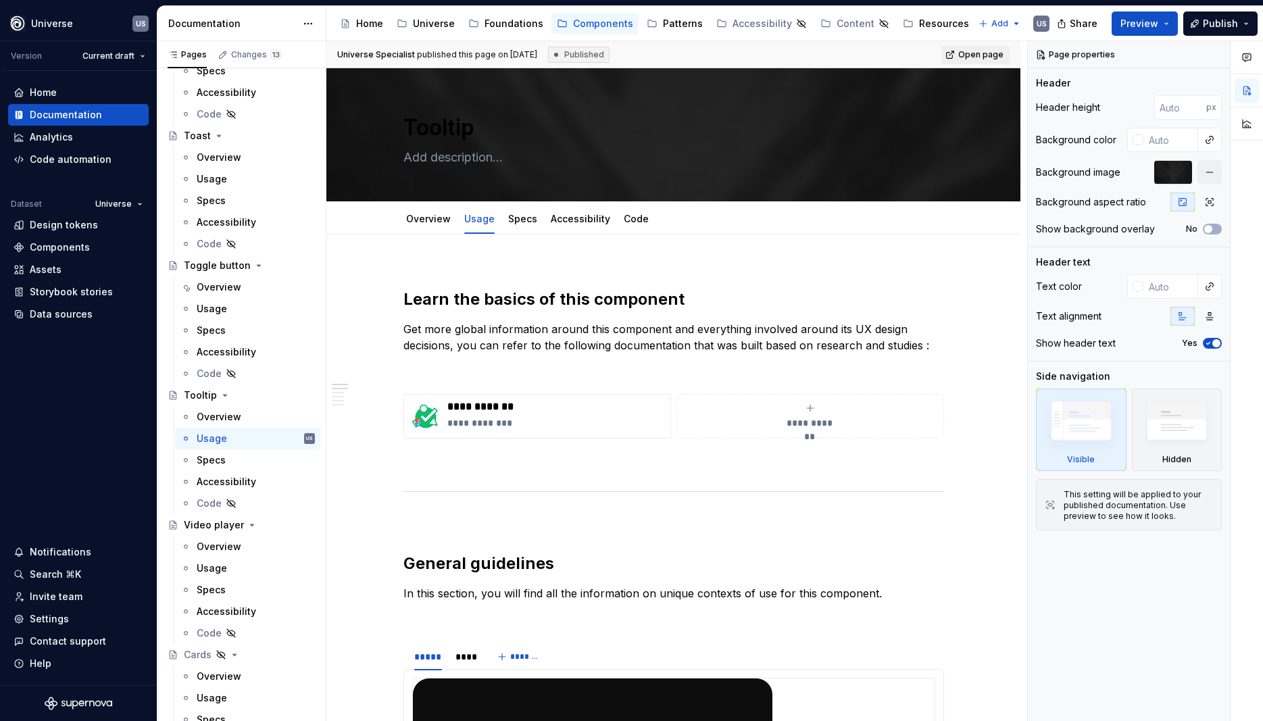
type textarea "*"
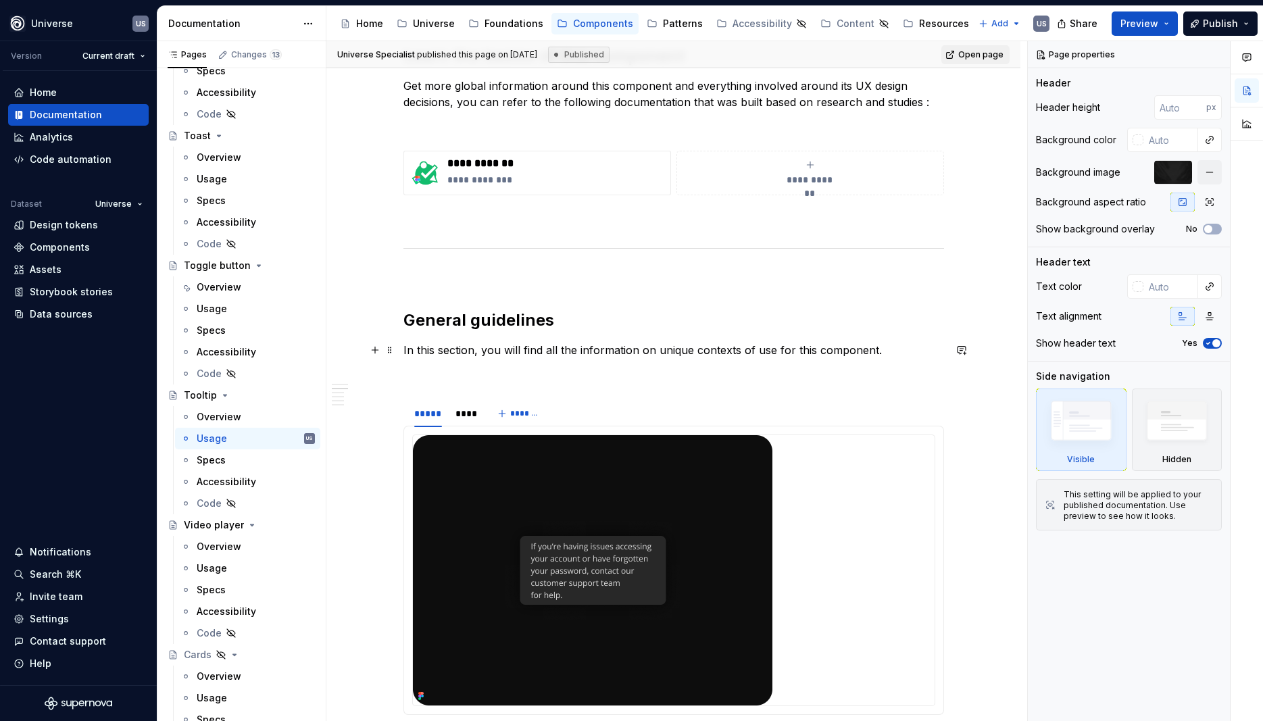
scroll to position [365, 0]
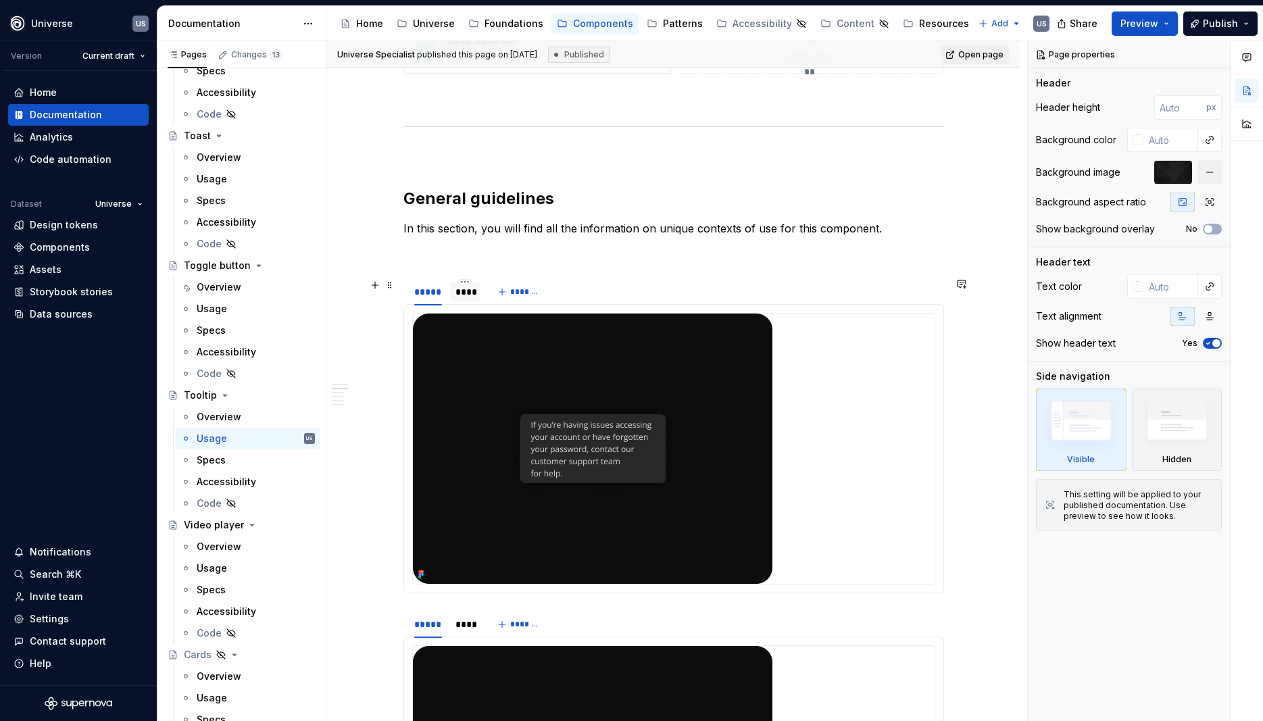
click at [463, 298] on div "****" at bounding box center [465, 292] width 20 height 14
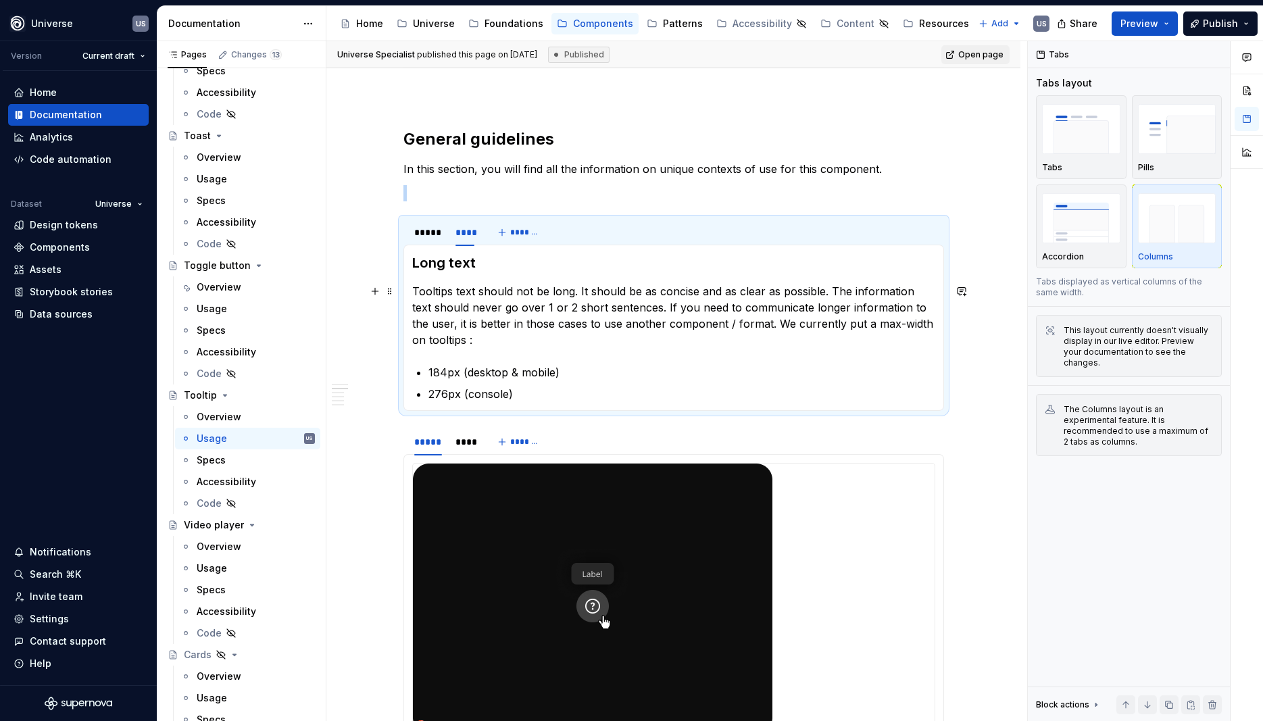
scroll to position [486, 0]
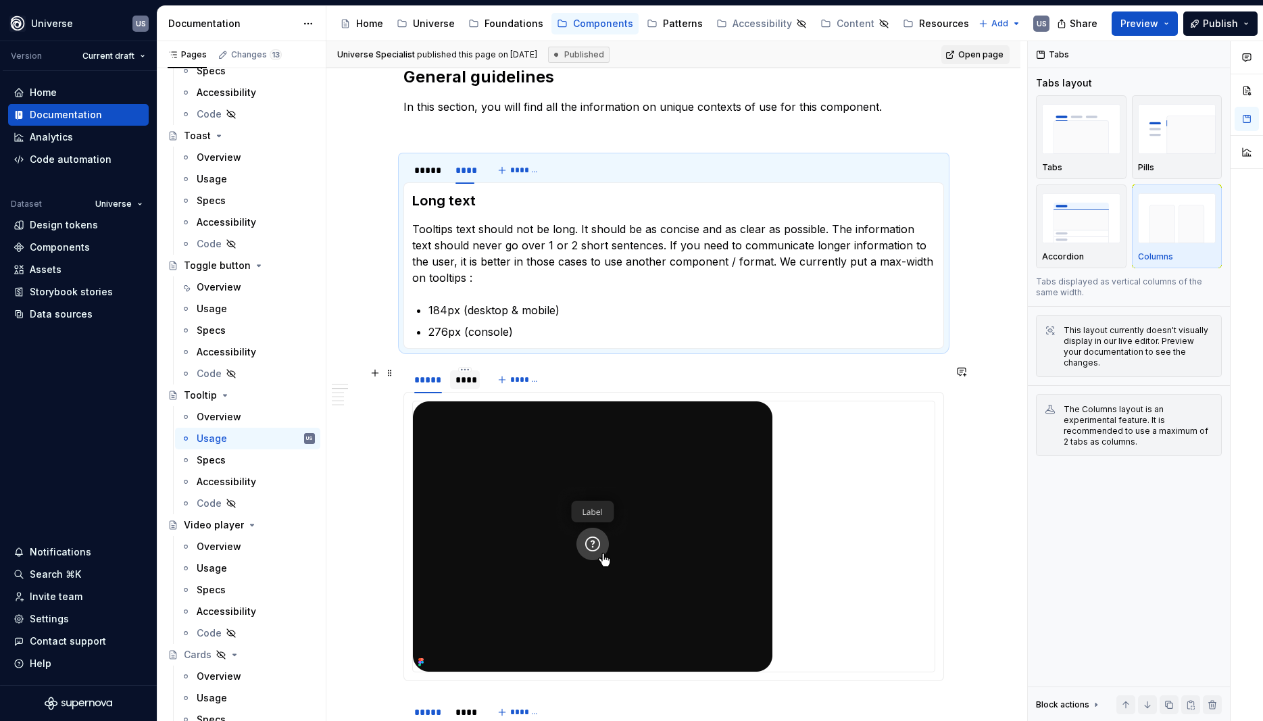
click at [468, 380] on div "****" at bounding box center [465, 380] width 20 height 14
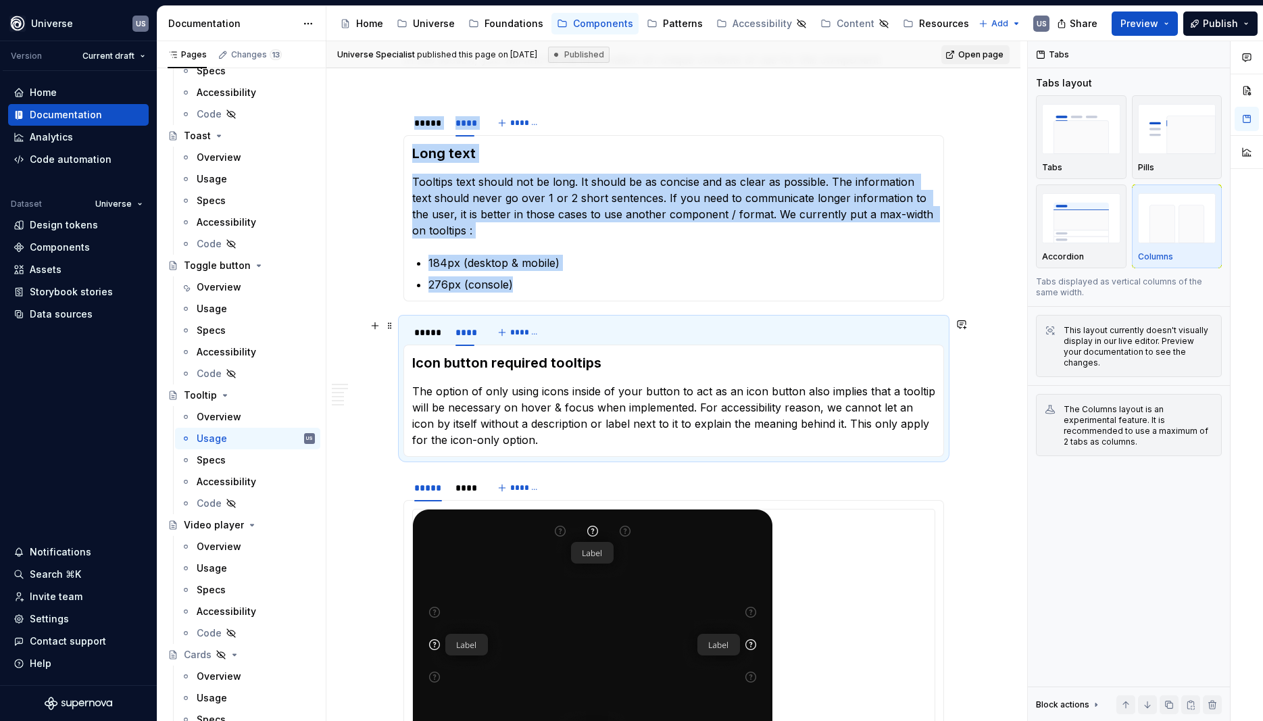
scroll to position [547, 0]
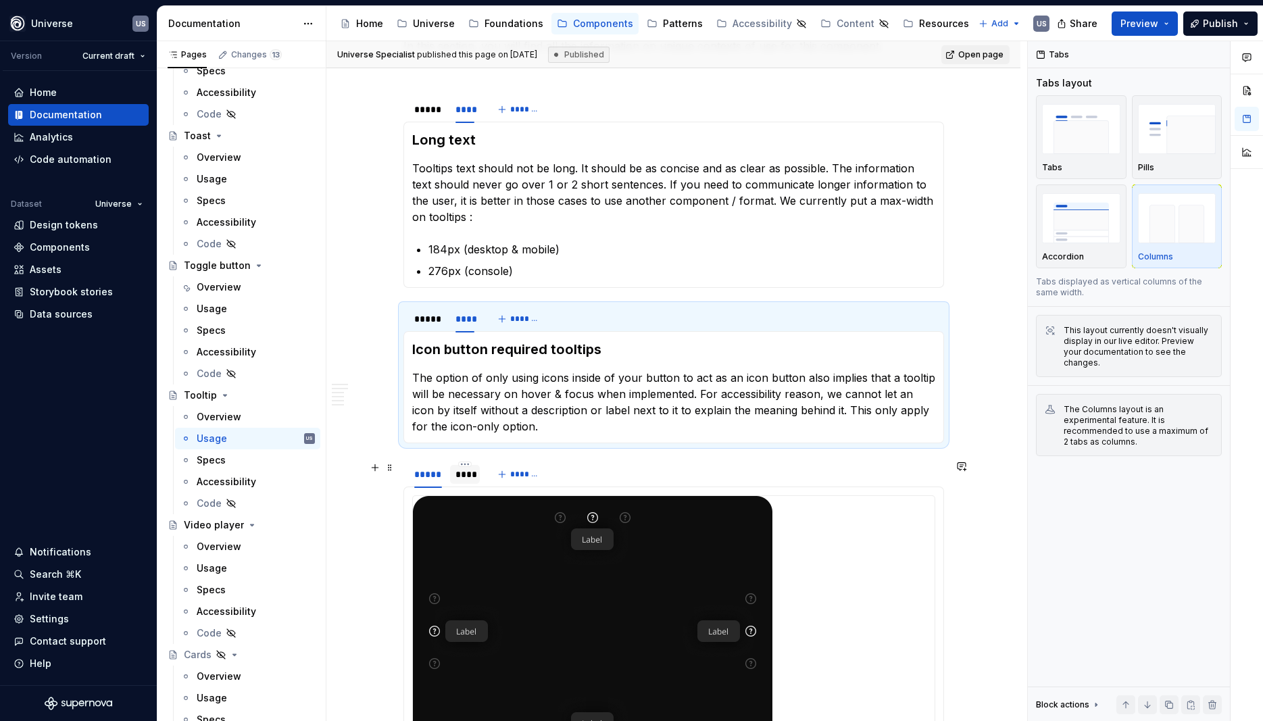
click at [461, 474] on div "****" at bounding box center [465, 474] width 20 height 14
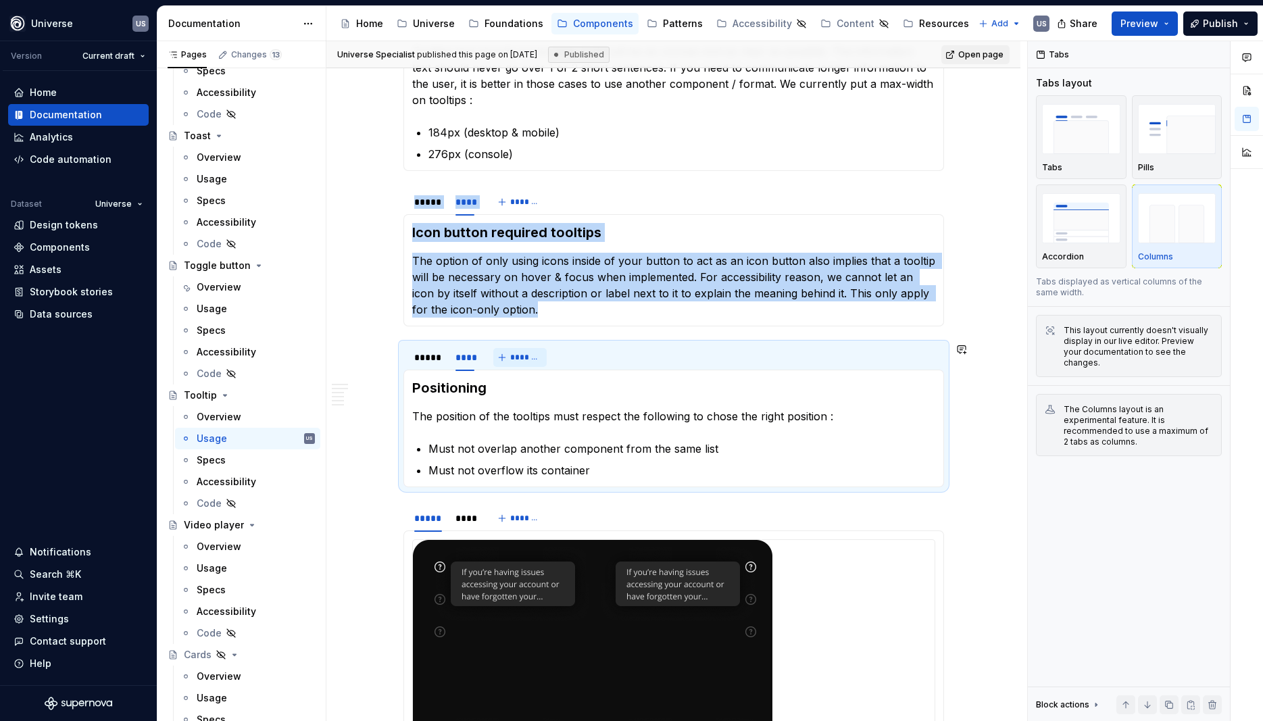
scroll to position [669, 0]
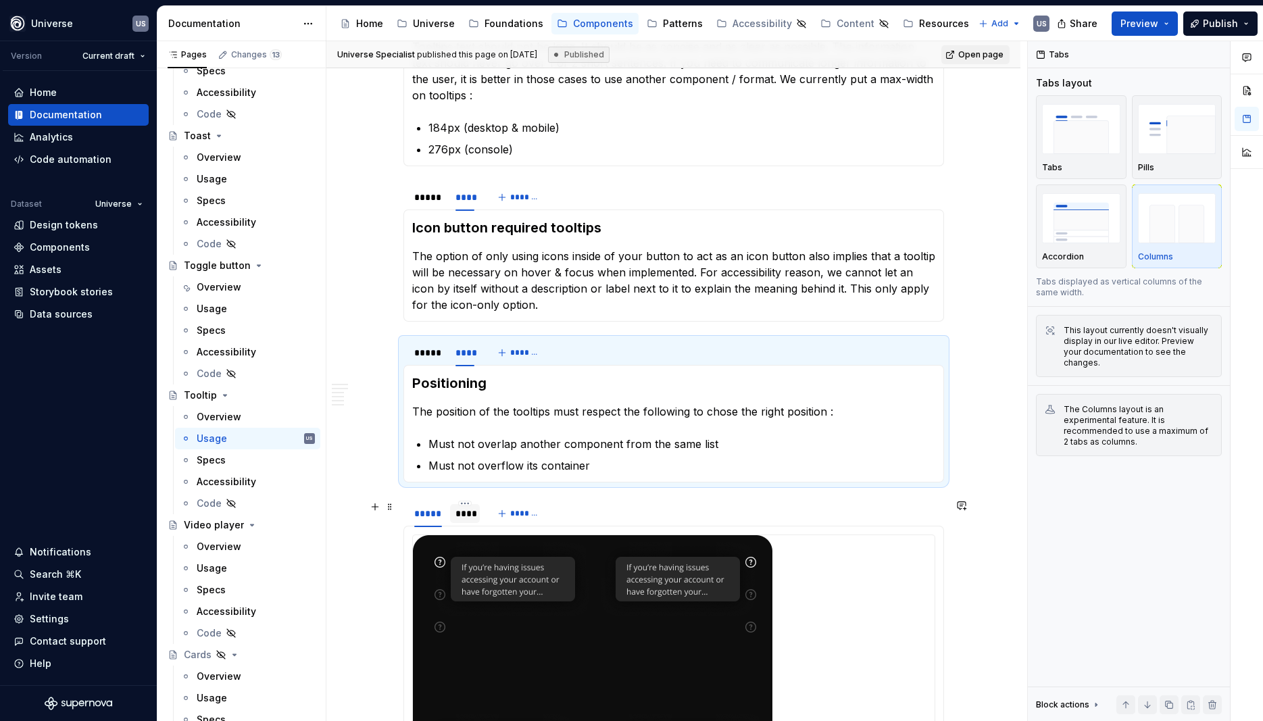
click at [467, 518] on div "****" at bounding box center [465, 514] width 20 height 14
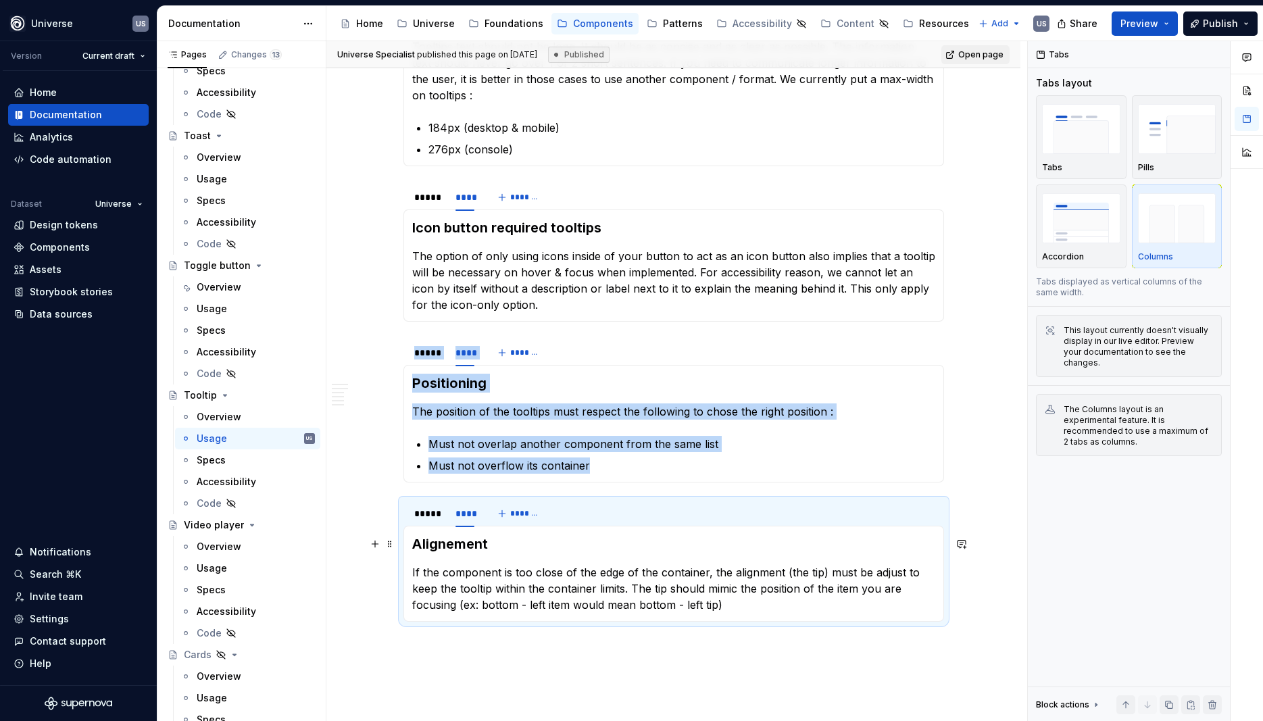
click at [453, 547] on h3 "Alignement" at bounding box center [673, 543] width 523 height 19
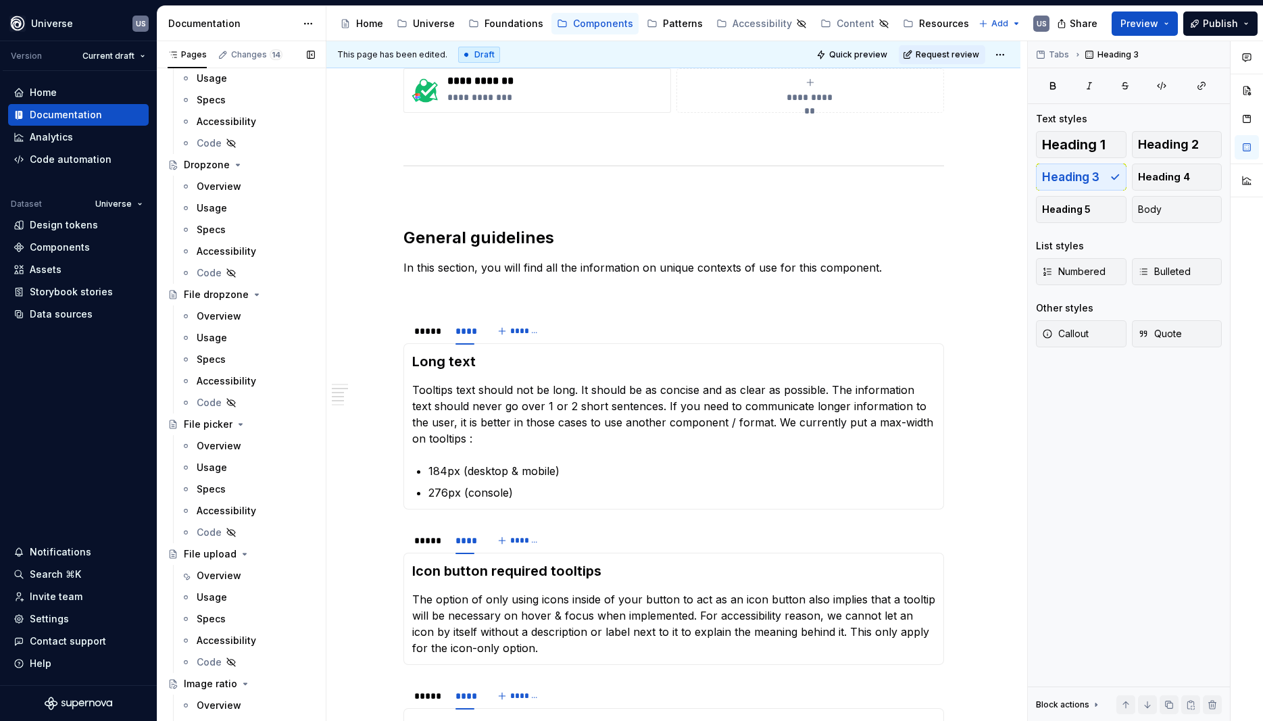
scroll to position [1244, 0]
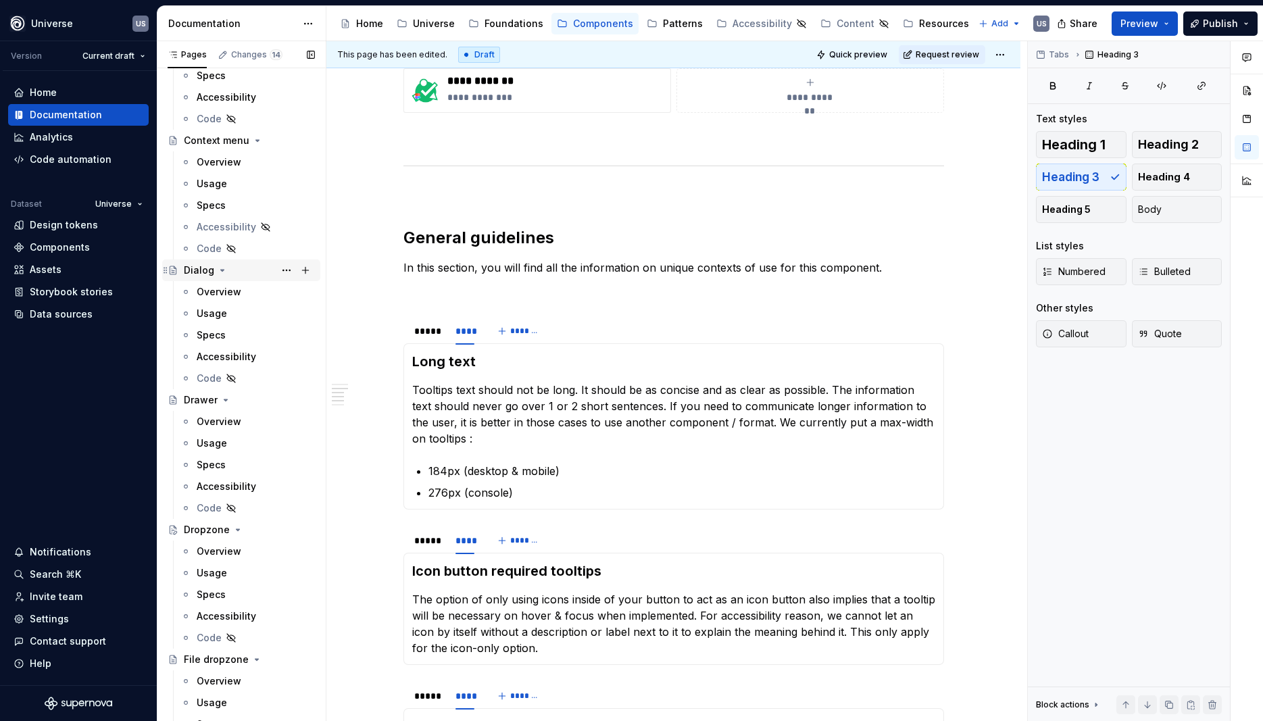
click at [217, 280] on div "Dialog" at bounding box center [241, 270] width 158 height 22
click at [211, 292] on div "Overview" at bounding box center [219, 292] width 45 height 14
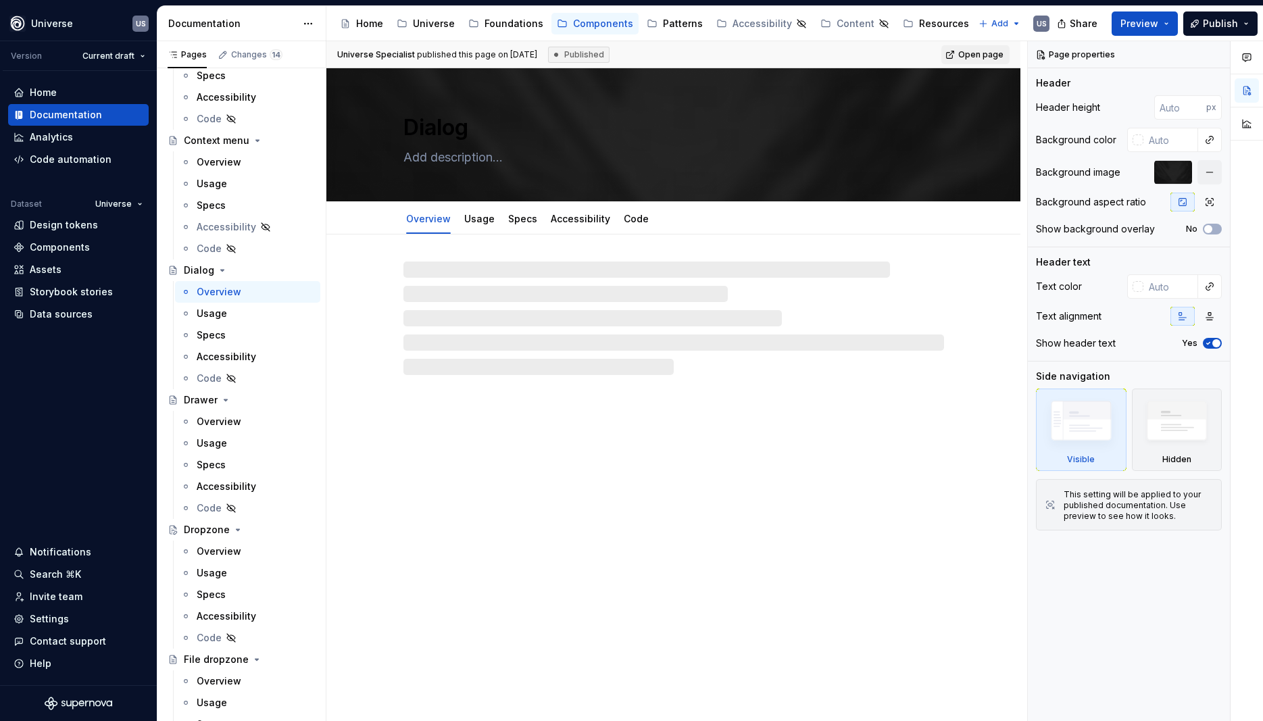
click at [211, 292] on div "Overview" at bounding box center [219, 292] width 45 height 14
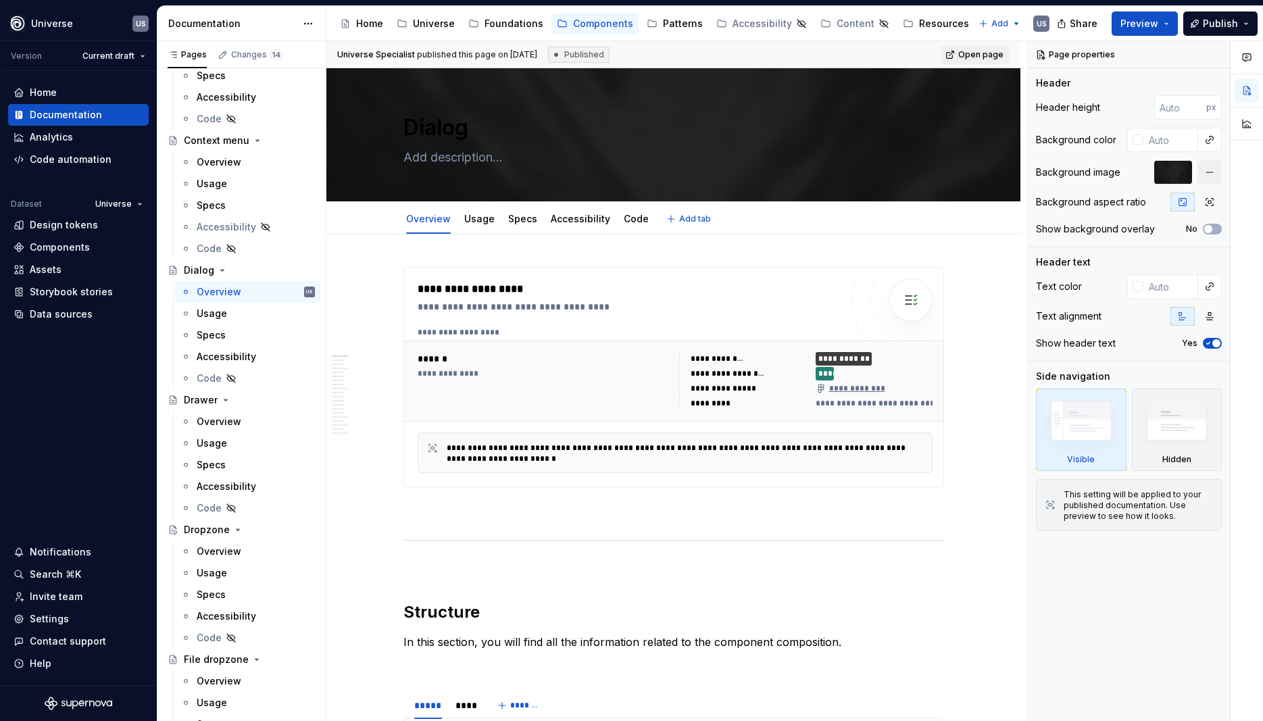
click at [519, 228] on div "Specs" at bounding box center [523, 219] width 40 height 22
click at [515, 215] on link "Specs" at bounding box center [522, 218] width 29 height 11
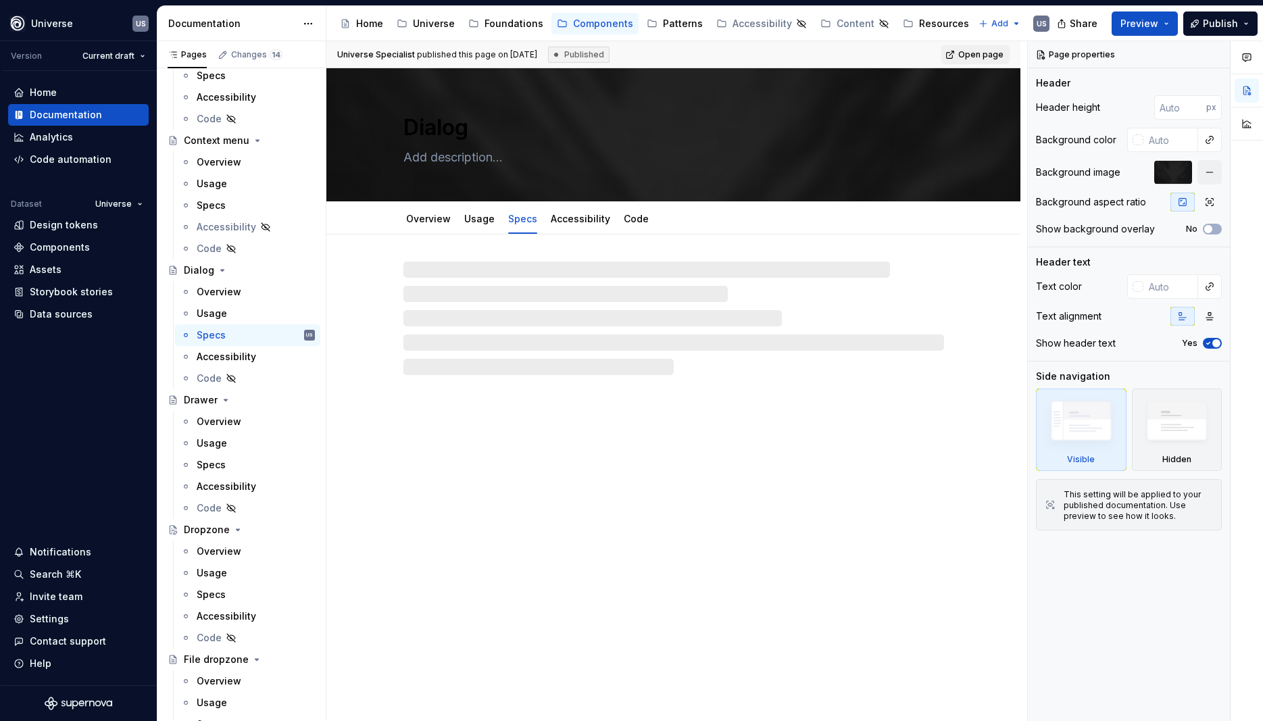
click at [519, 220] on link "Specs" at bounding box center [522, 218] width 29 height 11
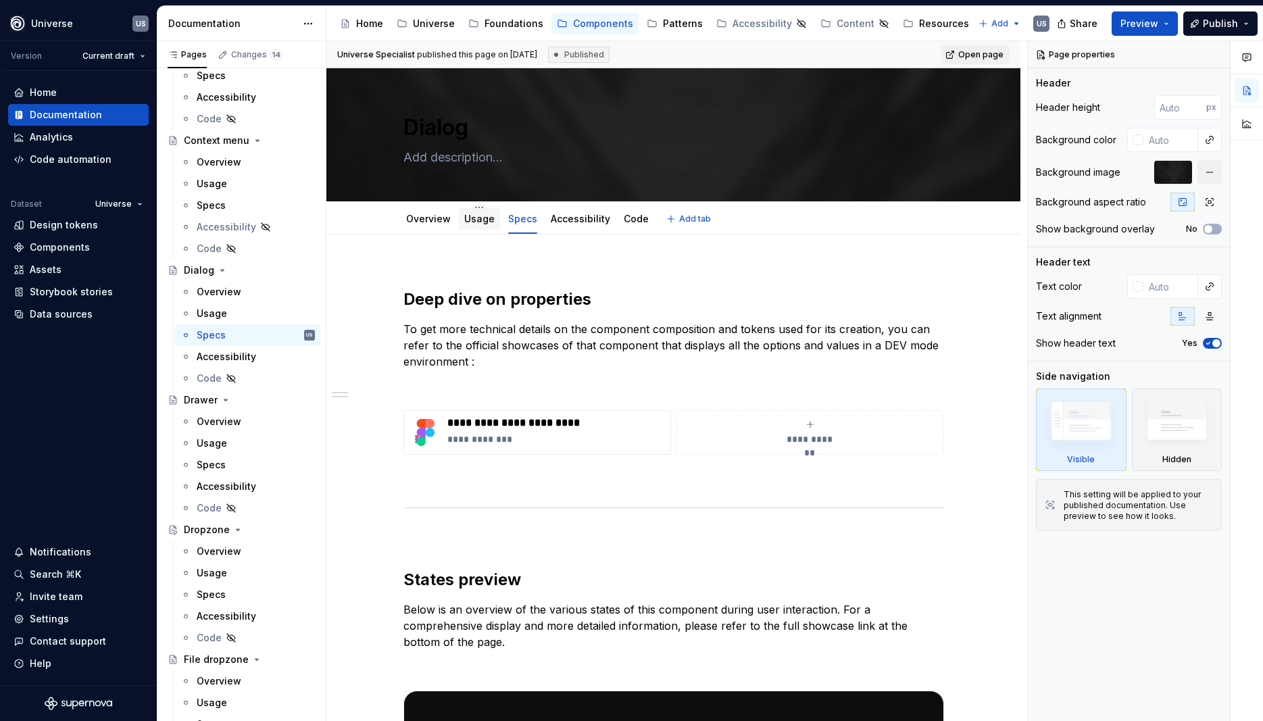
click at [470, 222] on link "Usage" at bounding box center [479, 218] width 30 height 11
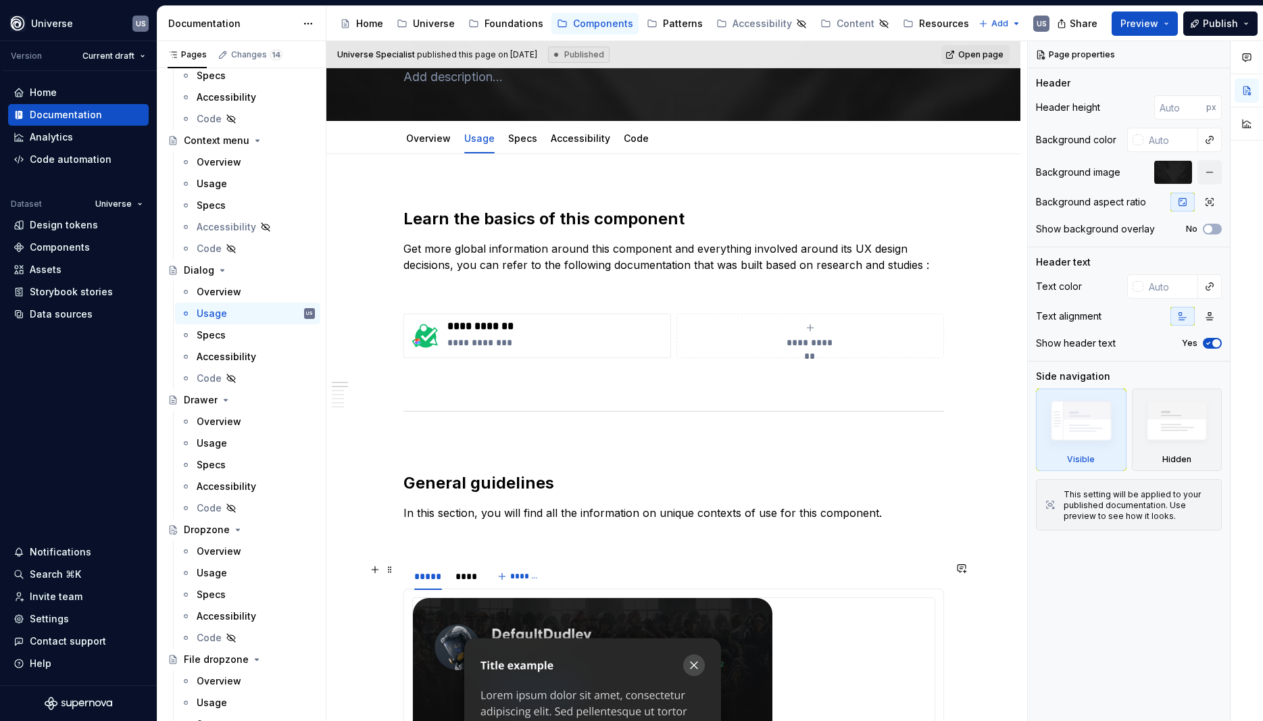
scroll to position [304, 0]
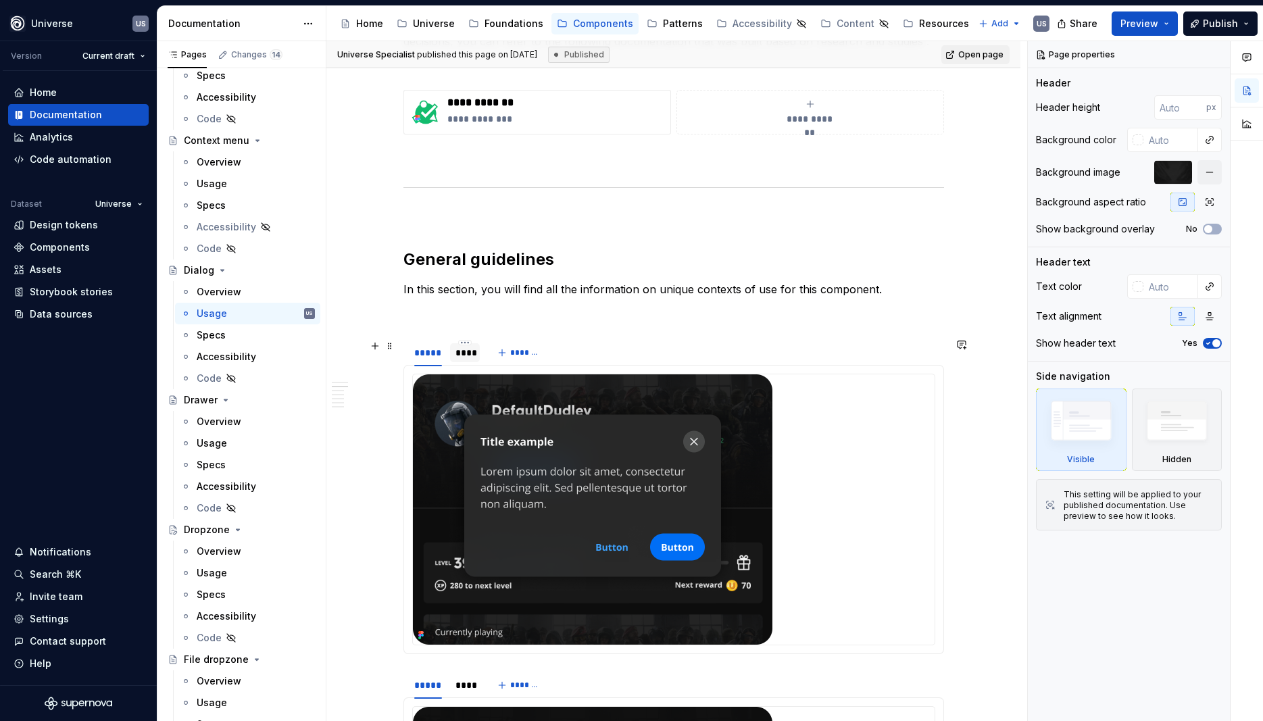
click at [464, 345] on div "****" at bounding box center [465, 352] width 30 height 19
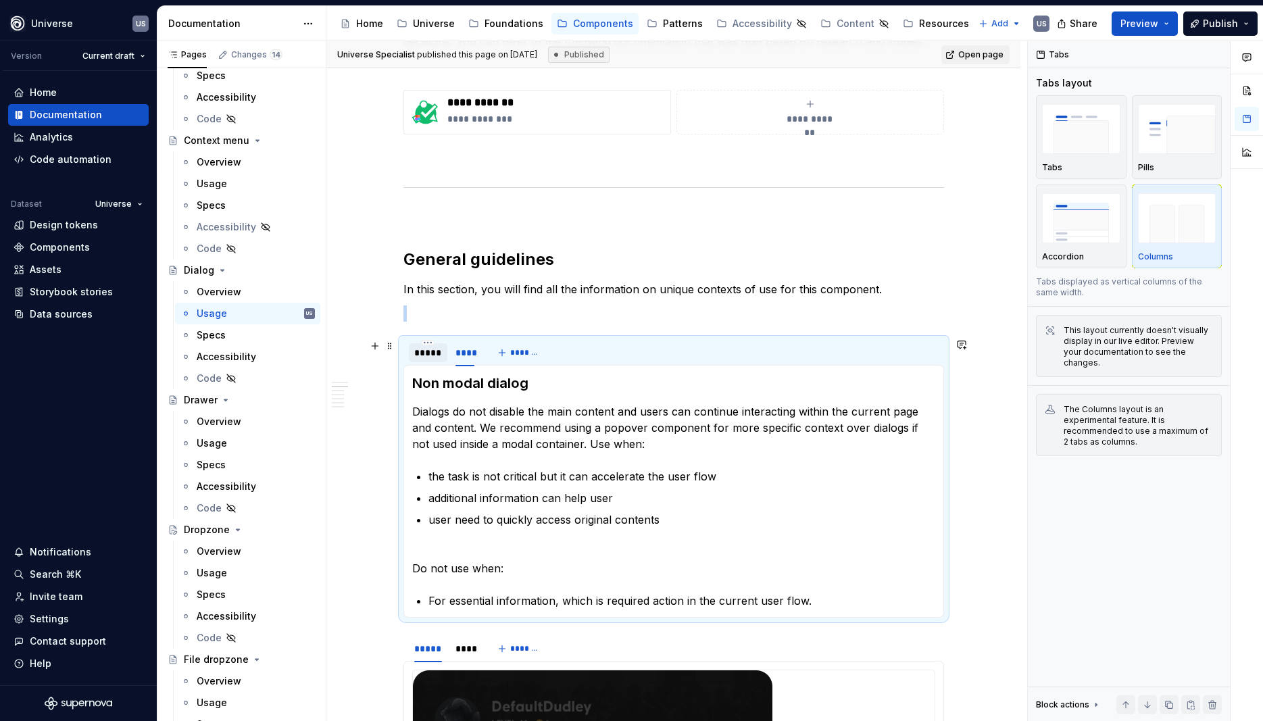
click at [434, 355] on div "*****" at bounding box center [428, 353] width 28 height 14
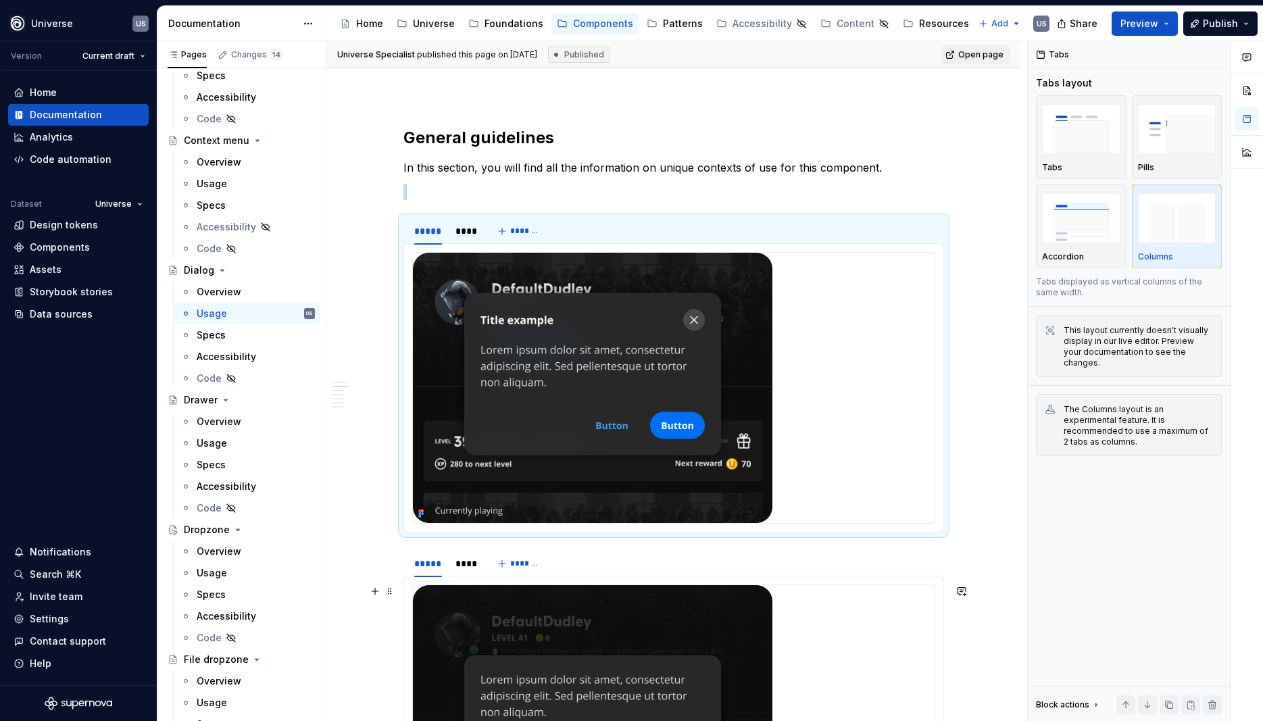
scroll to position [0, 0]
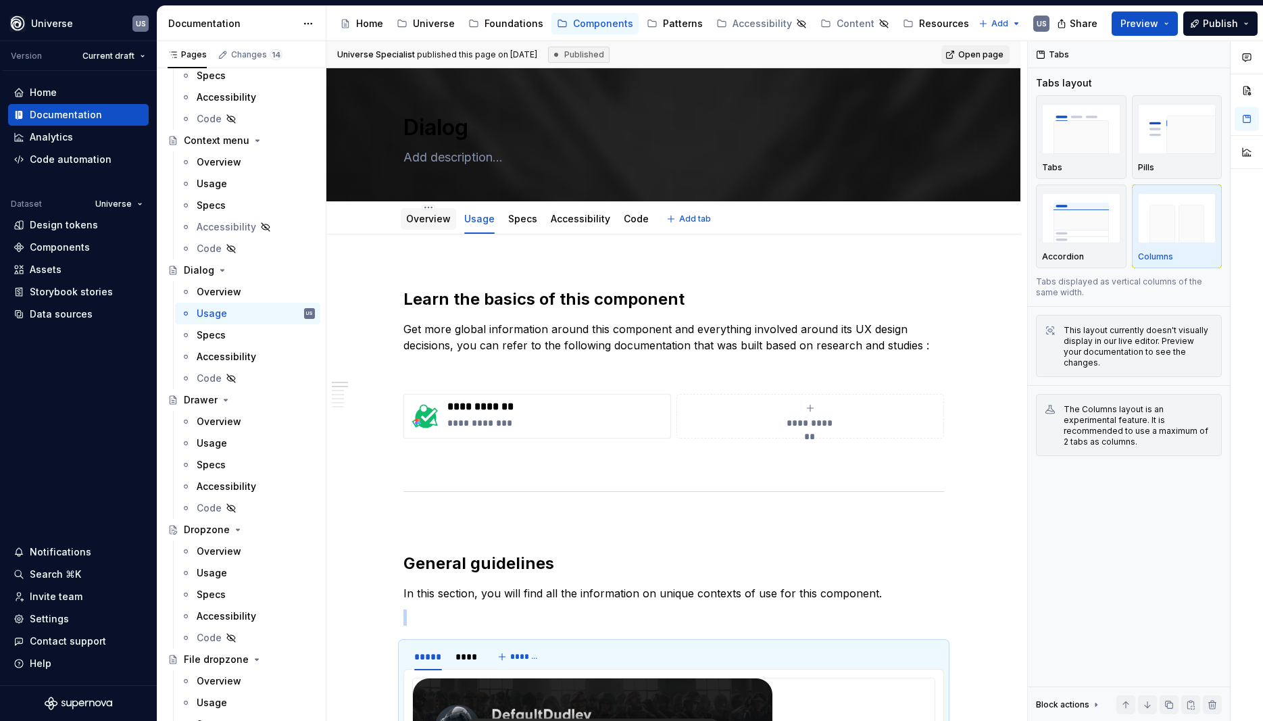
click at [430, 224] on link "Overview" at bounding box center [428, 218] width 45 height 11
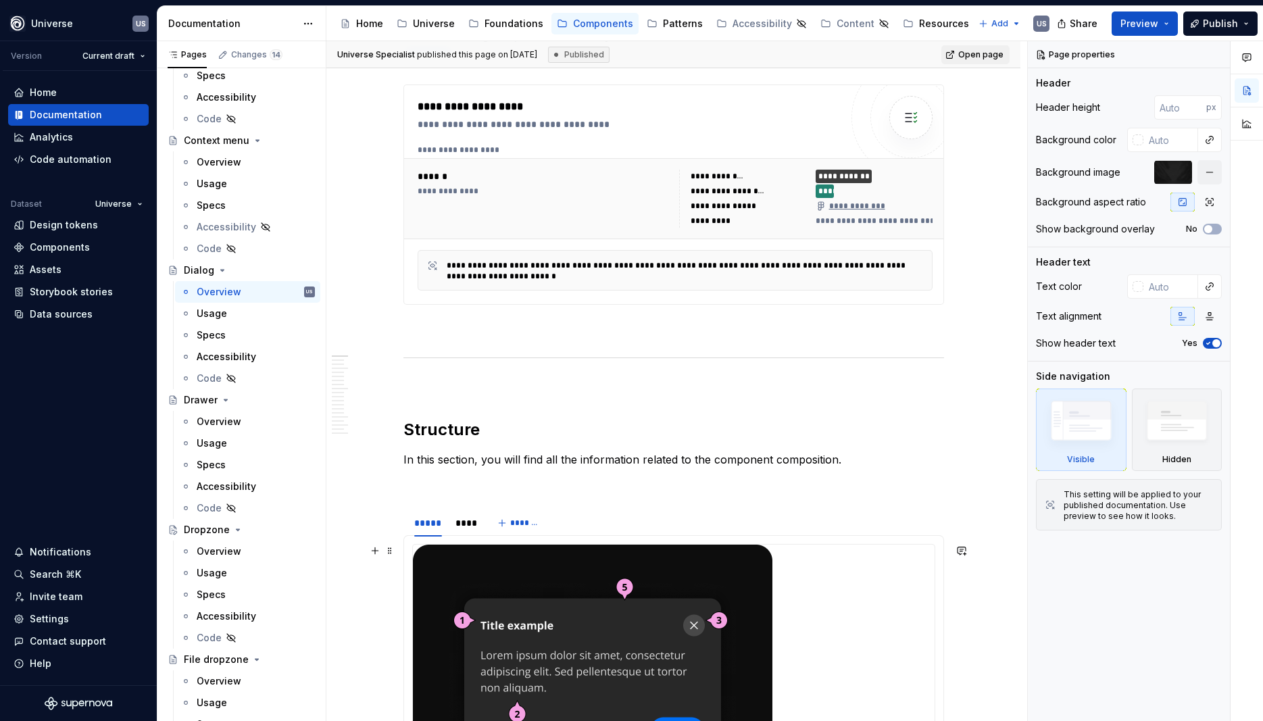
scroll to position [426, 0]
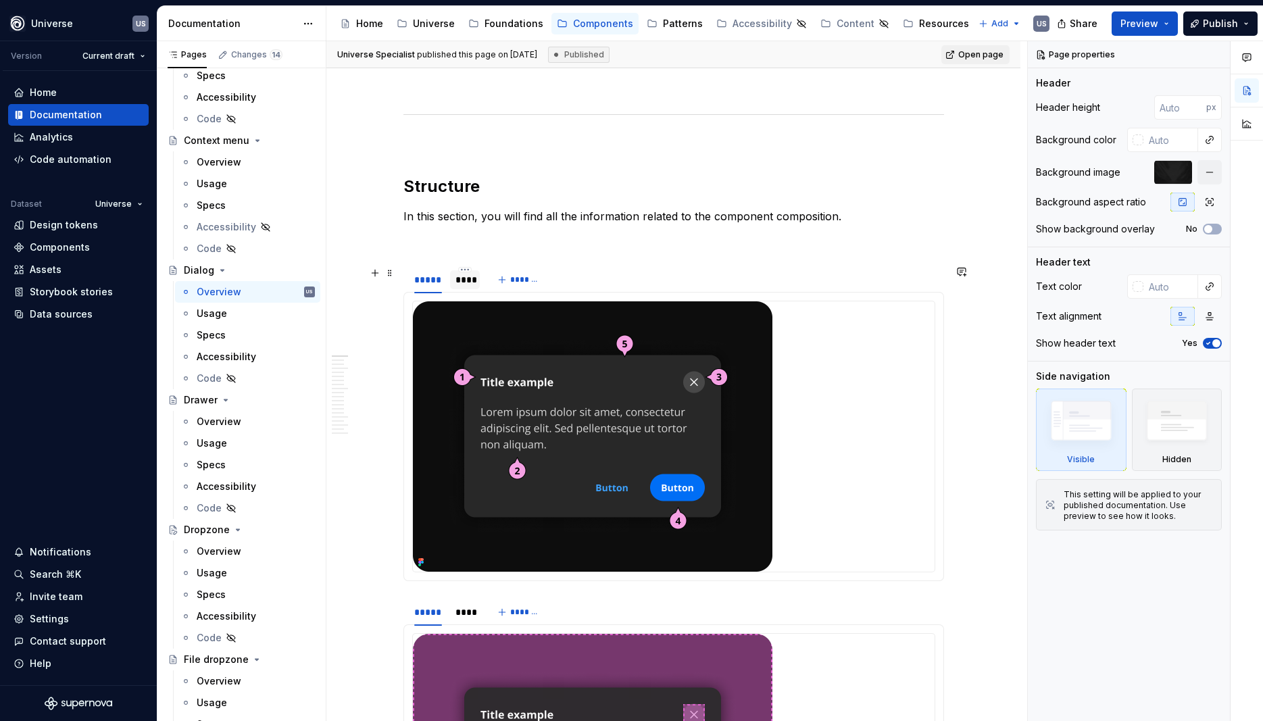
click at [472, 282] on div "****" at bounding box center [465, 280] width 20 height 14
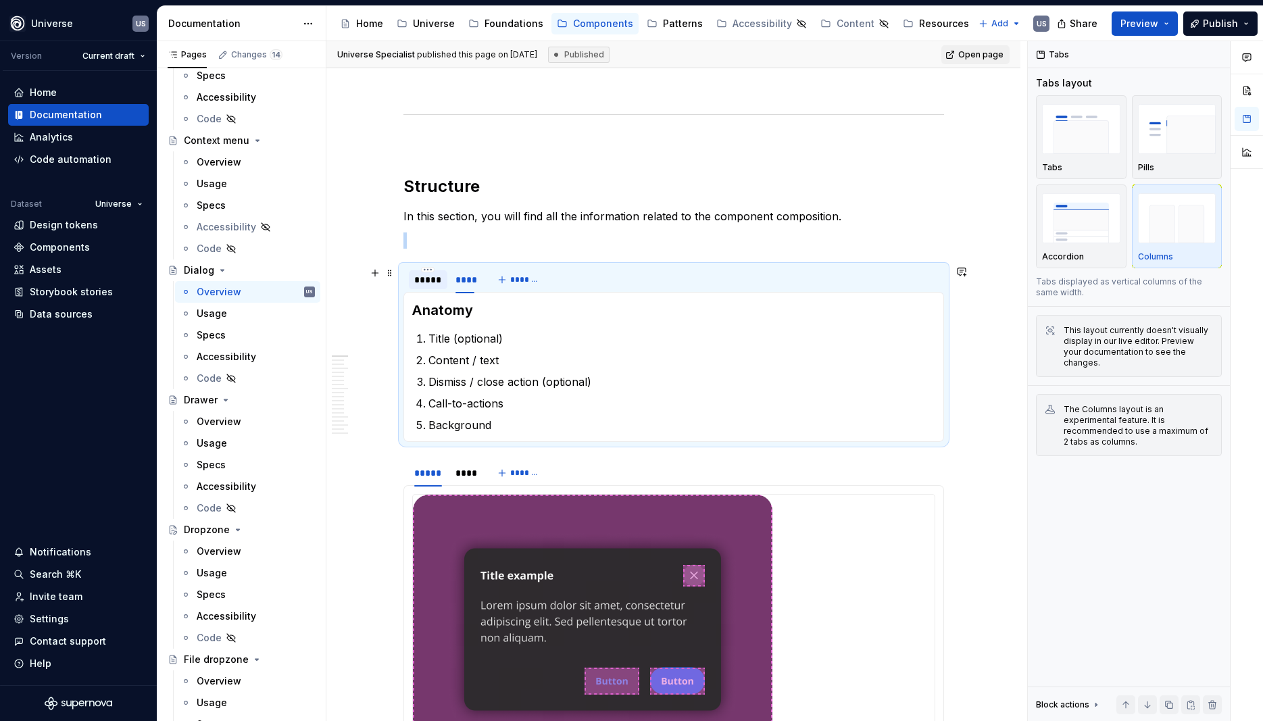
click at [436, 282] on div "*****" at bounding box center [428, 280] width 28 height 14
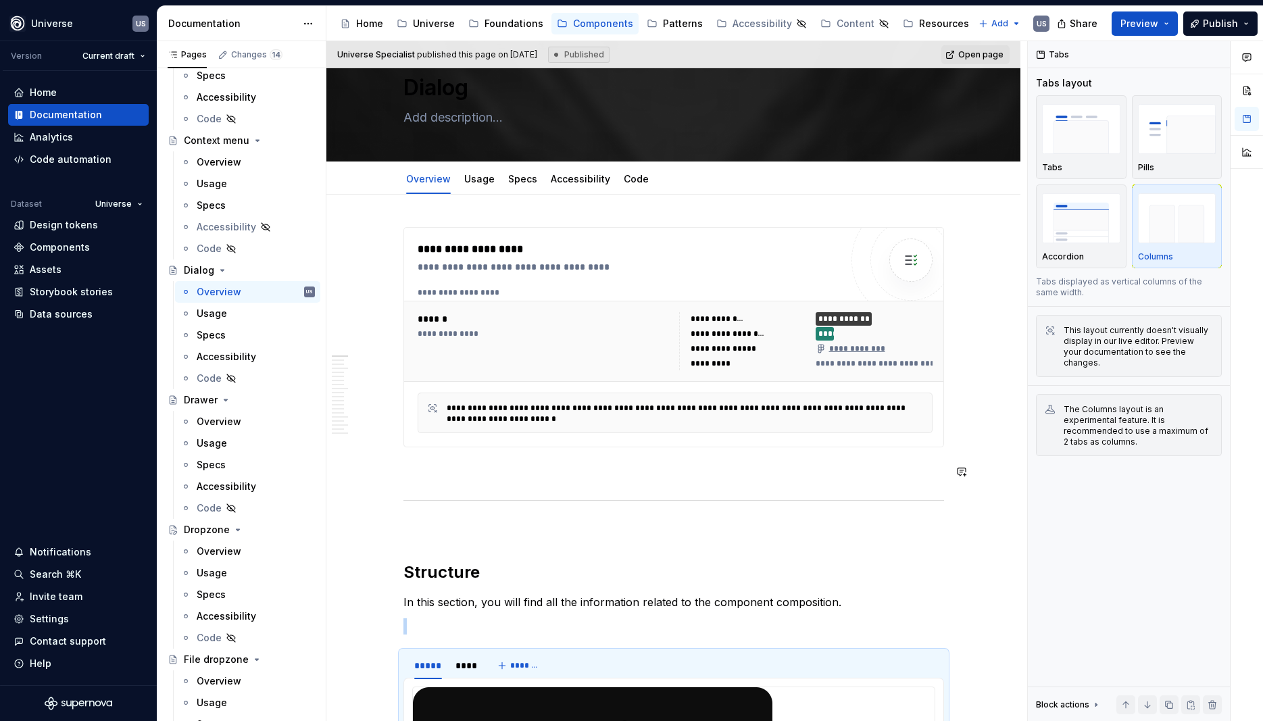
scroll to position [61, 0]
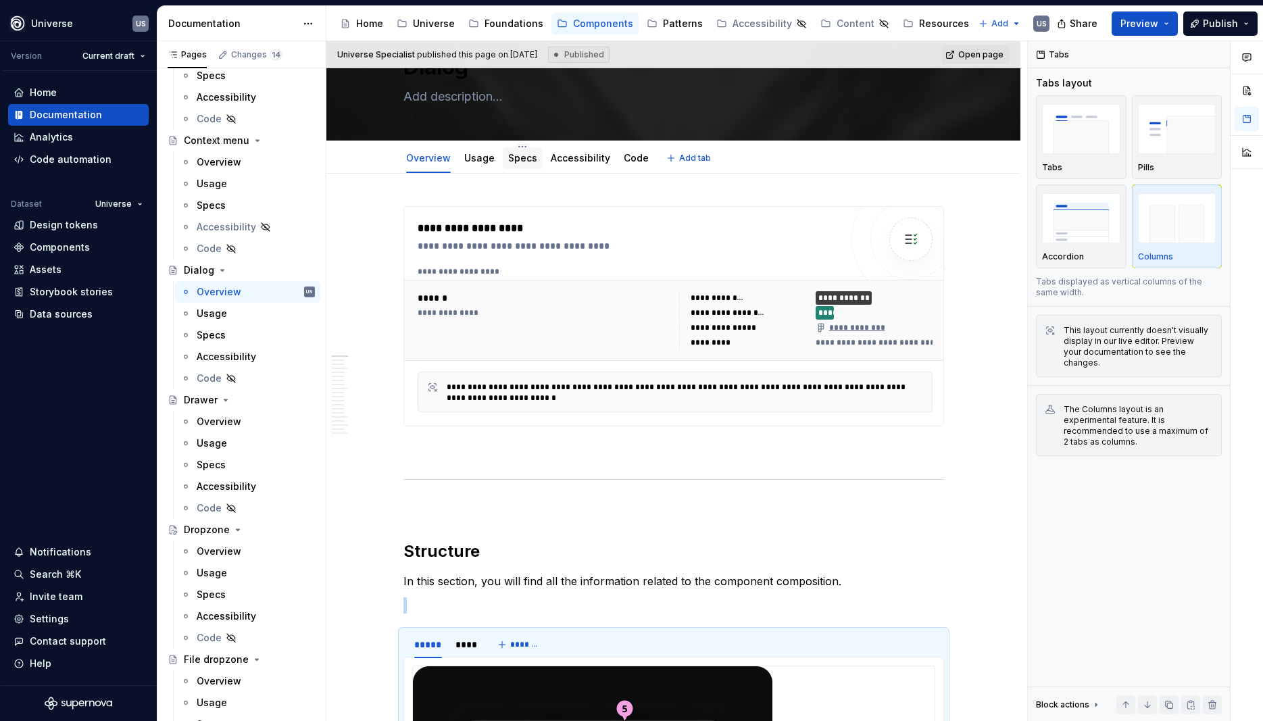
click at [521, 160] on link "Specs" at bounding box center [522, 157] width 29 height 11
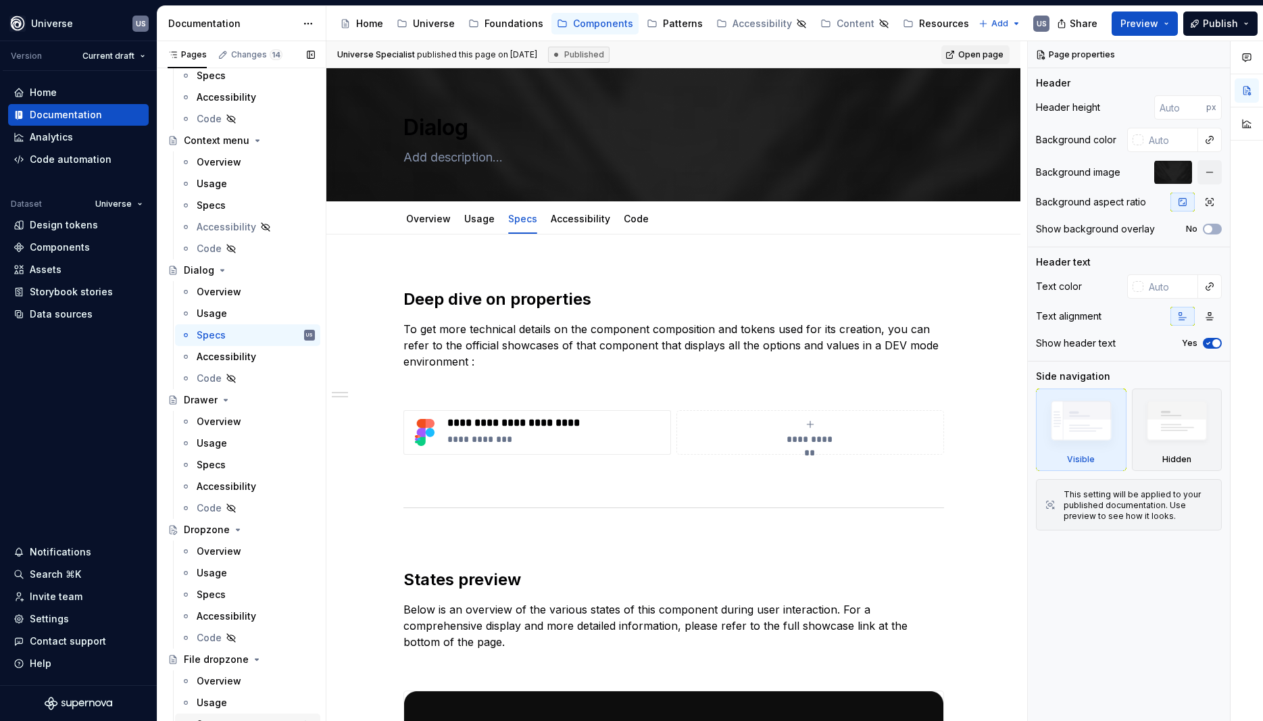
type textarea "*"
